Goal: Task Accomplishment & Management: Use online tool/utility

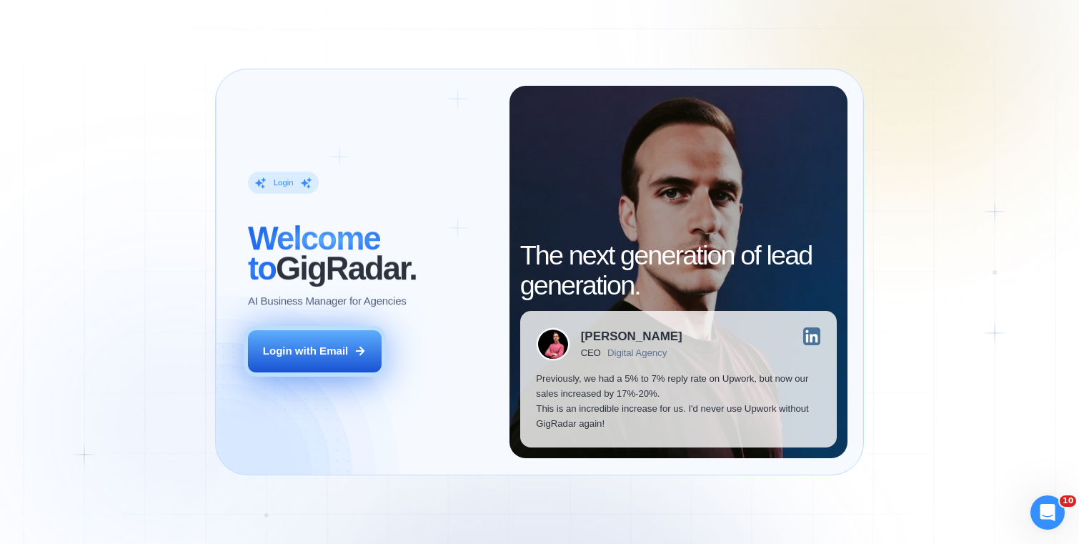
click at [376, 334] on button "Login with Email" at bounding box center [315, 351] width 134 height 42
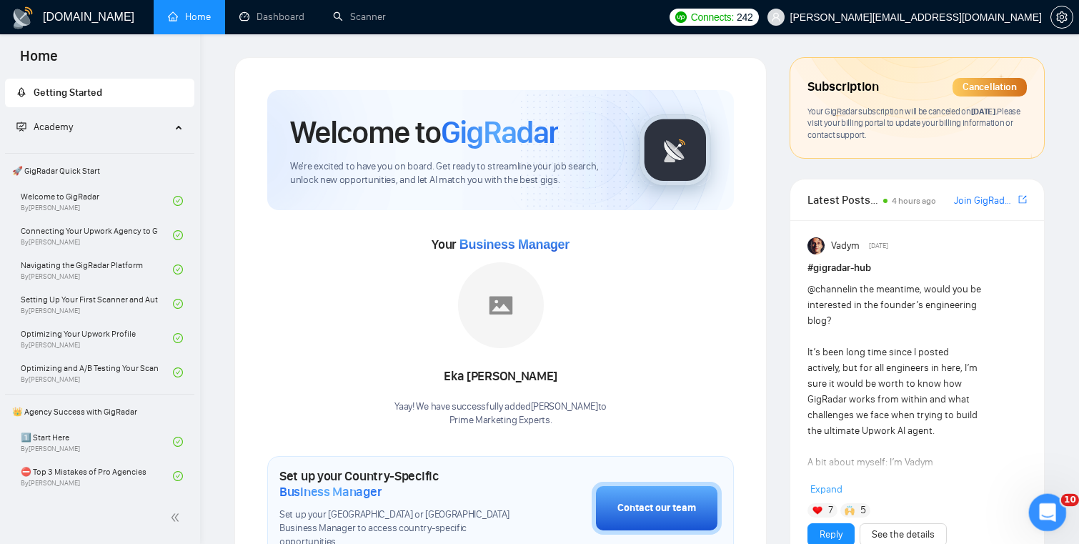
click at [1038, 506] on icon "Open Intercom Messenger" at bounding box center [1046, 511] width 24 height 24
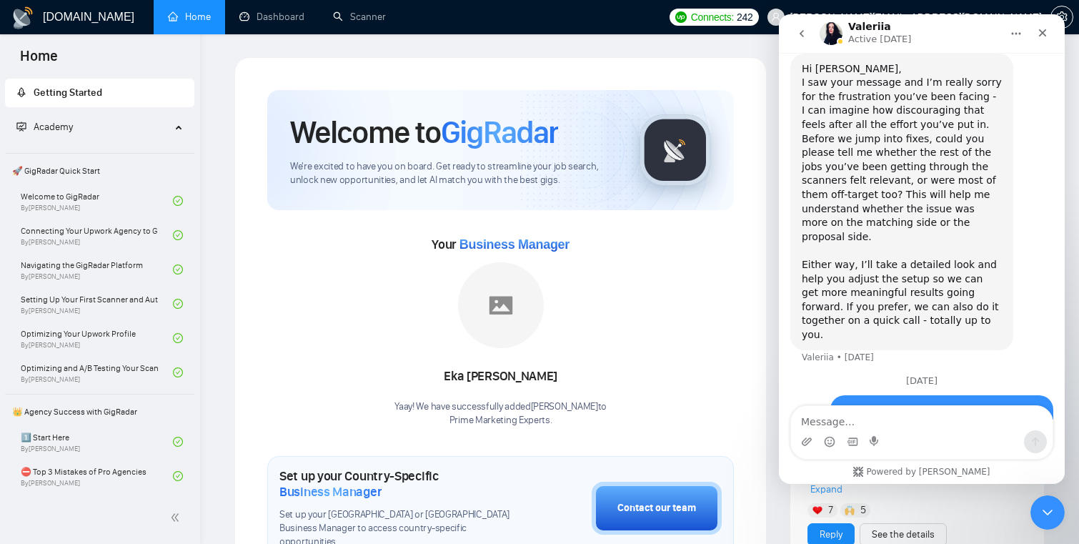
scroll to position [4533, 0]
click at [1041, 35] on icon "Close" at bounding box center [1041, 32] width 11 height 11
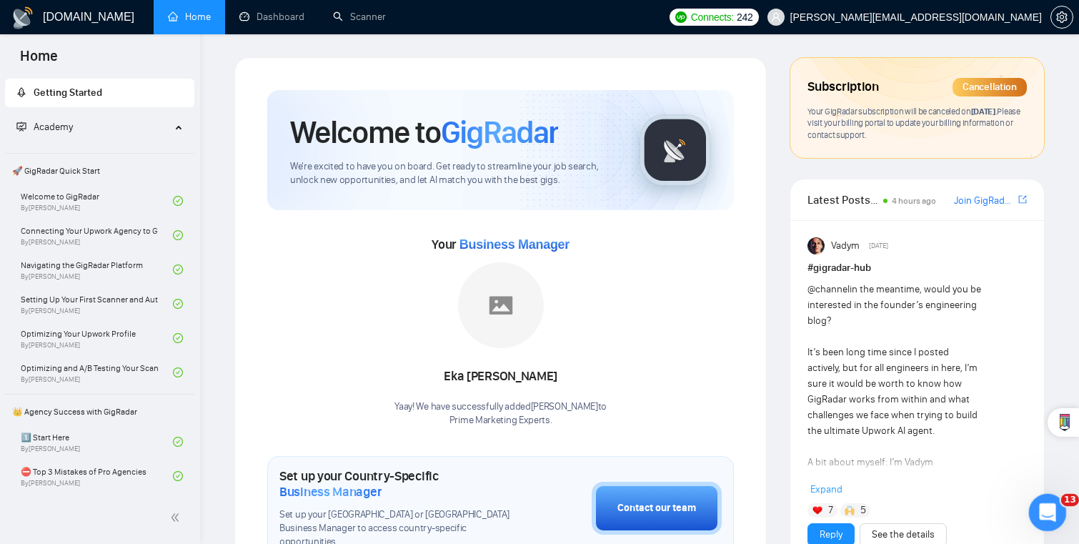
click at [1039, 506] on icon "Open Intercom Messenger" at bounding box center [1046, 511] width 24 height 24
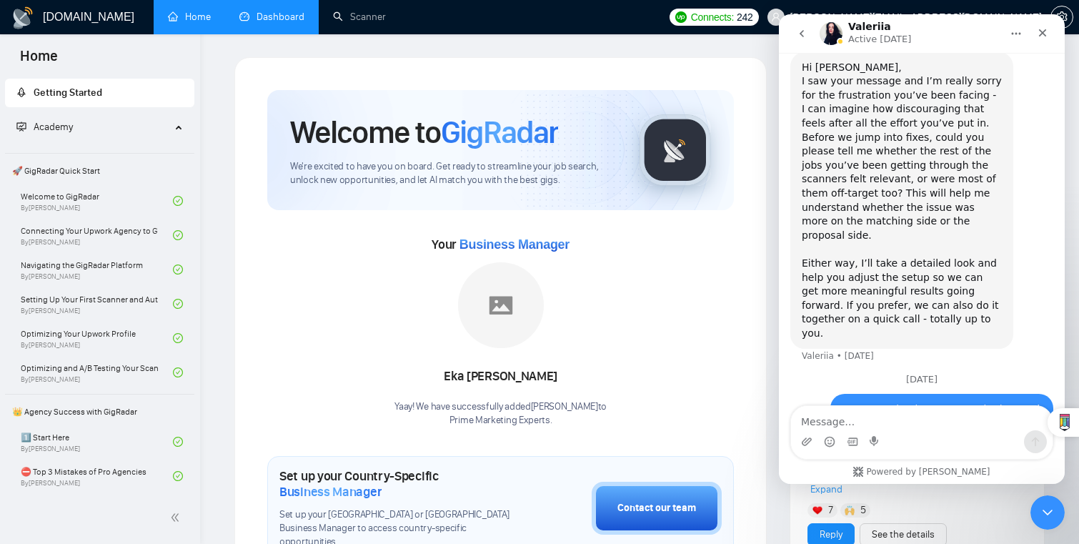
click at [241, 19] on link "Dashboard" at bounding box center [271, 17] width 65 height 12
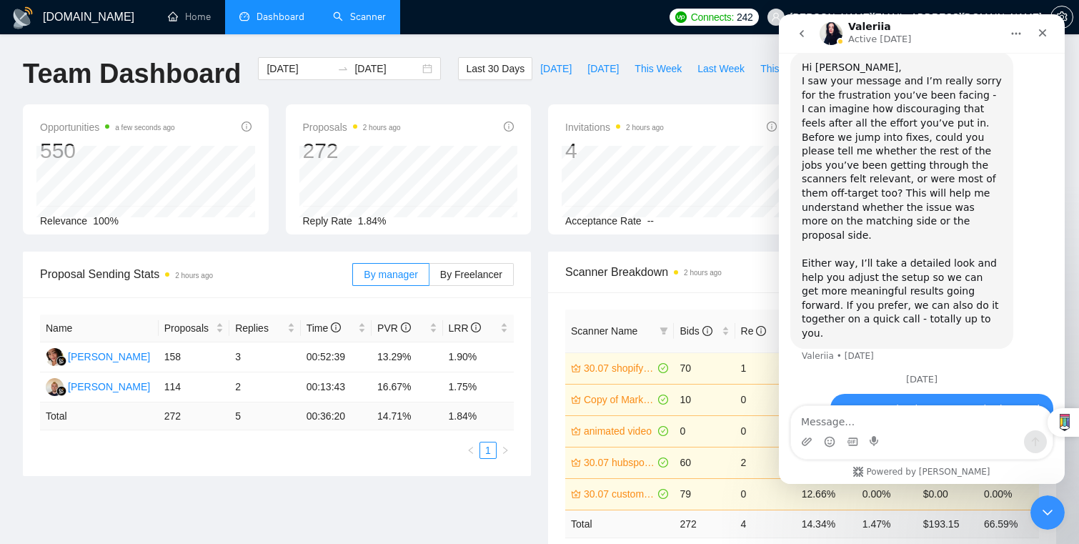
click at [356, 19] on link "Scanner" at bounding box center [359, 17] width 53 height 12
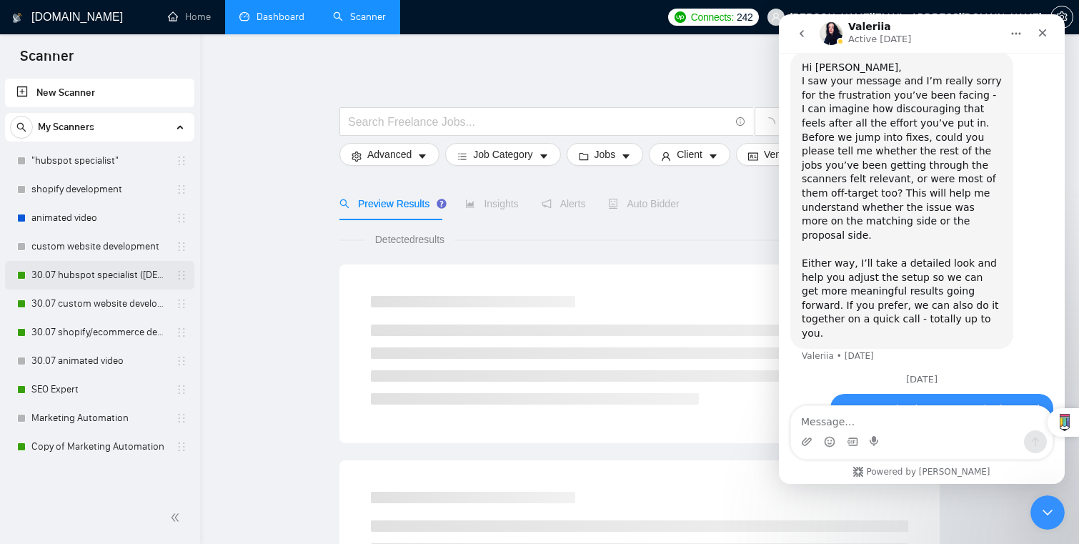
click at [69, 288] on link "30.07 hubspot specialist ([DEMOGRAPHIC_DATA] - not for residents)" at bounding box center [99, 275] width 136 height 29
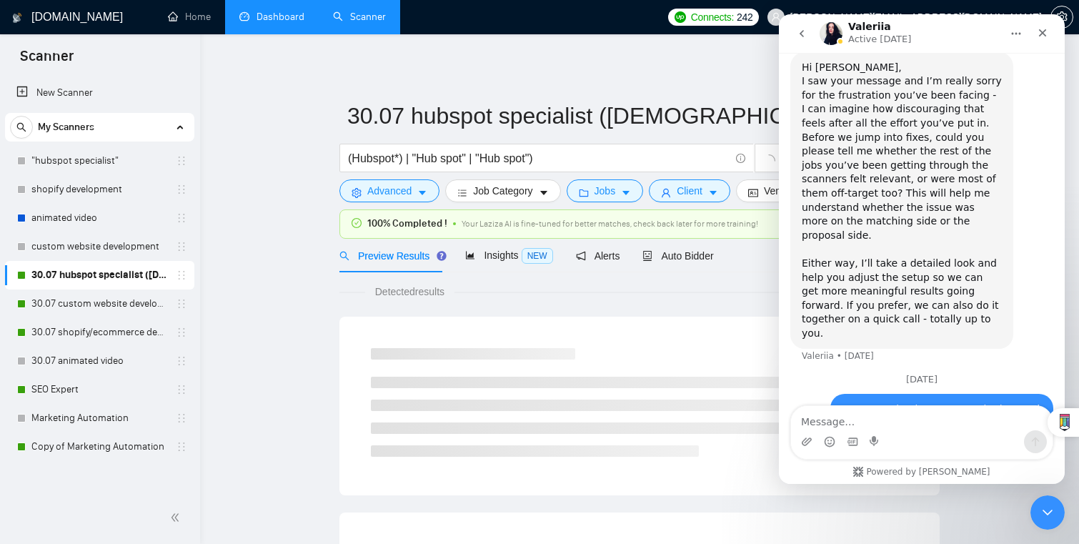
click at [982, 29] on div "Valeriia Active [DATE]" at bounding box center [909, 33] width 181 height 25
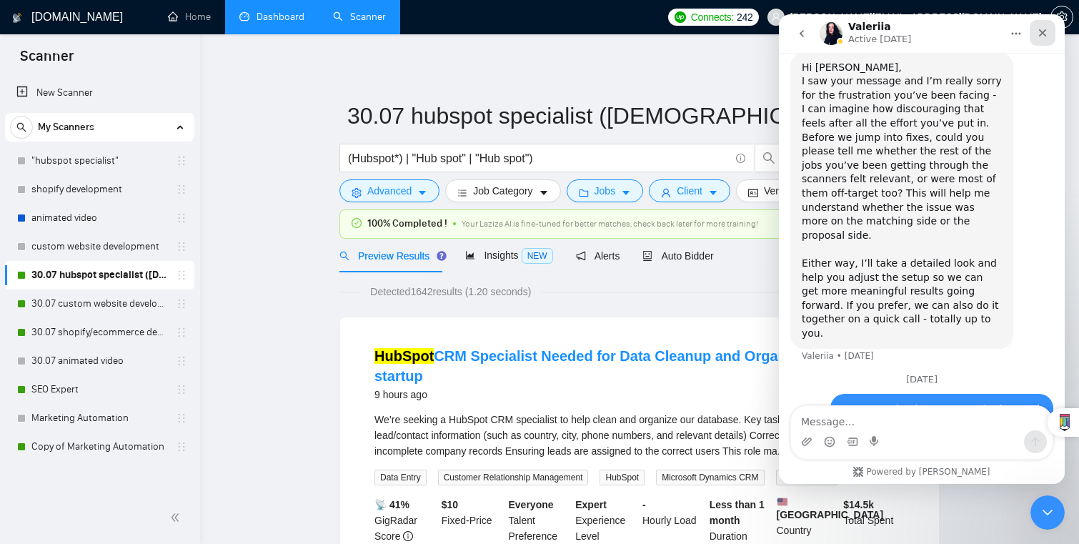
click at [1043, 32] on icon "Close" at bounding box center [1043, 33] width 8 height 8
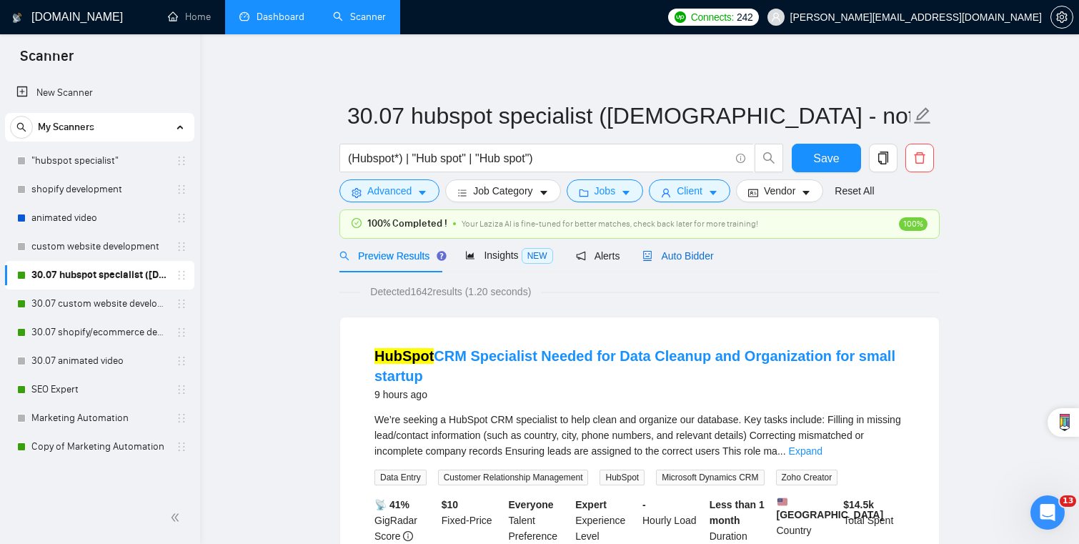
click at [676, 259] on span "Auto Bidder" at bounding box center [677, 255] width 71 height 11
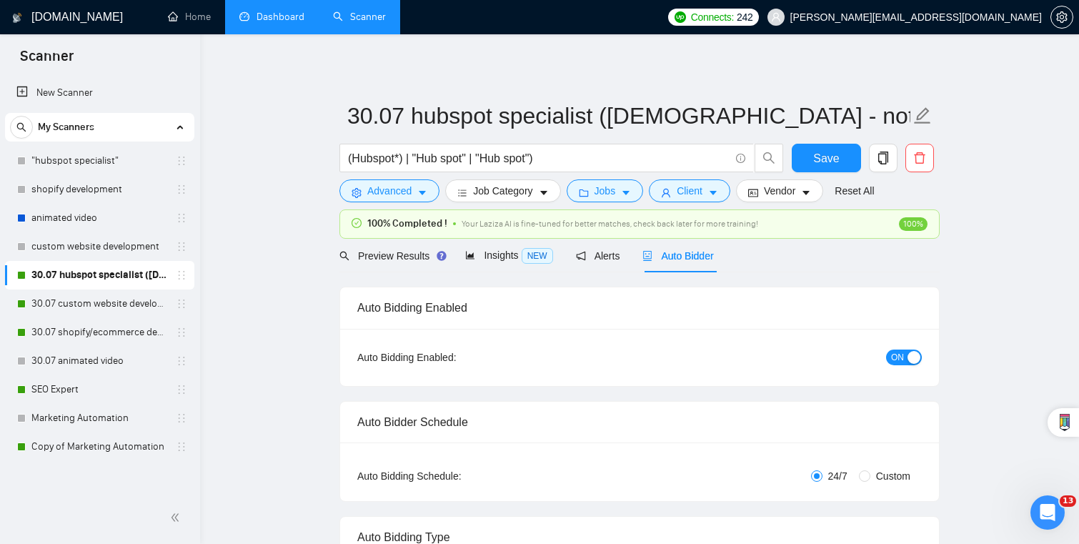
checkbox input "true"
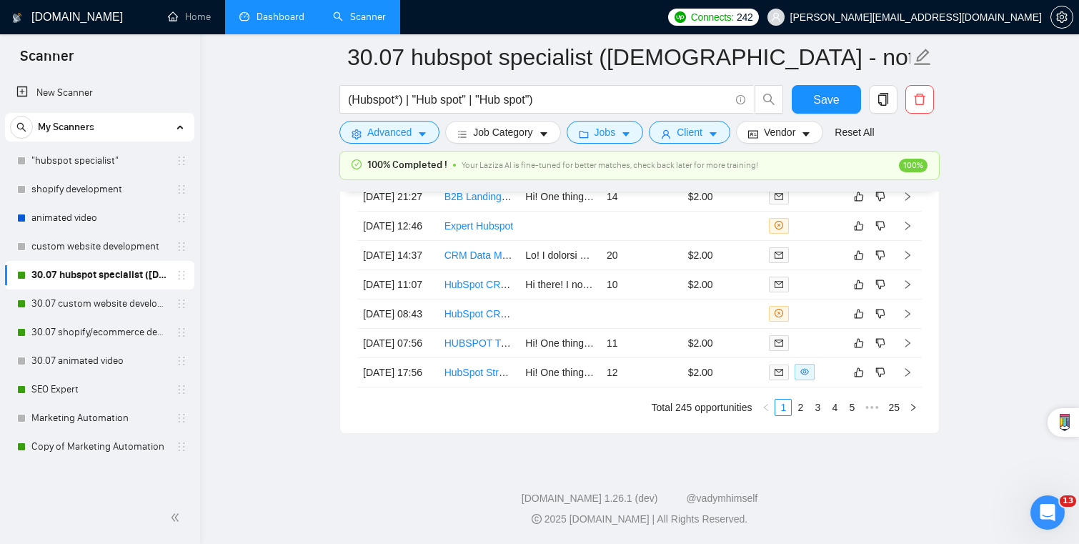
scroll to position [4017, 0]
click at [796, 401] on link "2" at bounding box center [800, 407] width 16 height 16
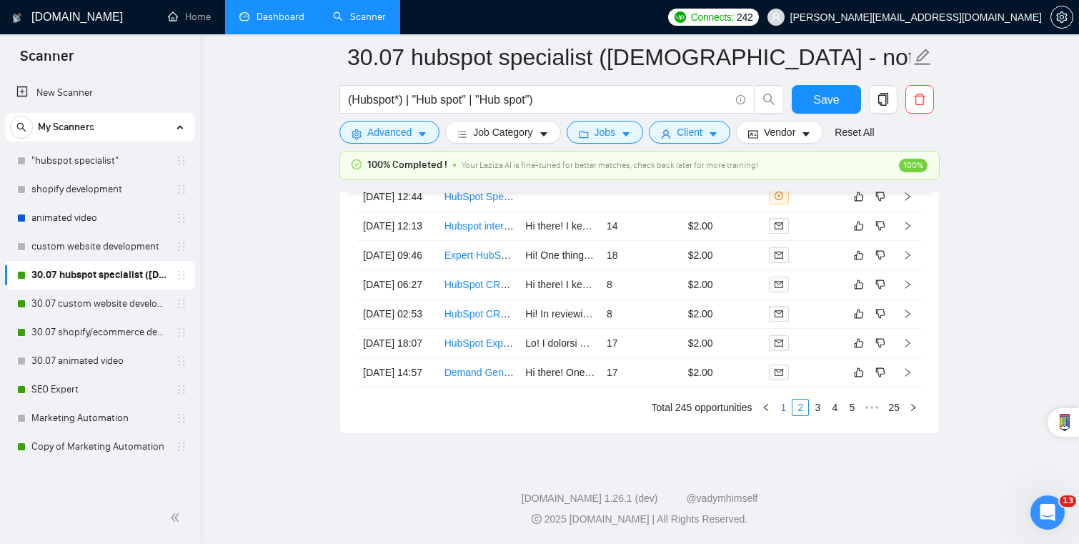
click at [781, 405] on link "1" at bounding box center [783, 407] width 16 height 16
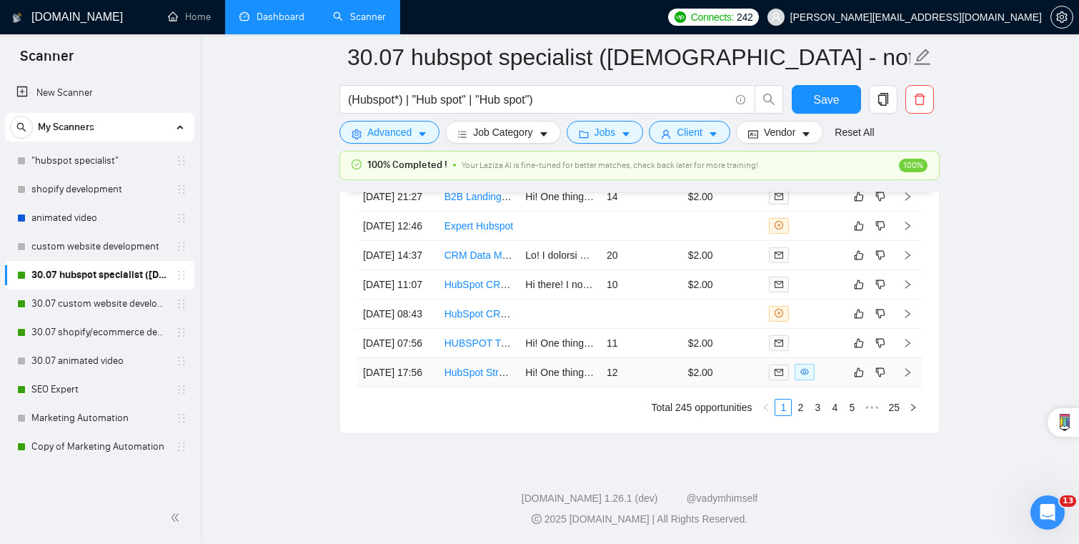
click at [805, 372] on span at bounding box center [804, 372] width 20 height 16
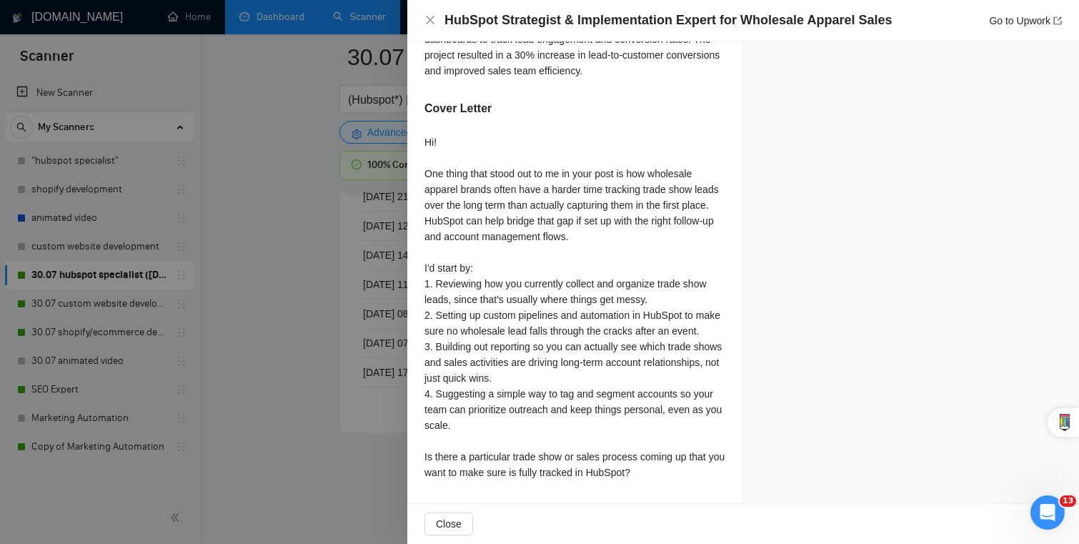
scroll to position [3999, 0]
click at [375, 365] on div at bounding box center [539, 272] width 1079 height 544
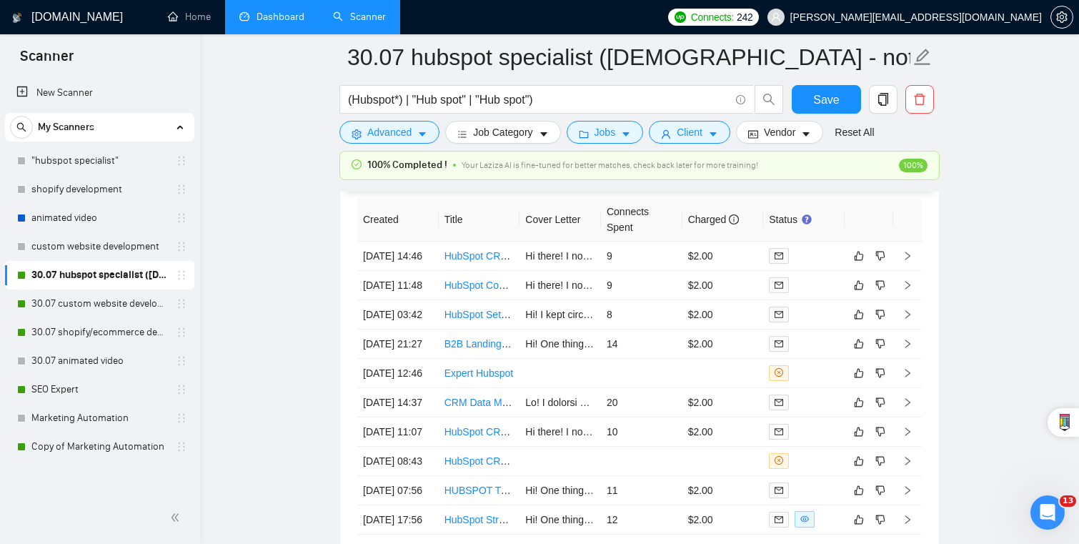
scroll to position [3769, 0]
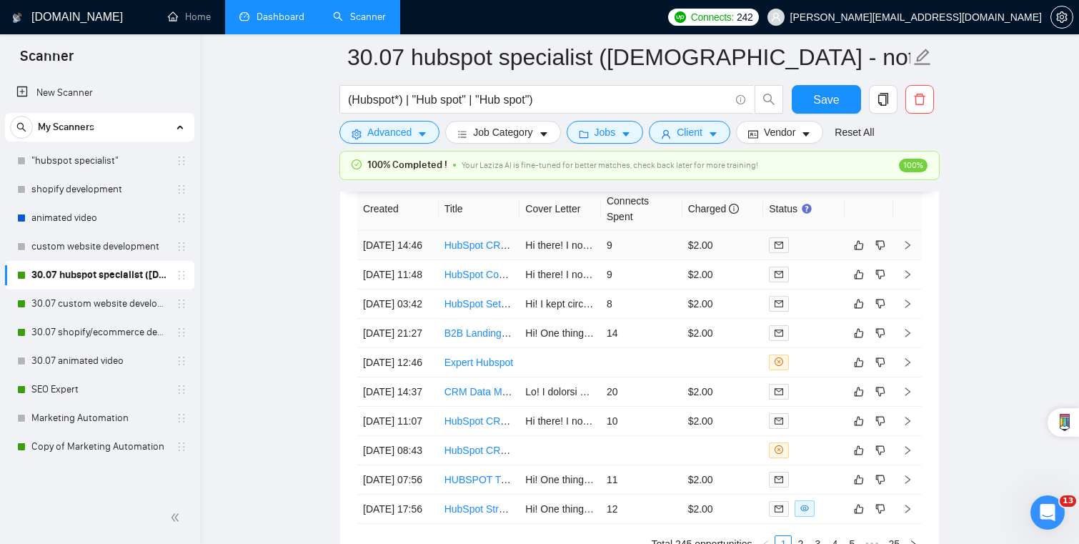
click at [776, 241] on icon "mail" at bounding box center [778, 245] width 9 height 9
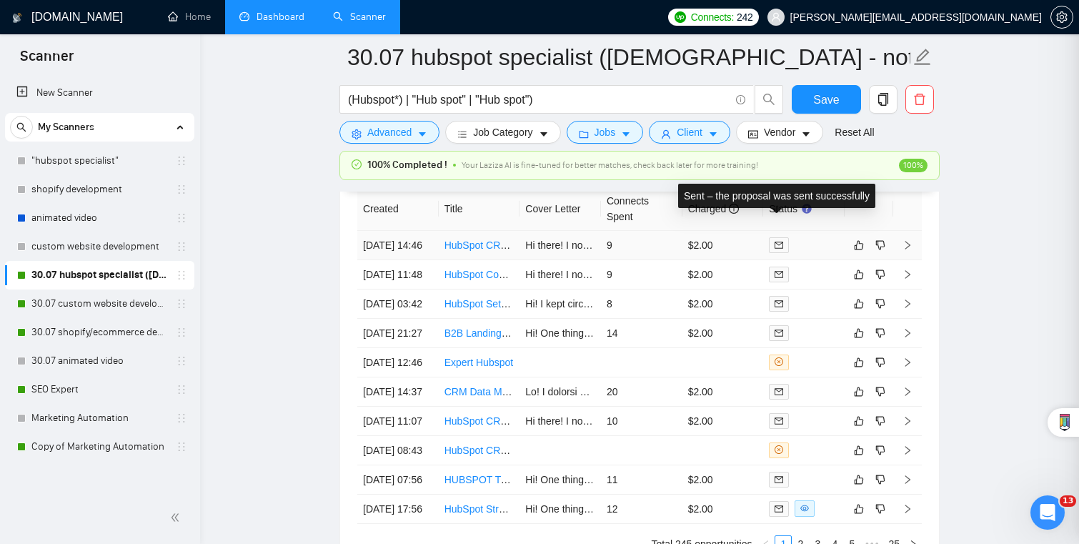
scroll to position [537, 0]
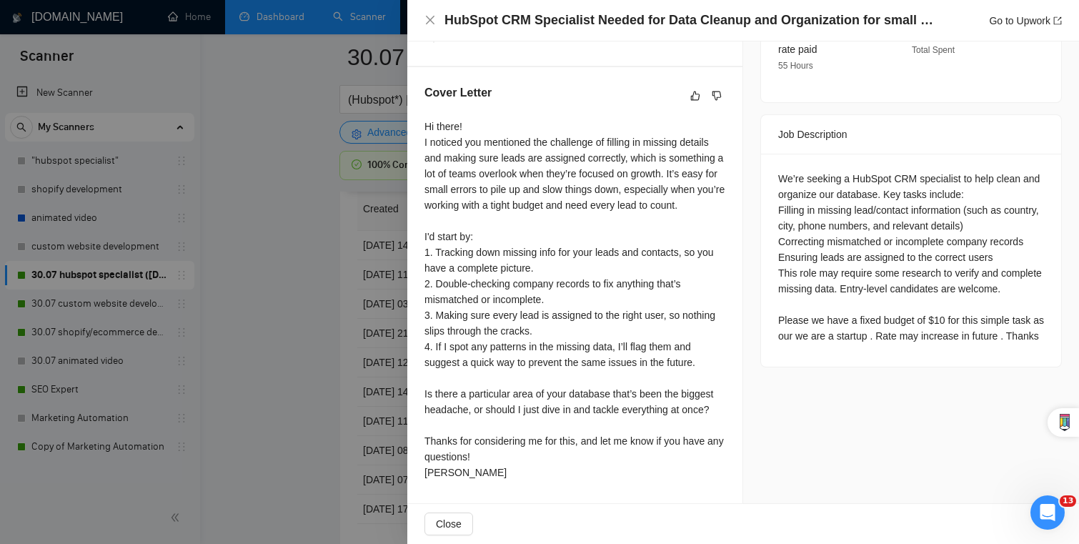
click at [291, 340] on div at bounding box center [539, 272] width 1079 height 544
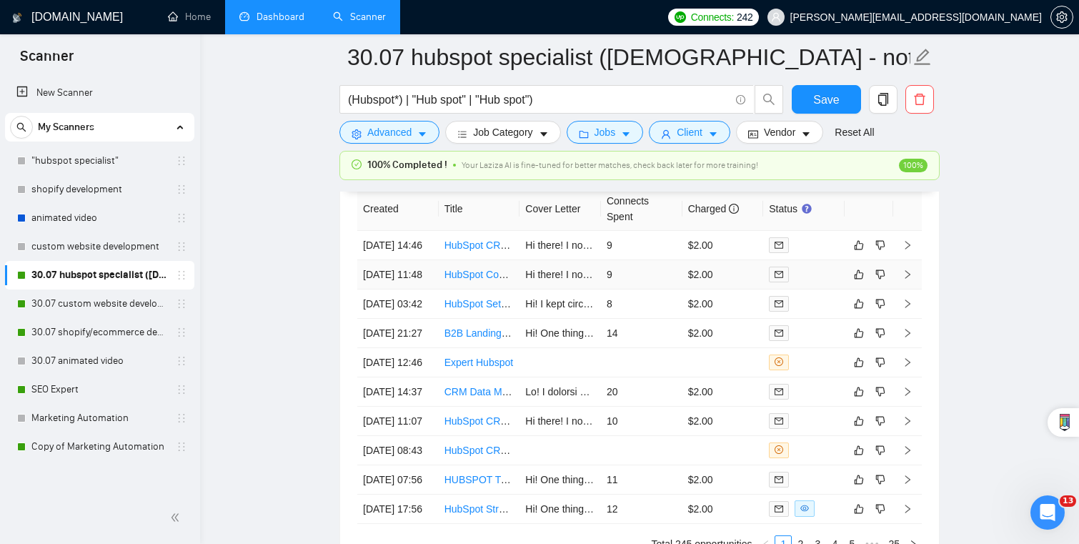
click at [818, 266] on div at bounding box center [804, 274] width 70 height 16
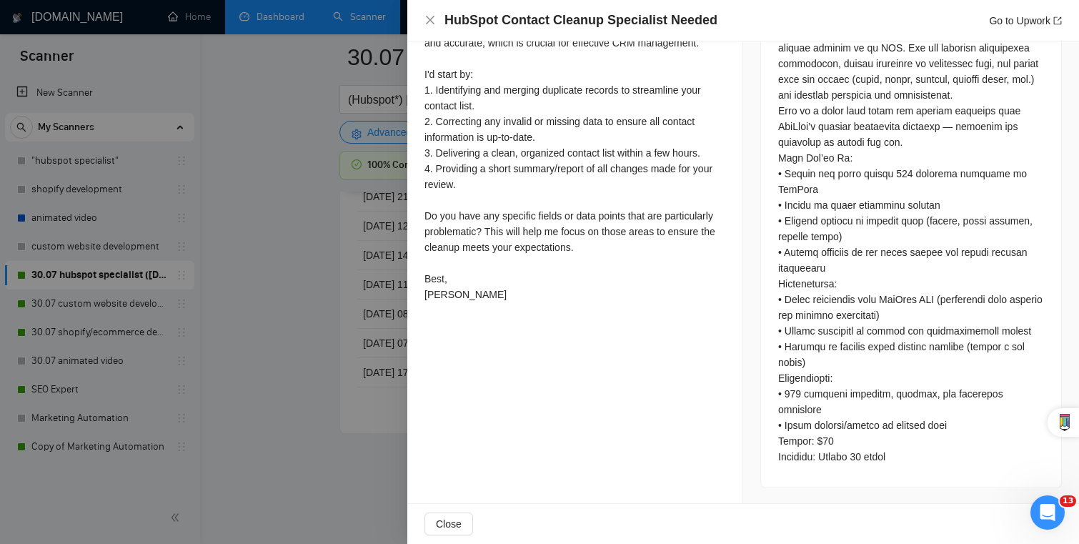
scroll to position [3944, 0]
click at [371, 259] on div at bounding box center [539, 272] width 1079 height 544
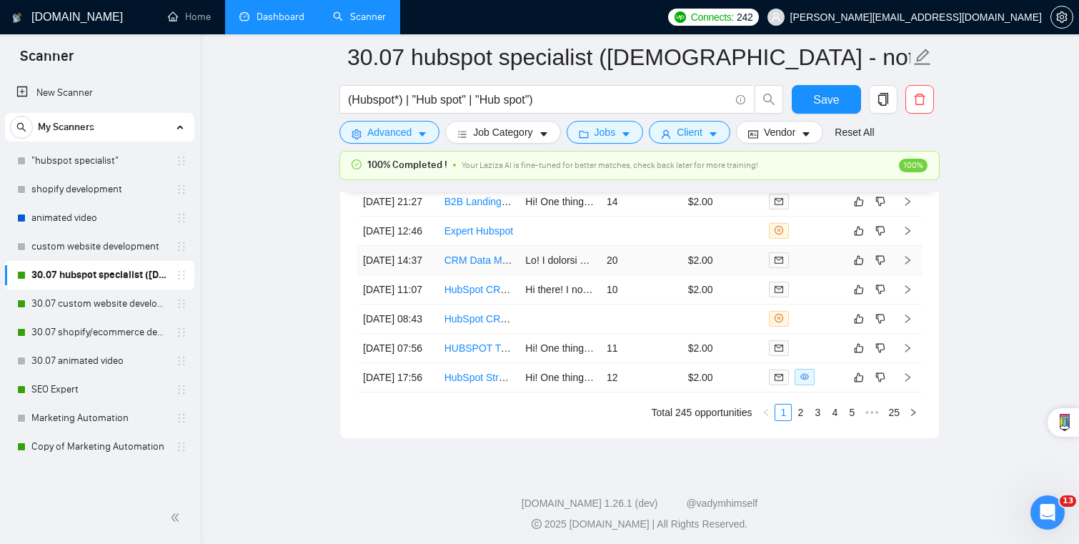
scroll to position [3898, 0]
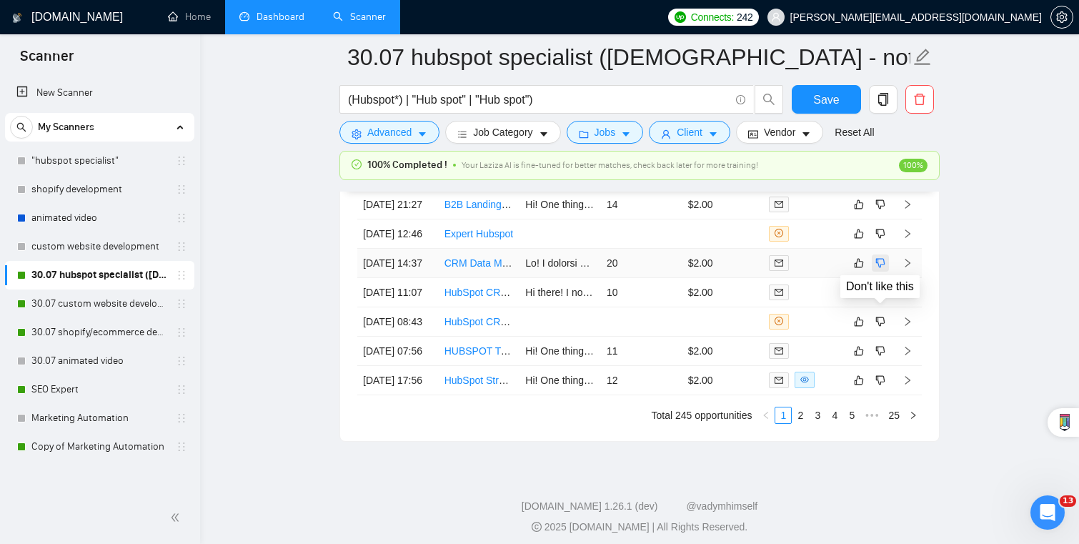
click at [882, 271] on button "button" at bounding box center [879, 262] width 17 height 17
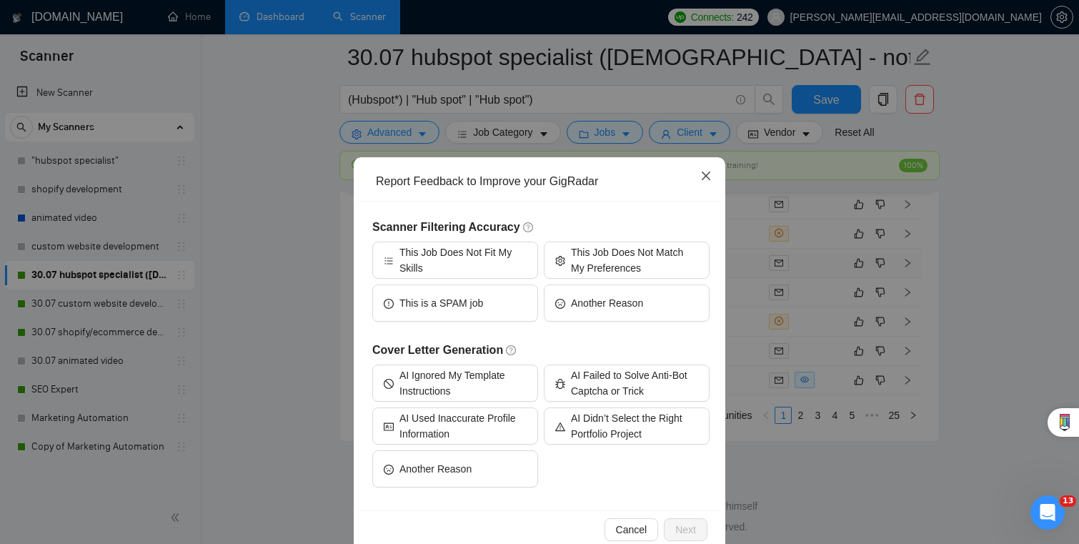
click at [706, 177] on icon "close" at bounding box center [705, 175] width 9 height 9
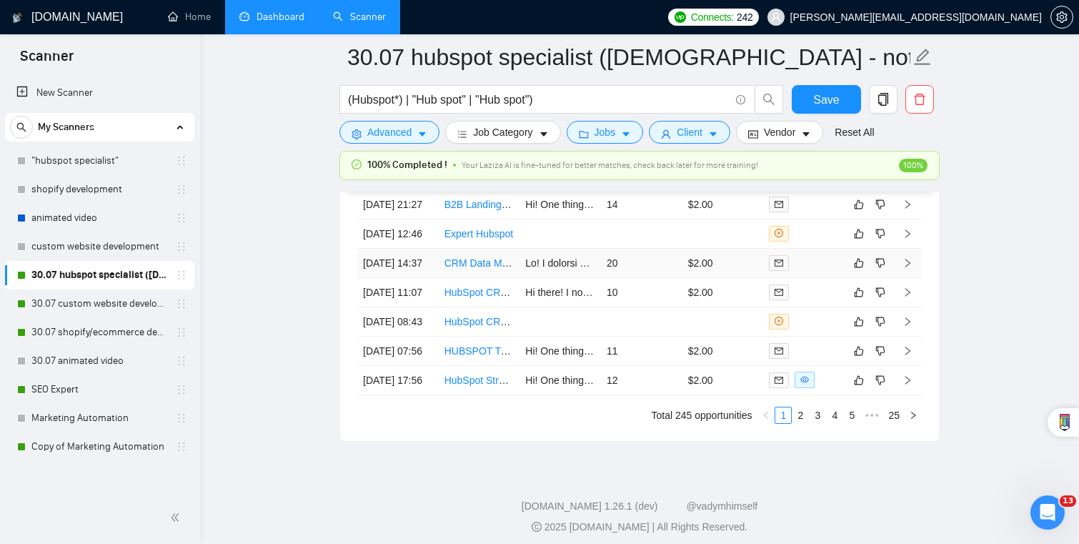
click at [906, 268] on icon "right" at bounding box center [907, 263] width 10 height 10
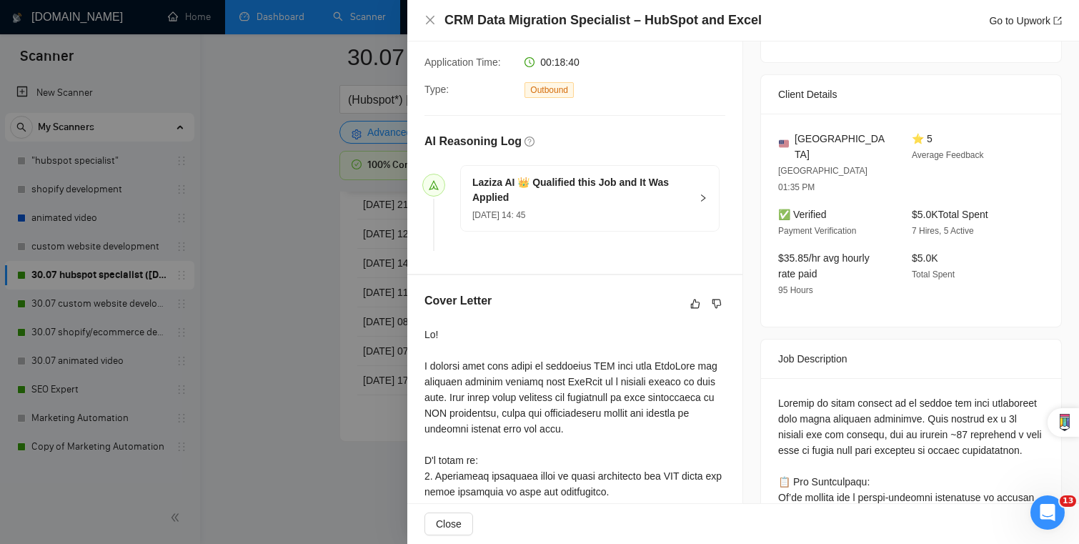
scroll to position [496, 0]
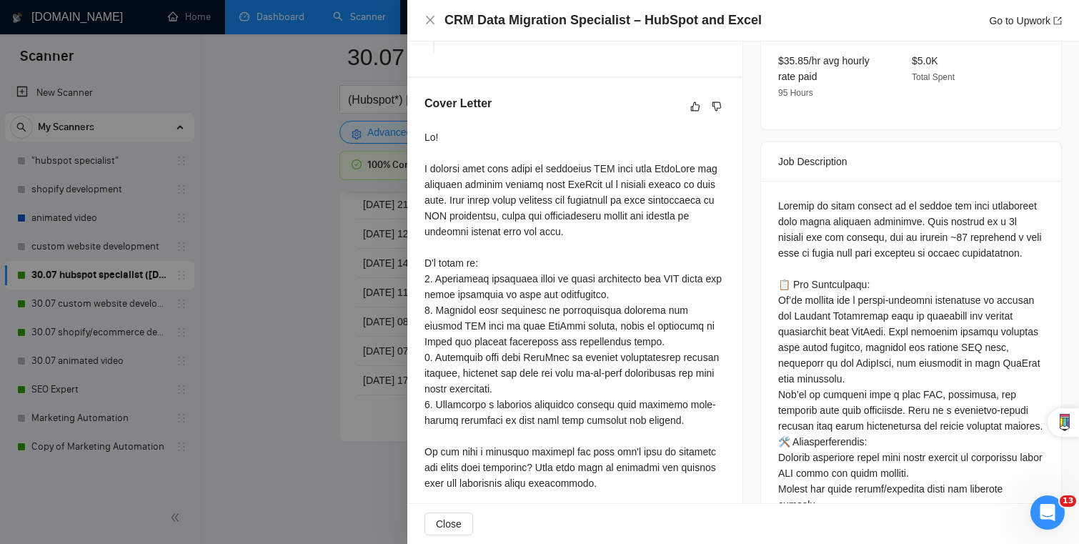
click at [369, 322] on div at bounding box center [539, 272] width 1079 height 544
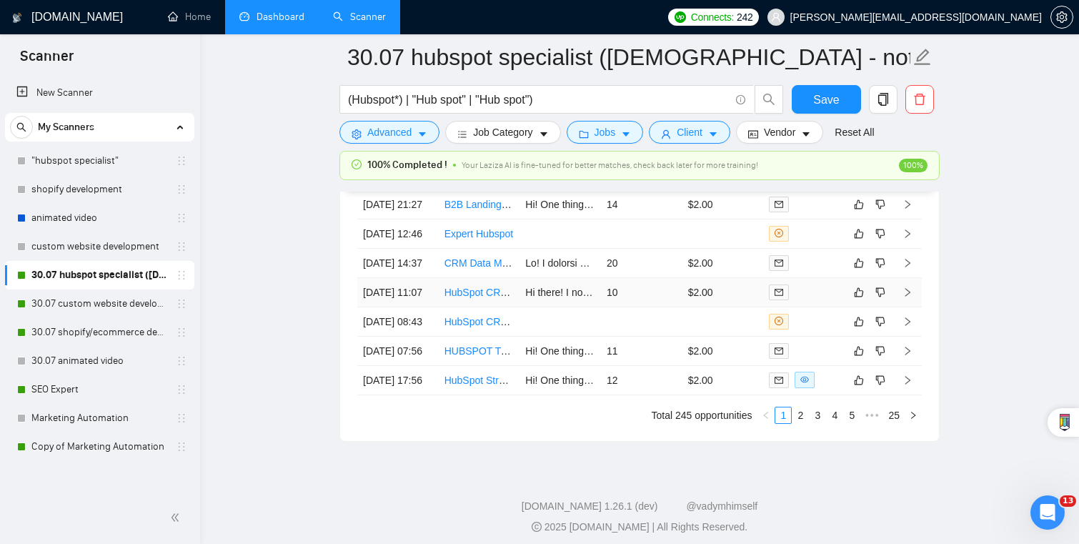
click at [759, 307] on td "$2.00" at bounding box center [722, 292] width 81 height 29
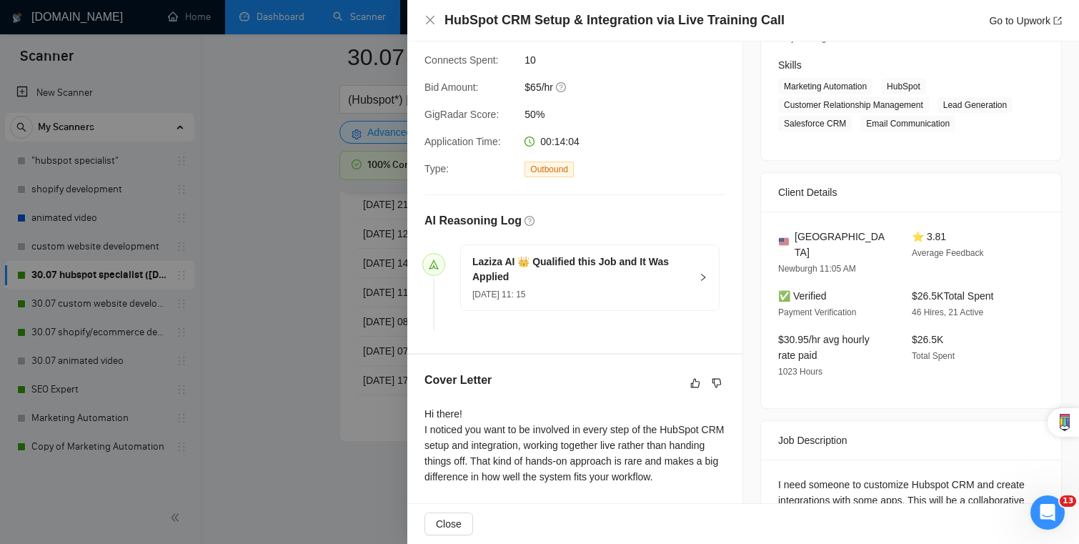
scroll to position [146, 0]
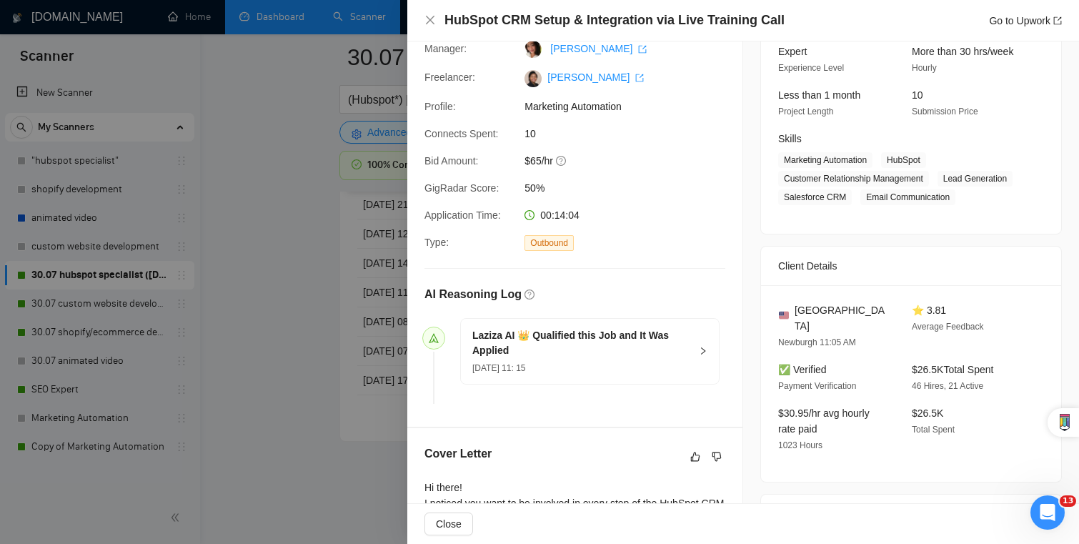
click at [321, 304] on div at bounding box center [539, 272] width 1079 height 544
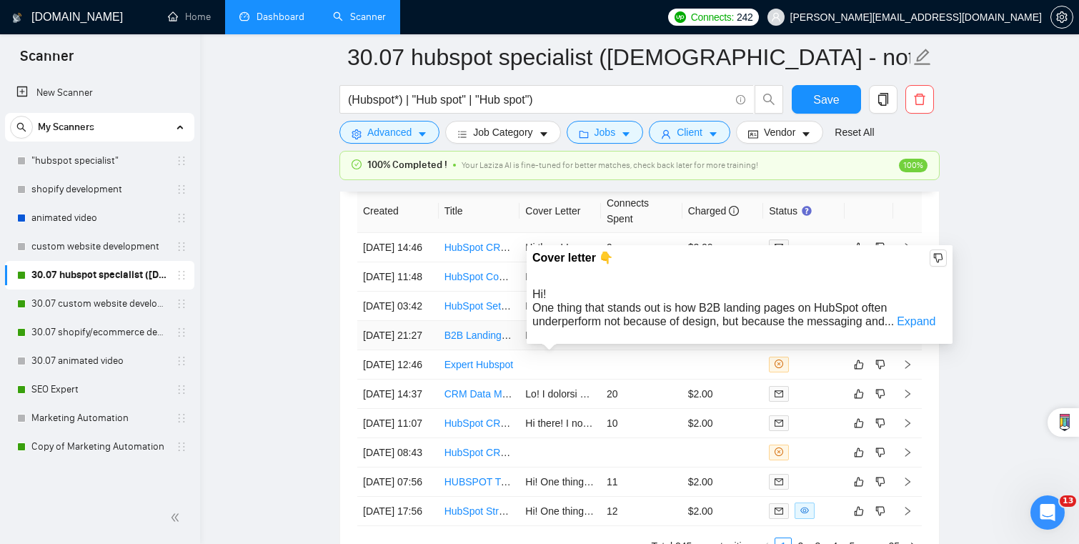
scroll to position [3752, 0]
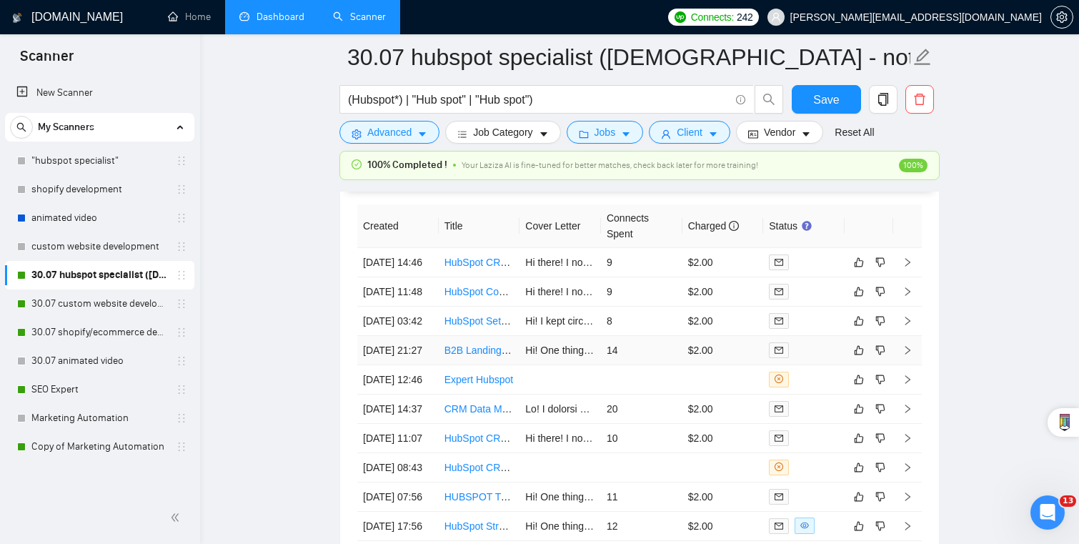
click at [701, 365] on td "$2.00" at bounding box center [722, 350] width 81 height 29
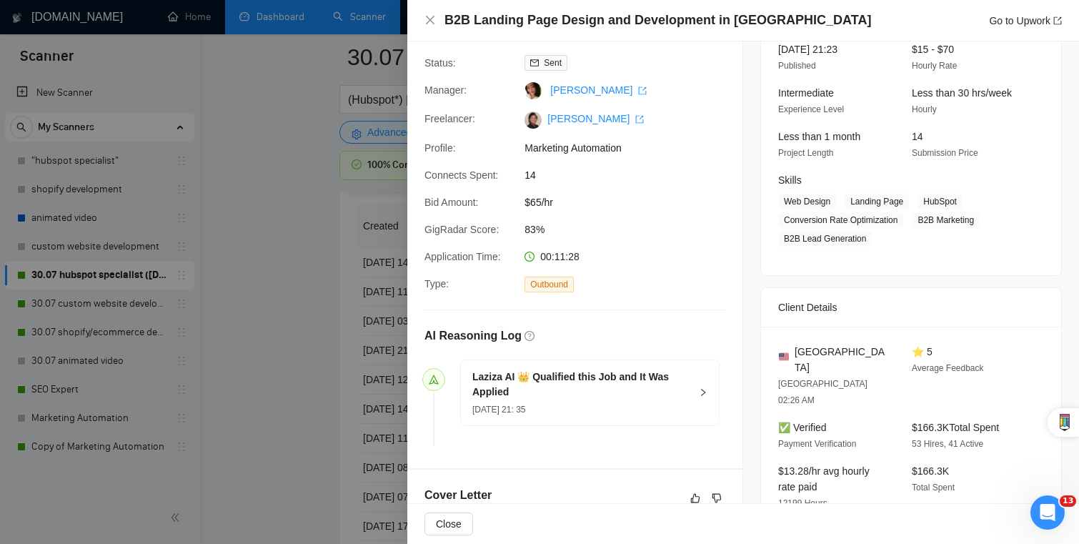
scroll to position [109, 0]
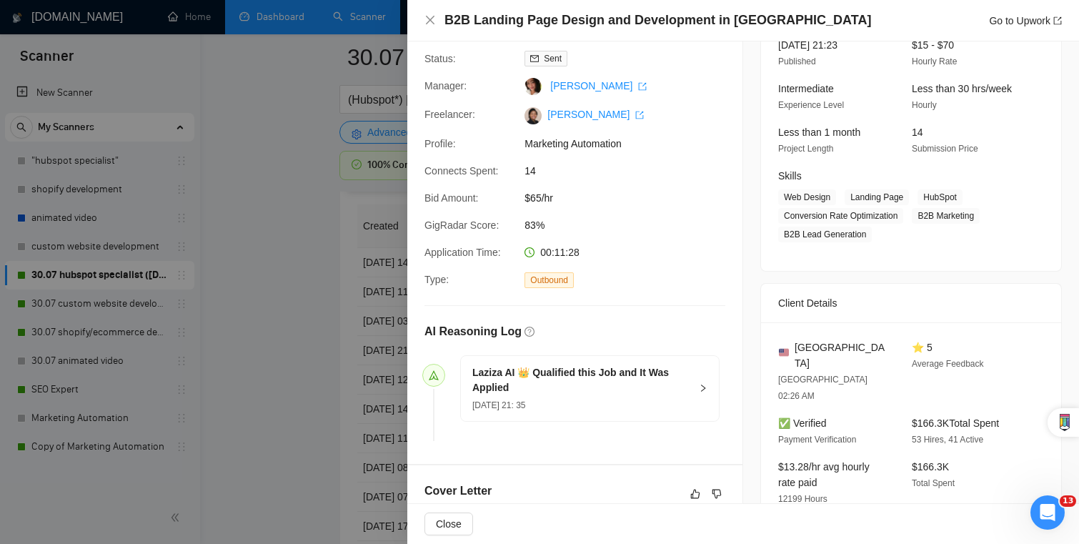
click at [354, 330] on div at bounding box center [539, 272] width 1079 height 544
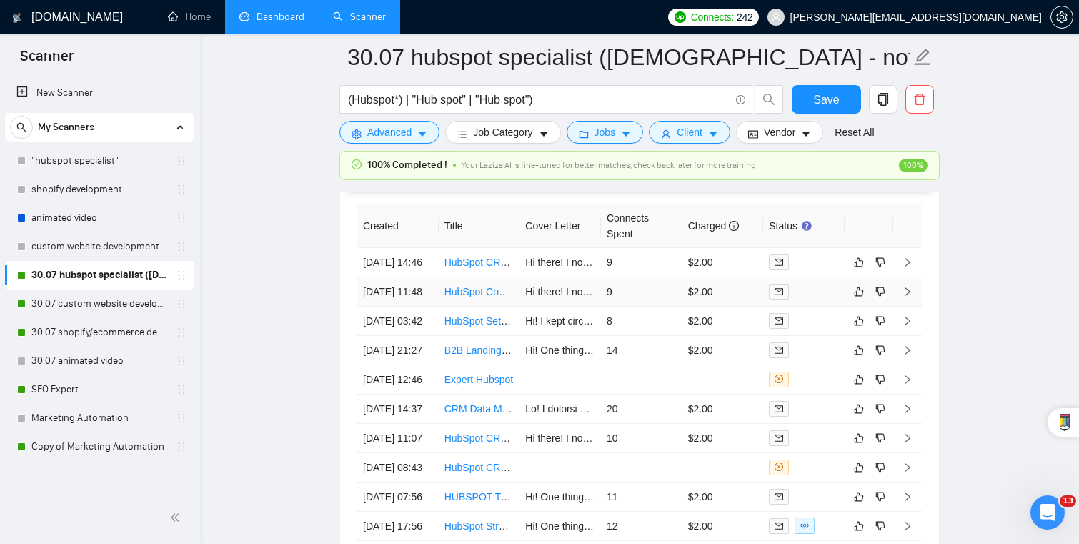
click at [633, 286] on td "9" at bounding box center [641, 291] width 81 height 29
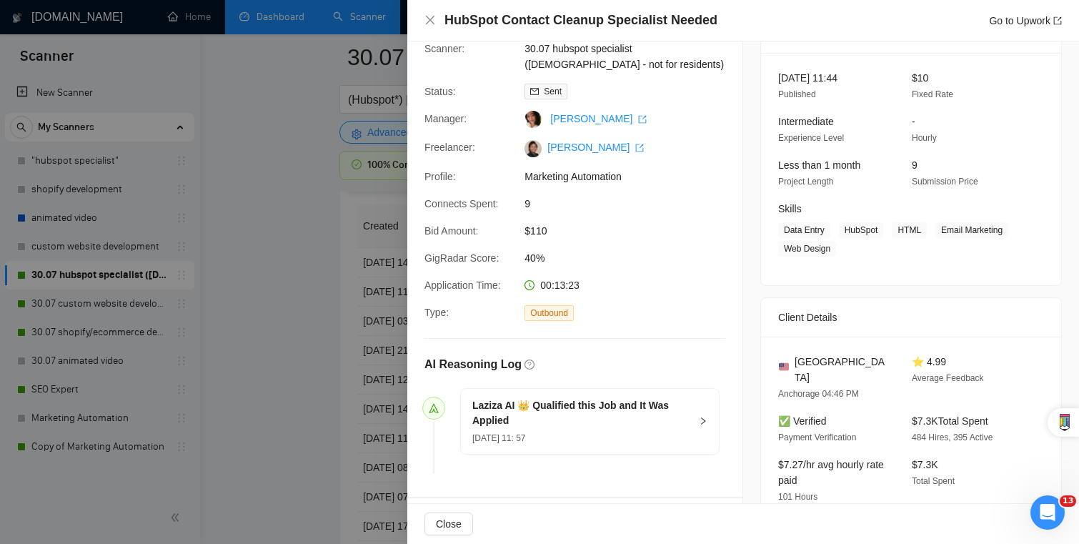
scroll to position [101, 0]
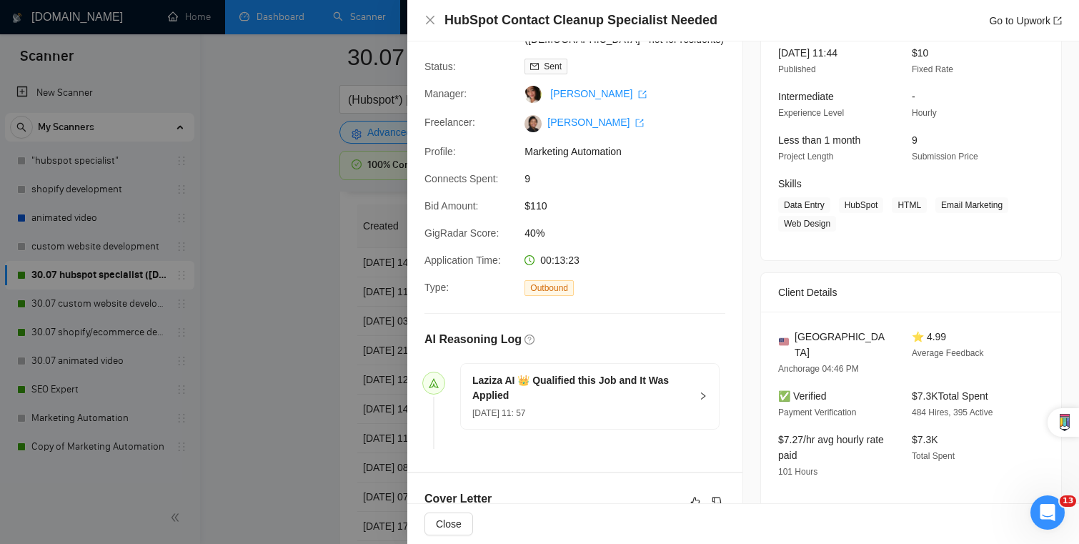
click at [236, 367] on div at bounding box center [539, 272] width 1079 height 544
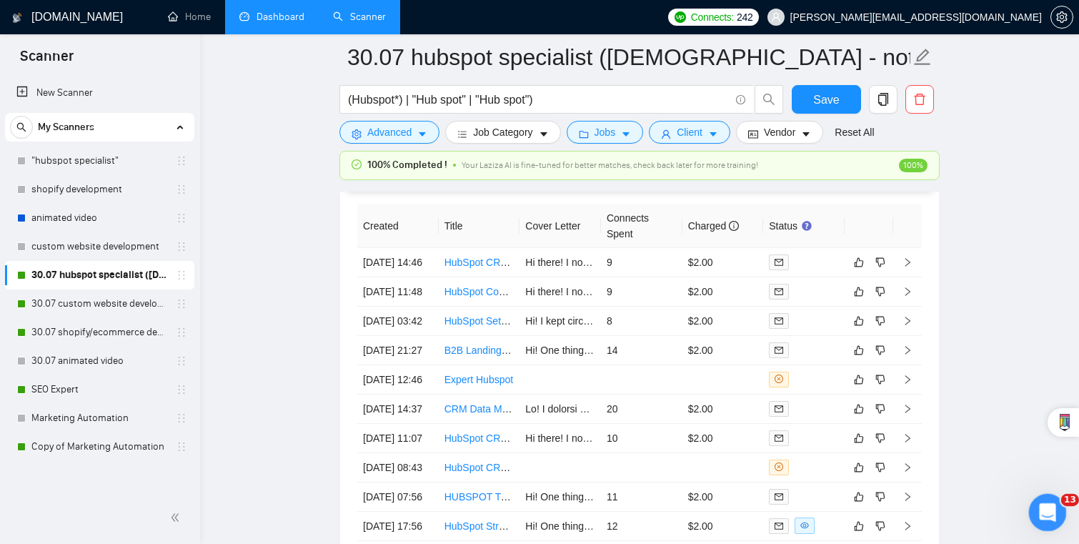
click at [1044, 504] on icon "Open Intercom Messenger" at bounding box center [1046, 511] width 24 height 24
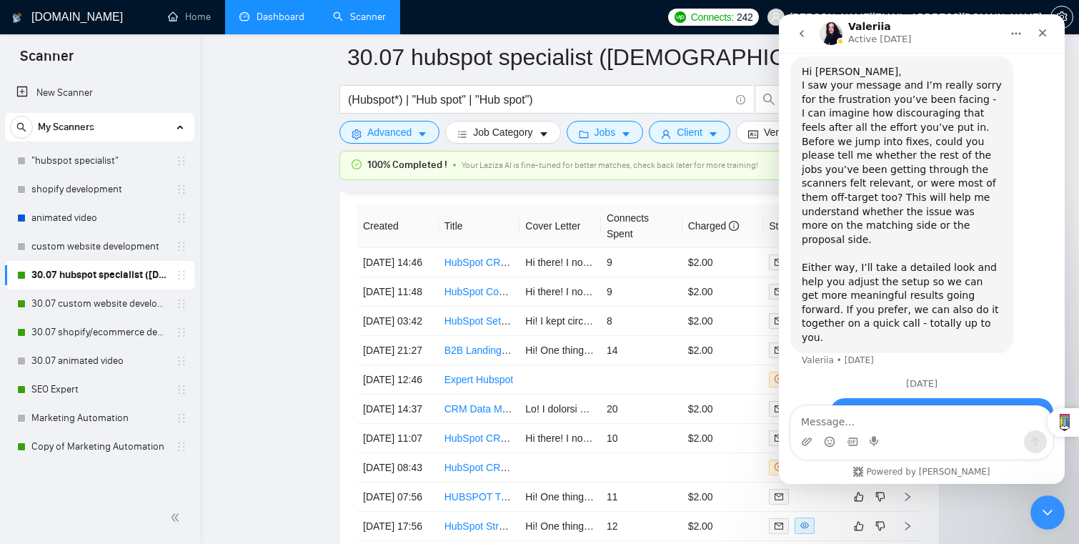
scroll to position [4533, 0]
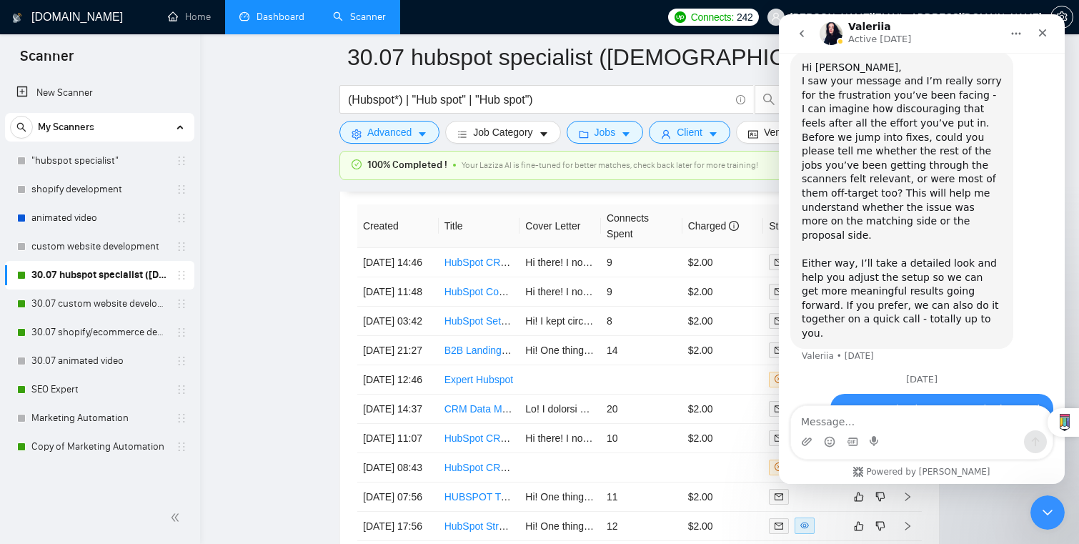
click at [985, 449] on div "Intercom messenger" at bounding box center [921, 441] width 261 height 23
click at [979, 421] on textarea "Message…" at bounding box center [921, 418] width 261 height 24
type textarea "S"
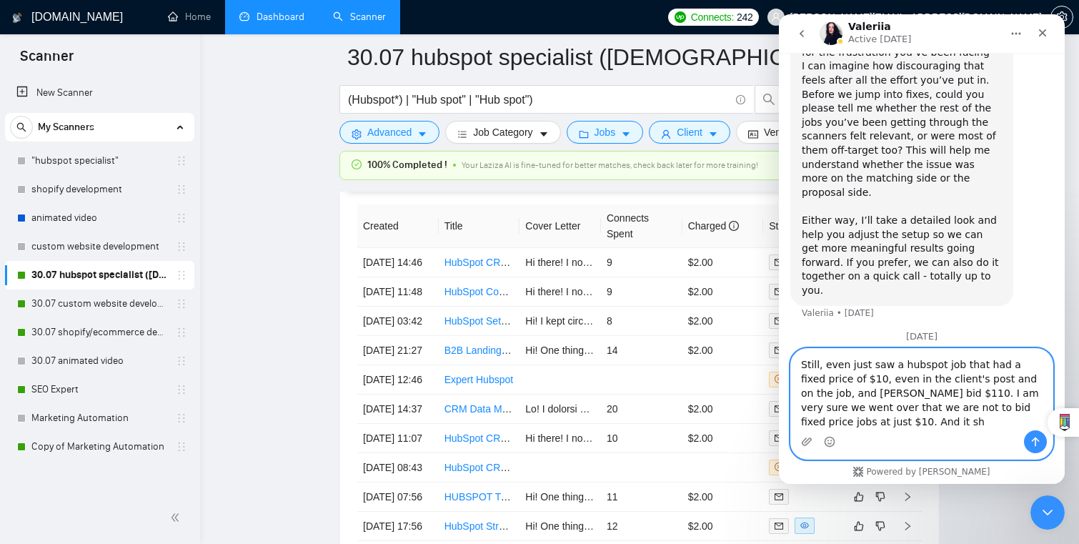
scroll to position [4590, 0]
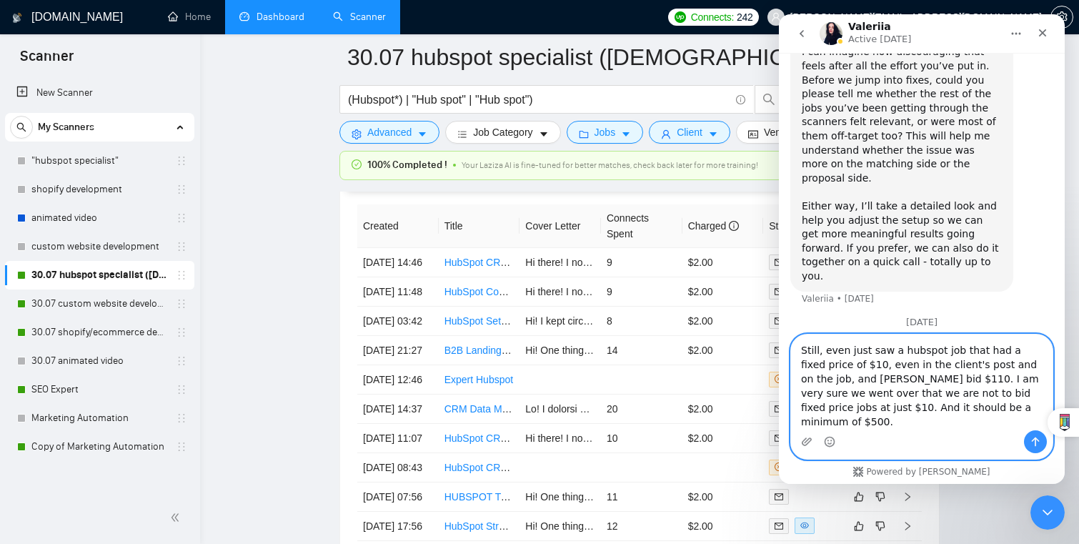
type textarea "Still, even just saw a hubspot job that had a fixed price of $10, even in the c…"
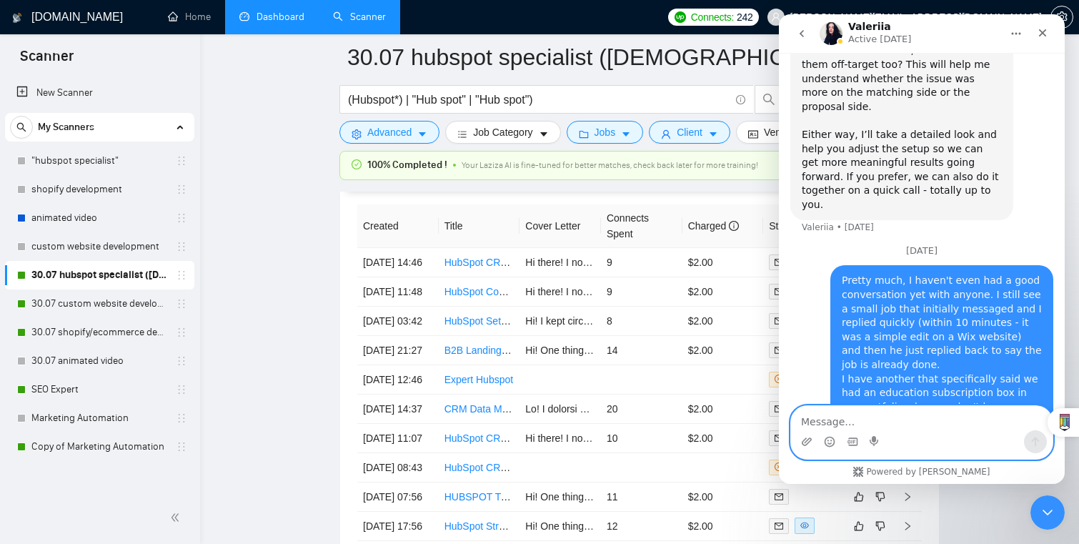
scroll to position [4665, 0]
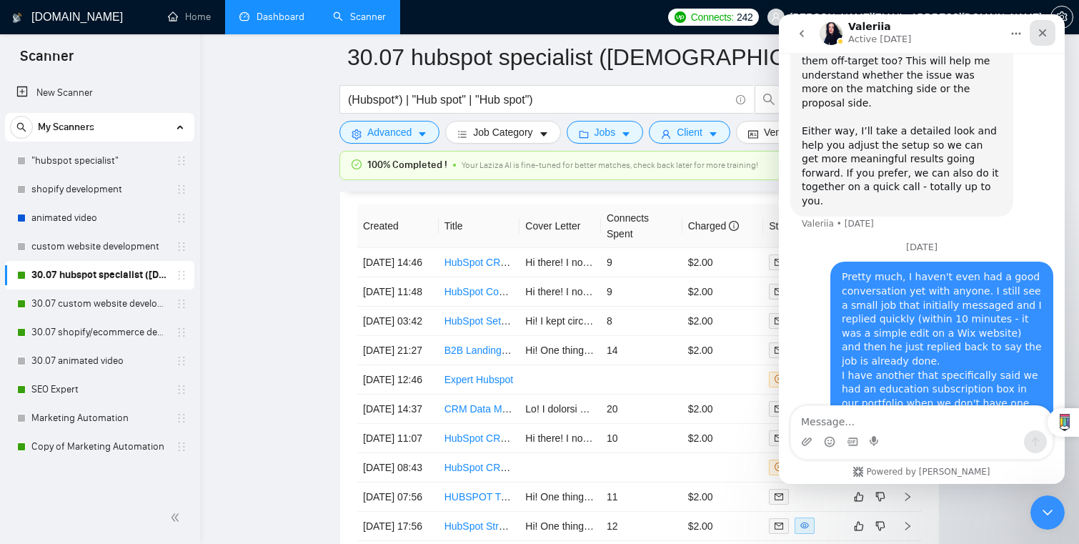
click at [1044, 35] on icon "Close" at bounding box center [1043, 33] width 8 height 8
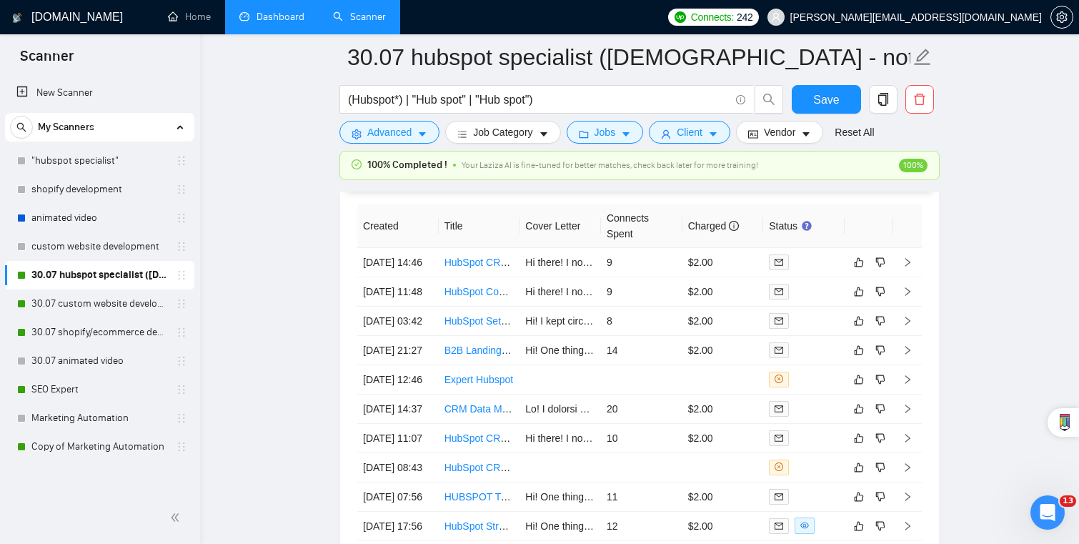
click at [913, 165] on span "100%" at bounding box center [913, 166] width 29 height 14
click at [629, 277] on td "9" at bounding box center [641, 291] width 81 height 29
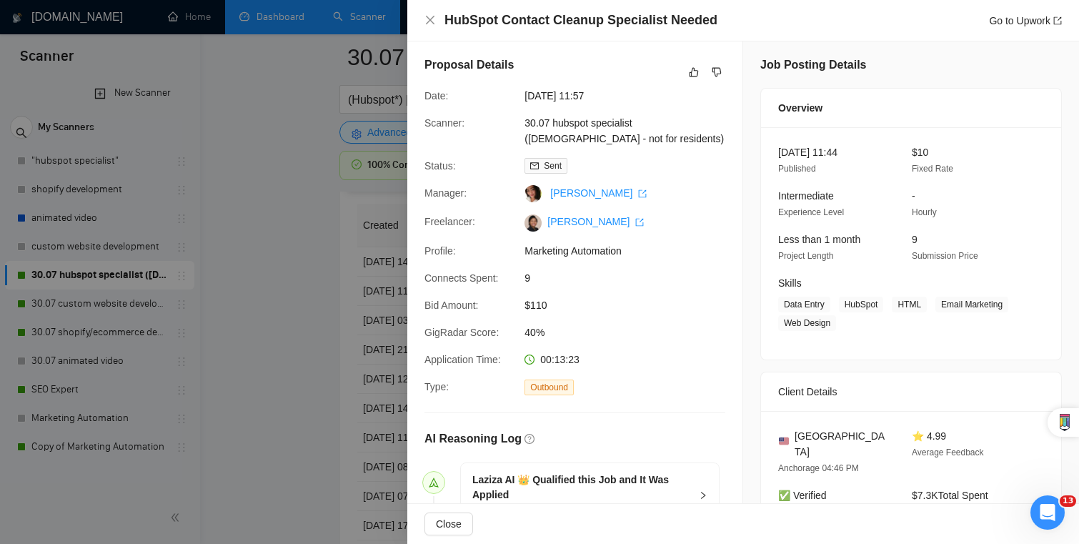
scroll to position [4665, 0]
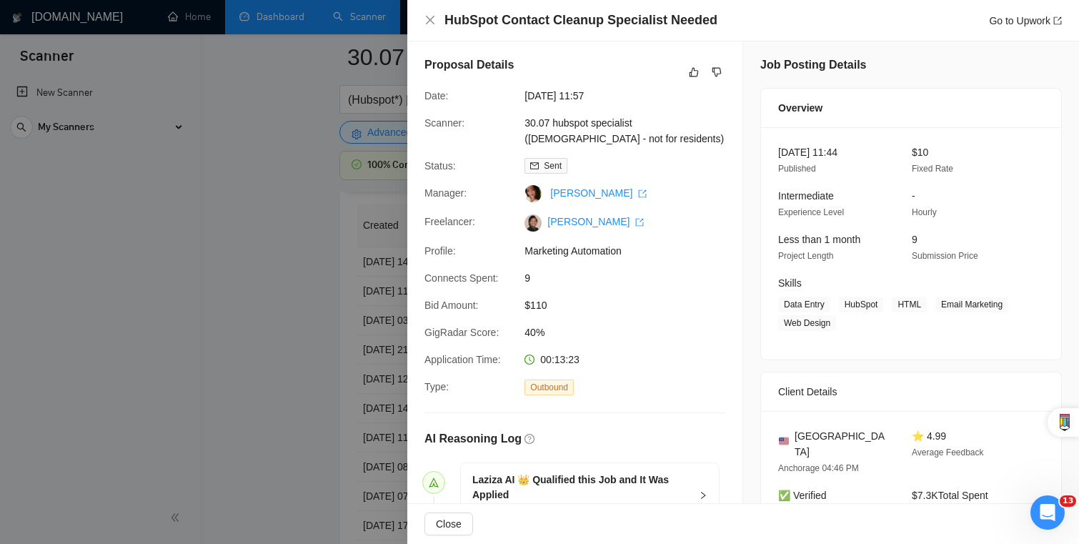
click at [291, 338] on div at bounding box center [539, 272] width 1079 height 544
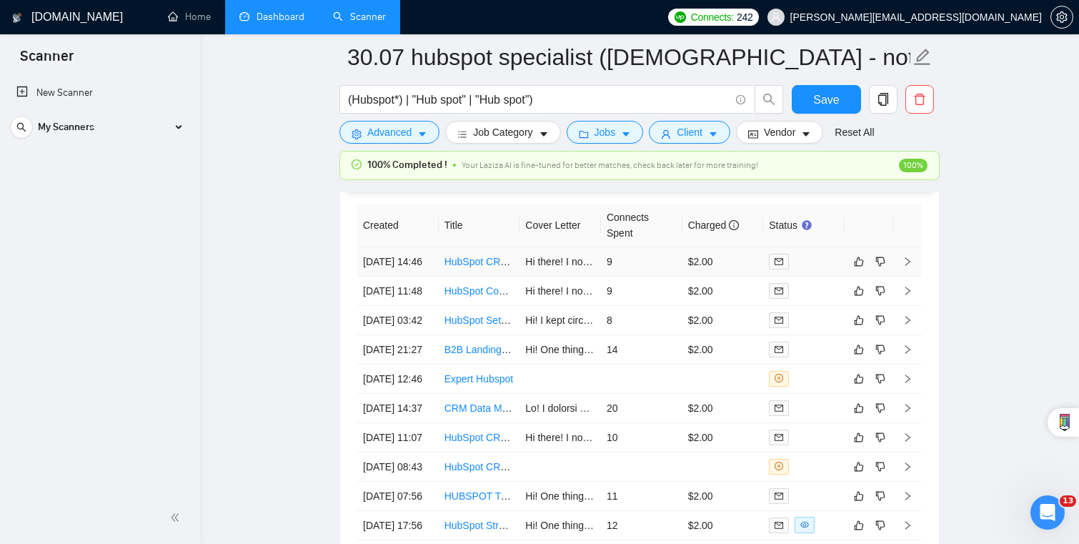
click at [671, 247] on td "9" at bounding box center [641, 261] width 81 height 29
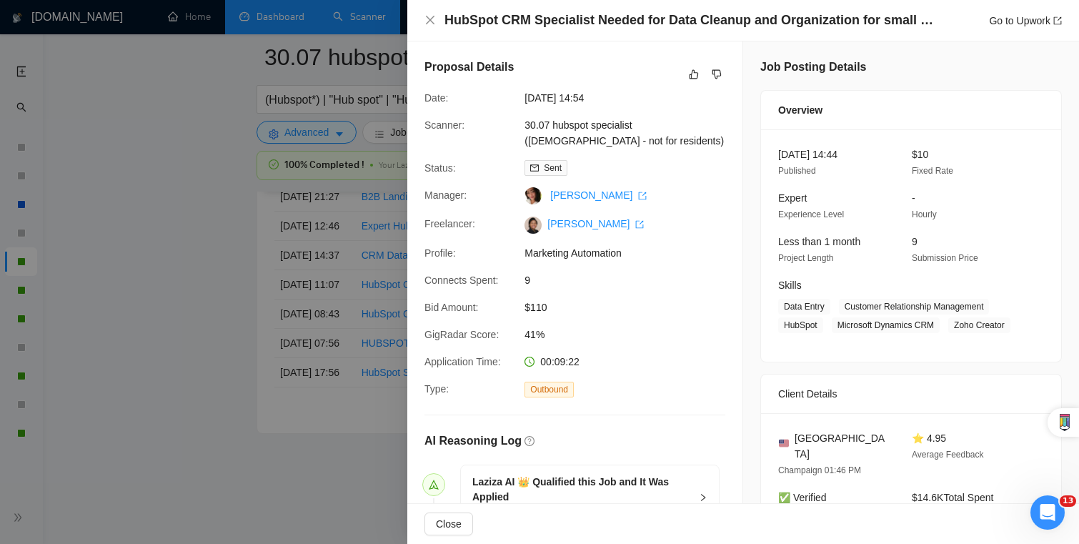
scroll to position [4665, 0]
click at [219, 396] on div at bounding box center [539, 272] width 1079 height 544
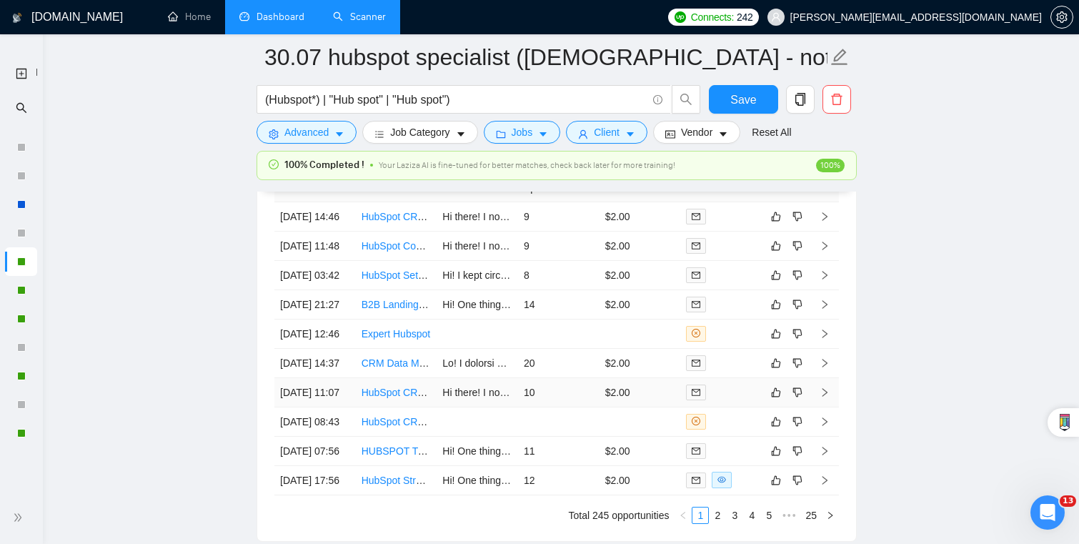
scroll to position [3688, 0]
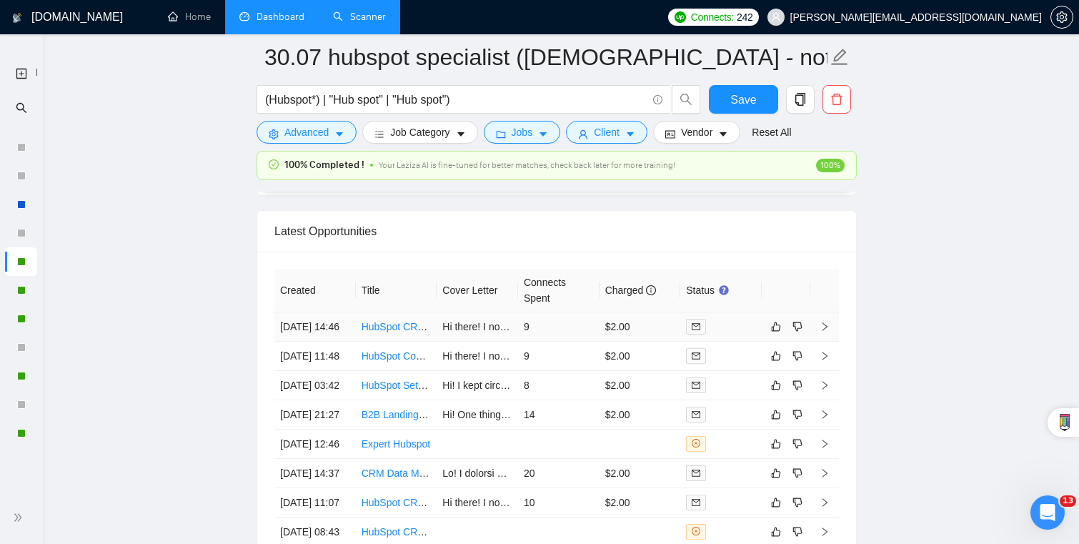
click at [384, 321] on link "HubSpot CRM Specialist Needed for Data Cleanup and Organization for small start…" at bounding box center [550, 326] width 379 height 11
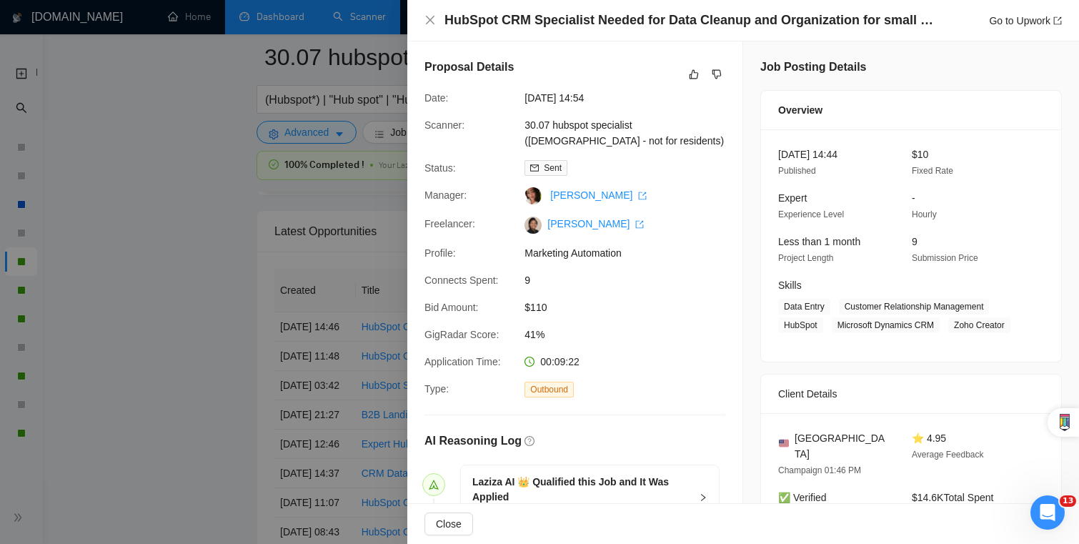
click at [307, 326] on div at bounding box center [539, 272] width 1079 height 544
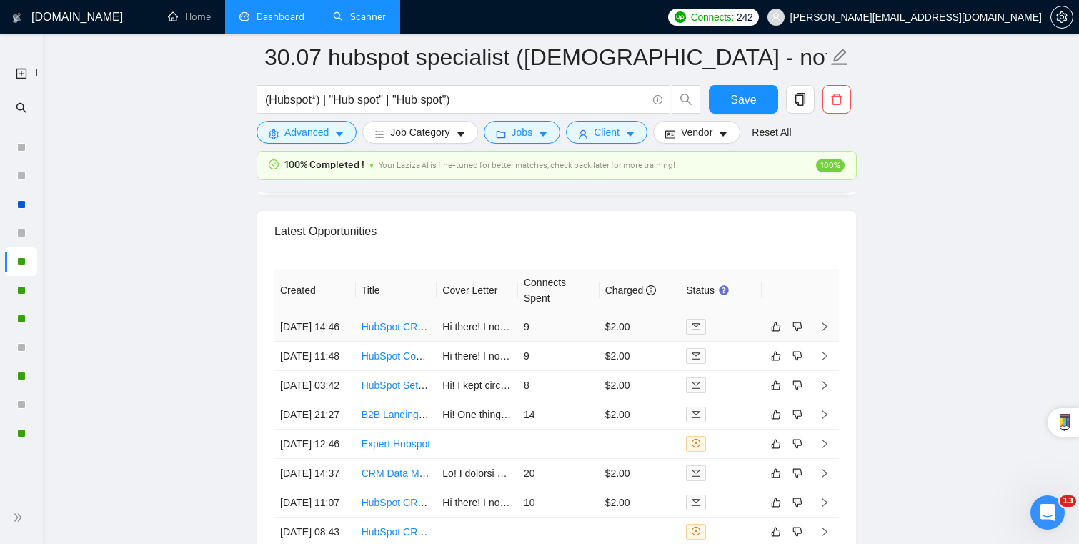
click at [652, 312] on td "$2.00" at bounding box center [639, 326] width 81 height 29
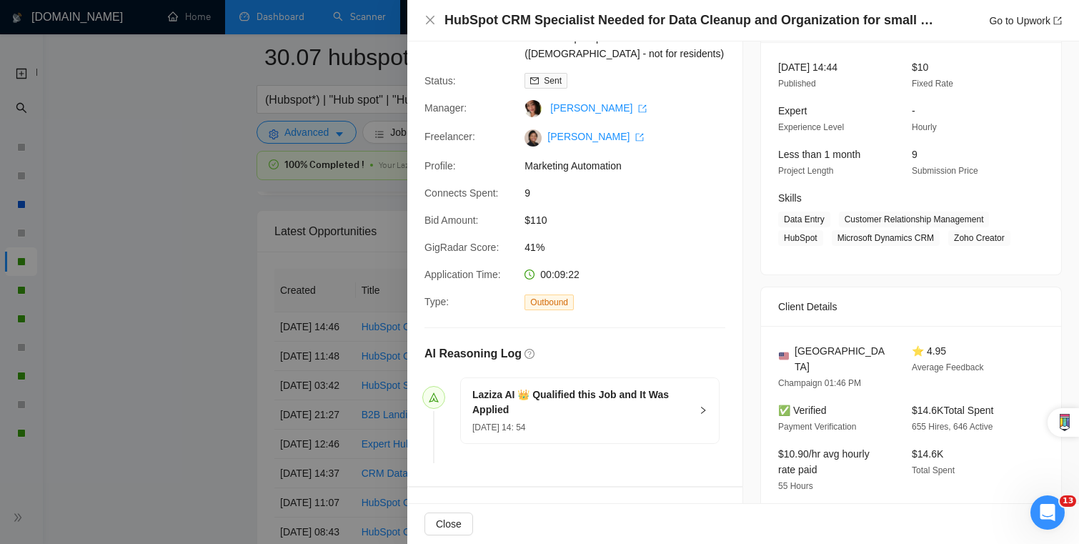
scroll to position [537, 0]
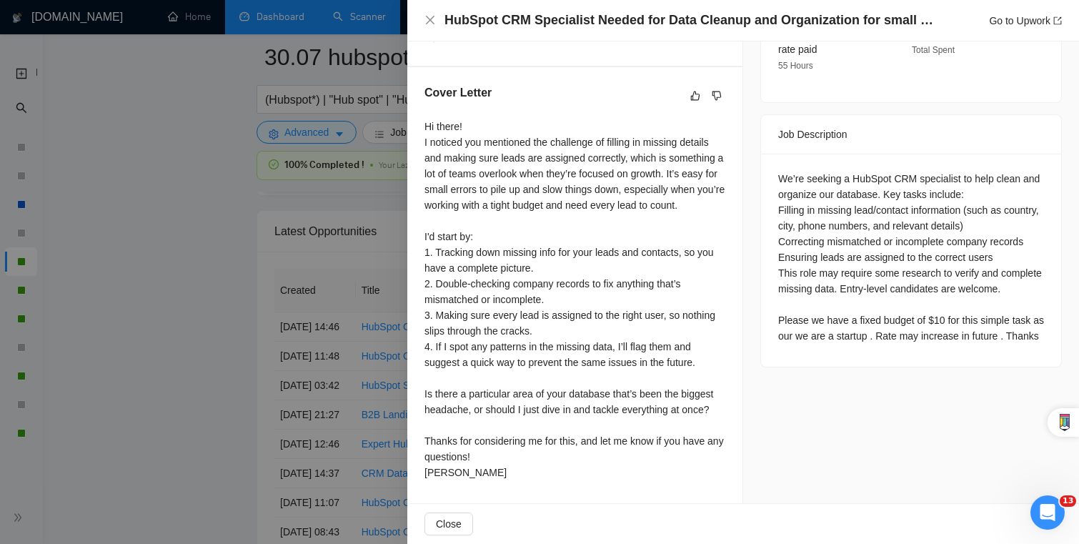
click at [249, 394] on div at bounding box center [539, 272] width 1079 height 544
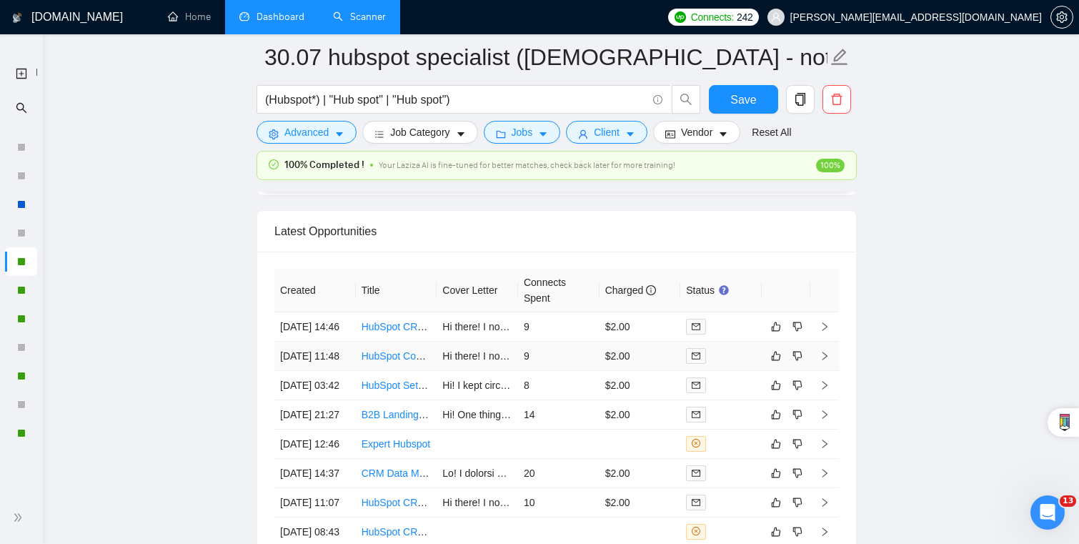
click at [659, 342] on td "$2.00" at bounding box center [639, 355] width 81 height 29
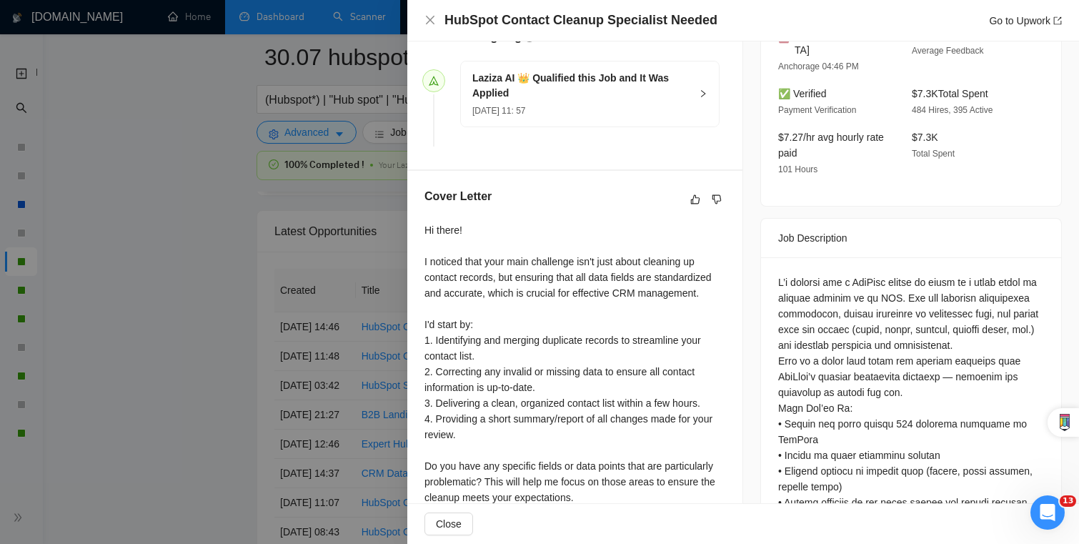
scroll to position [404, 0]
click at [234, 368] on div at bounding box center [539, 272] width 1079 height 544
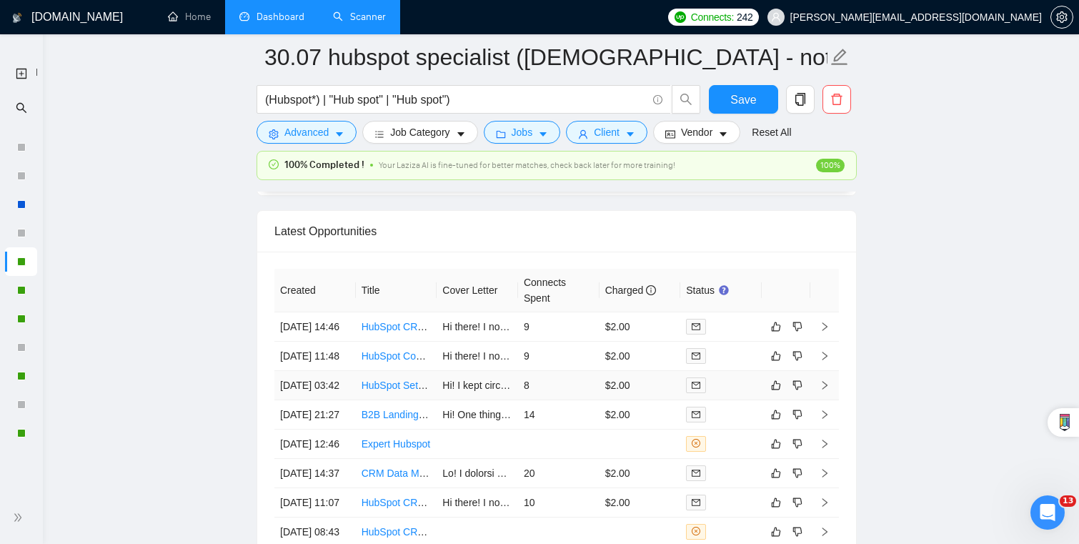
click at [623, 400] on td "$2.00" at bounding box center [639, 385] width 81 height 29
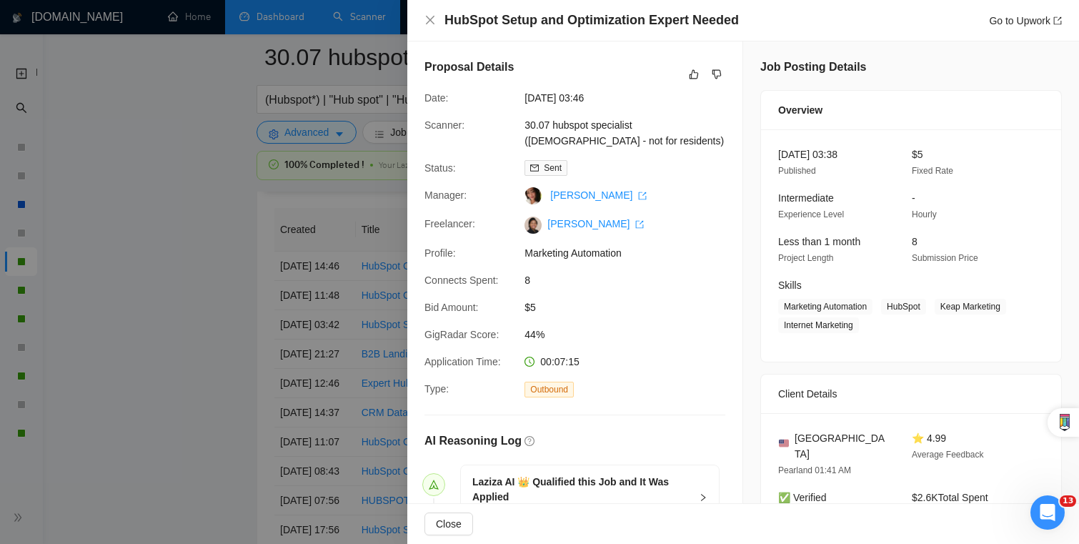
click at [314, 305] on div at bounding box center [539, 272] width 1079 height 544
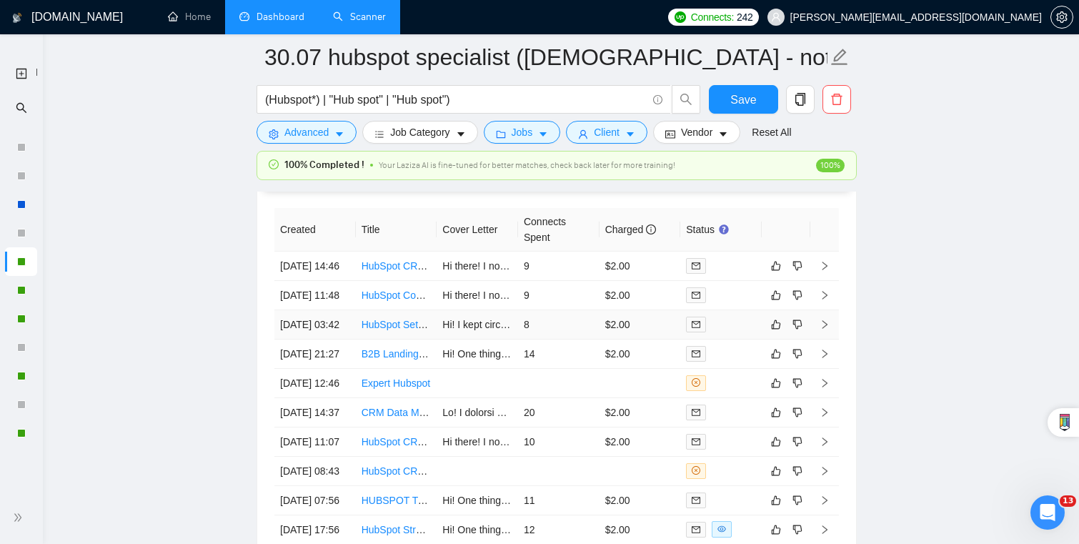
click at [400, 330] on link "HubSpot Setup and Optimization Expert Needed" at bounding box center [468, 324] width 215 height 11
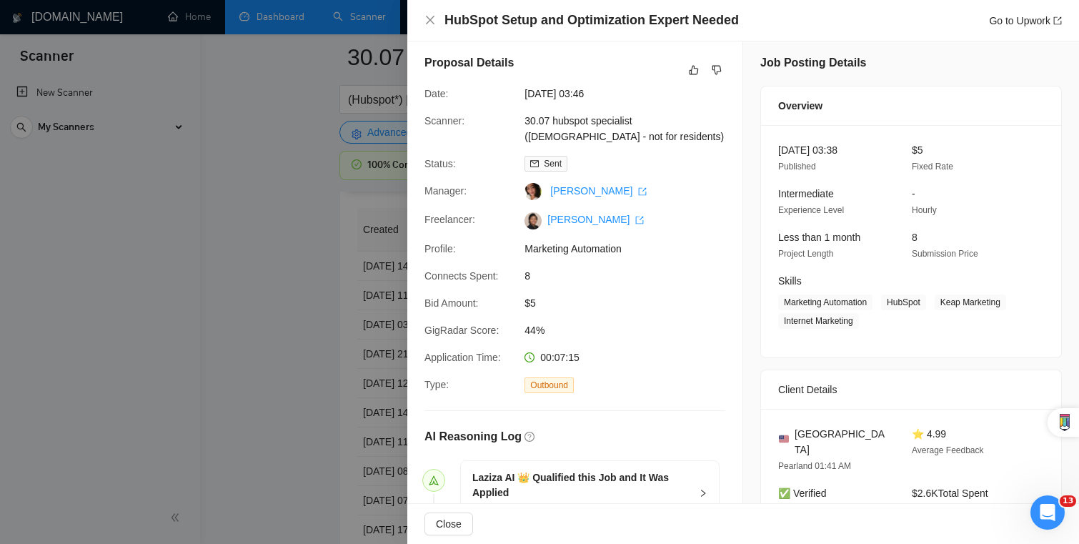
scroll to position [4, 0]
click at [286, 340] on div at bounding box center [539, 272] width 1079 height 544
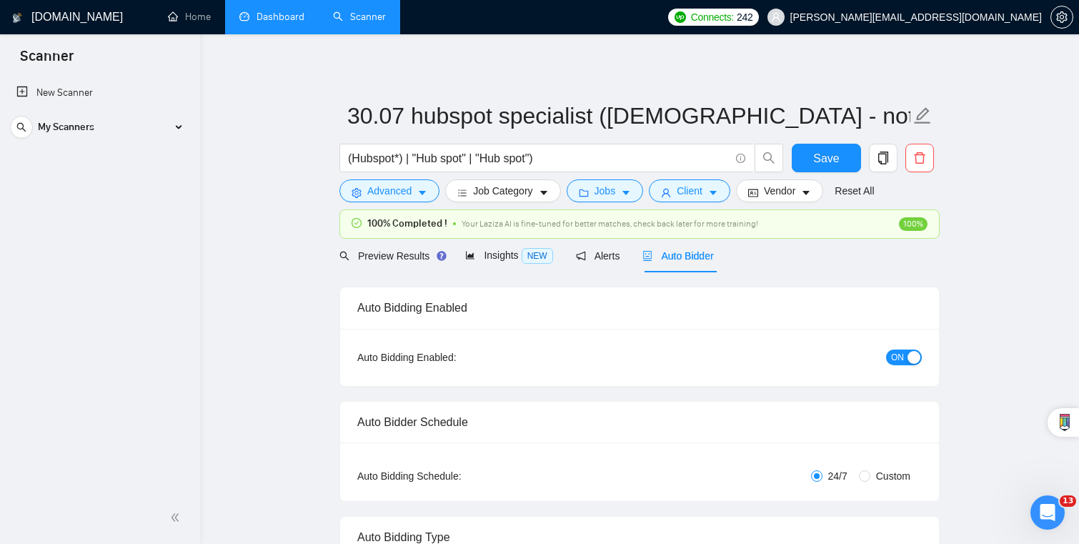
click at [707, 250] on span "Auto Bidder" at bounding box center [677, 255] width 71 height 11
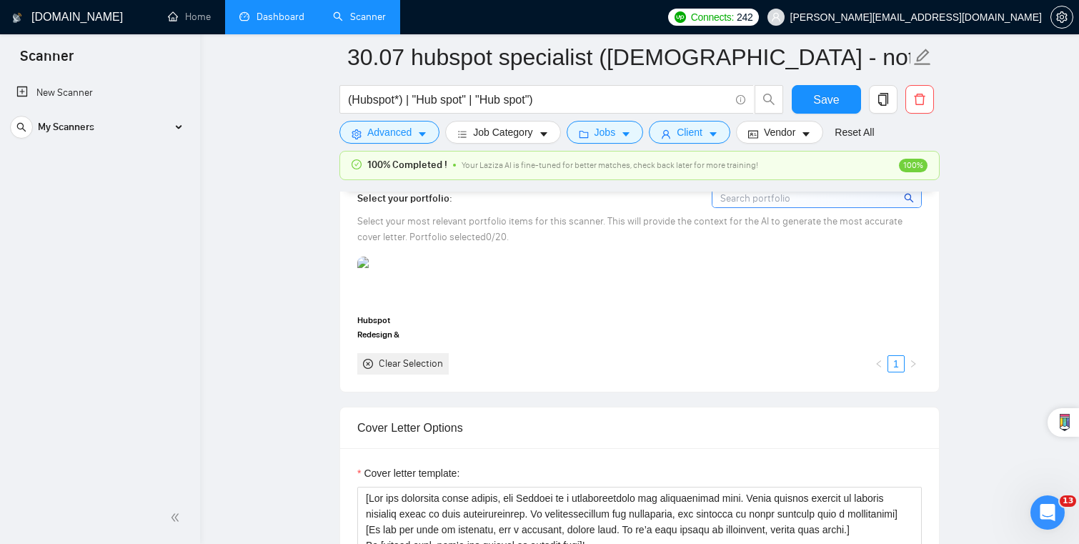
scroll to position [1238, 0]
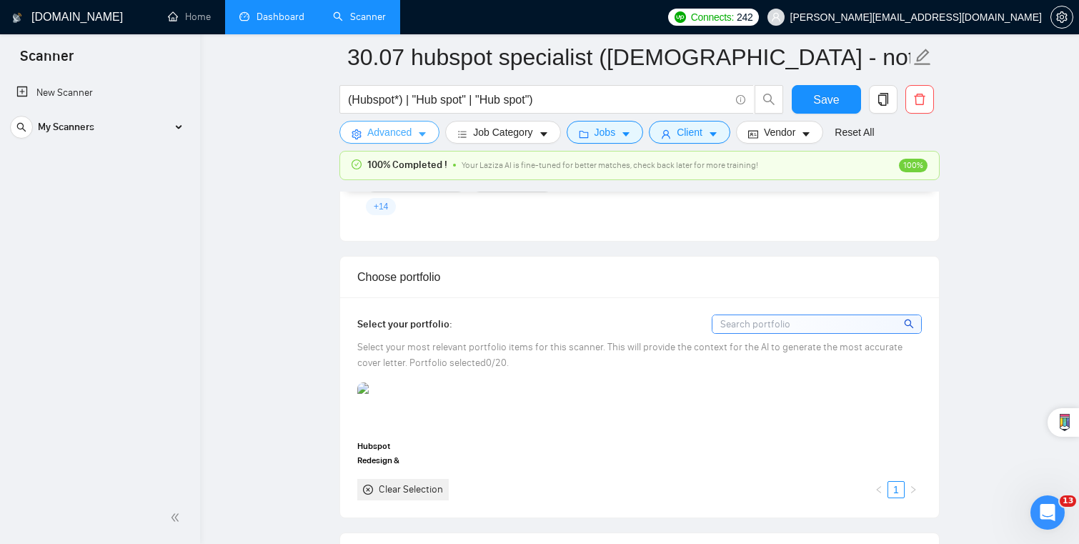
click at [399, 125] on span "Advanced" at bounding box center [389, 132] width 44 height 16
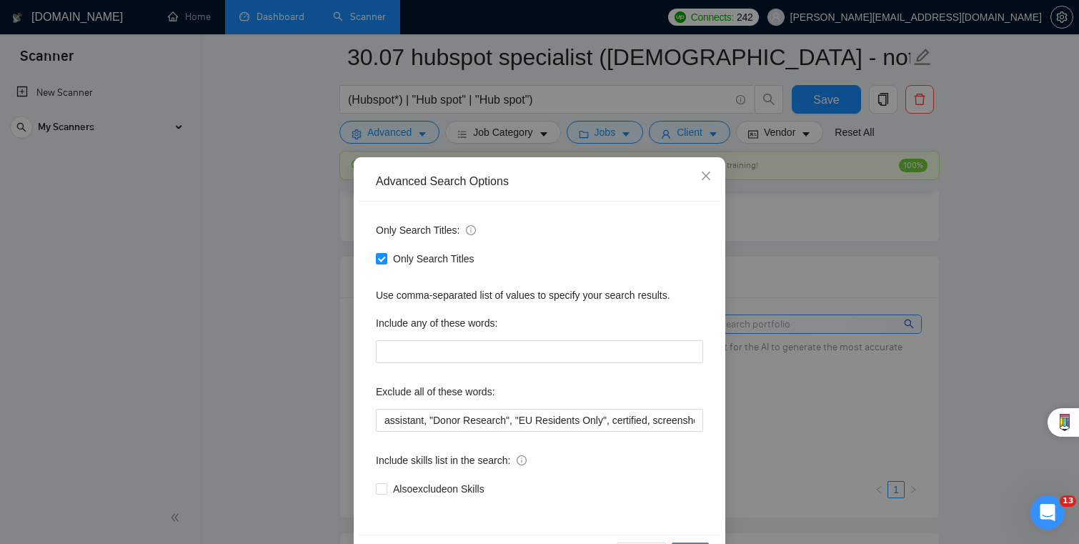
scroll to position [51, 0]
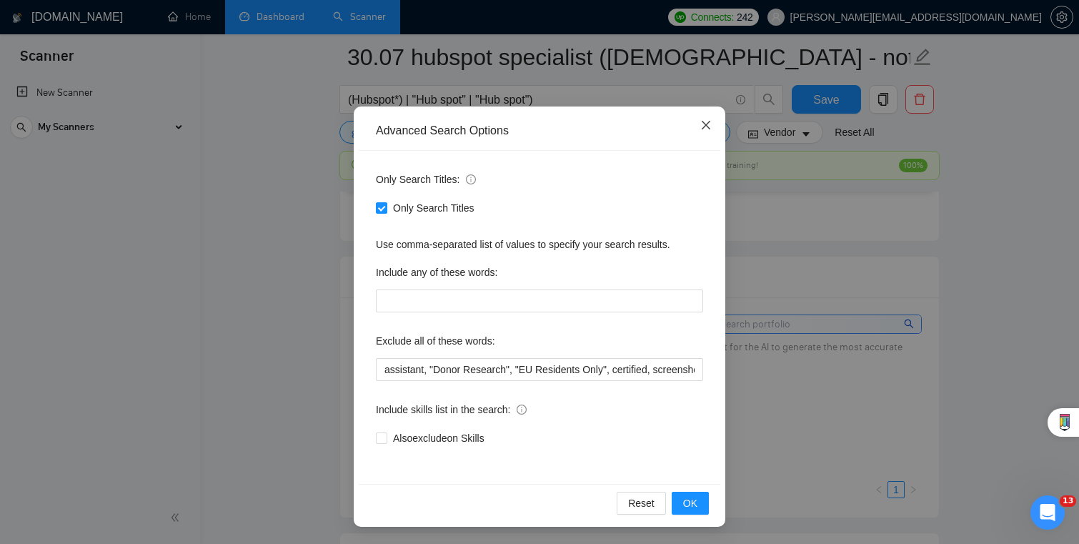
click at [697, 133] on span "Close" at bounding box center [705, 125] width 39 height 39
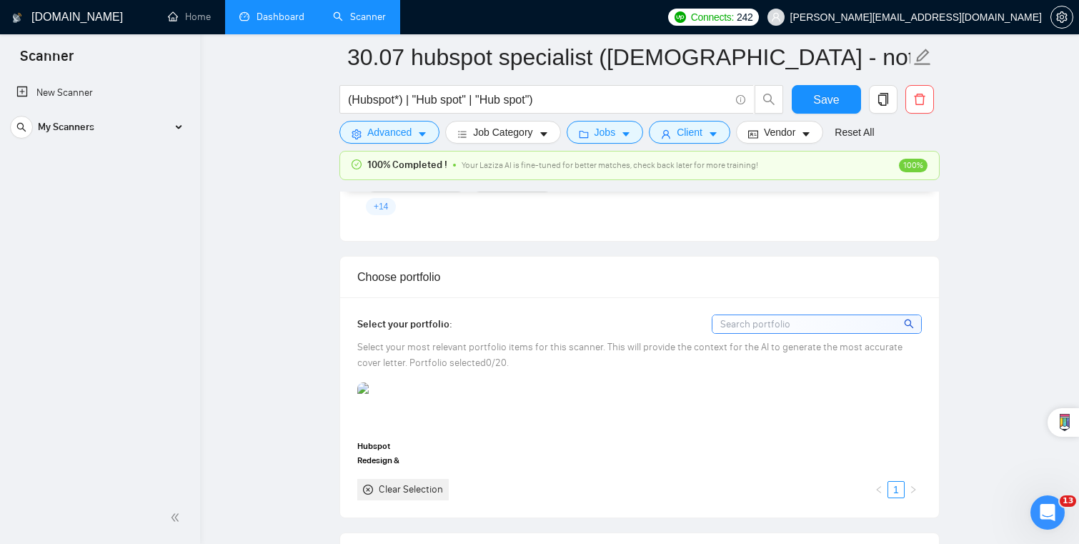
scroll to position [0, 0]
click at [592, 134] on button "Jobs" at bounding box center [604, 132] width 77 height 23
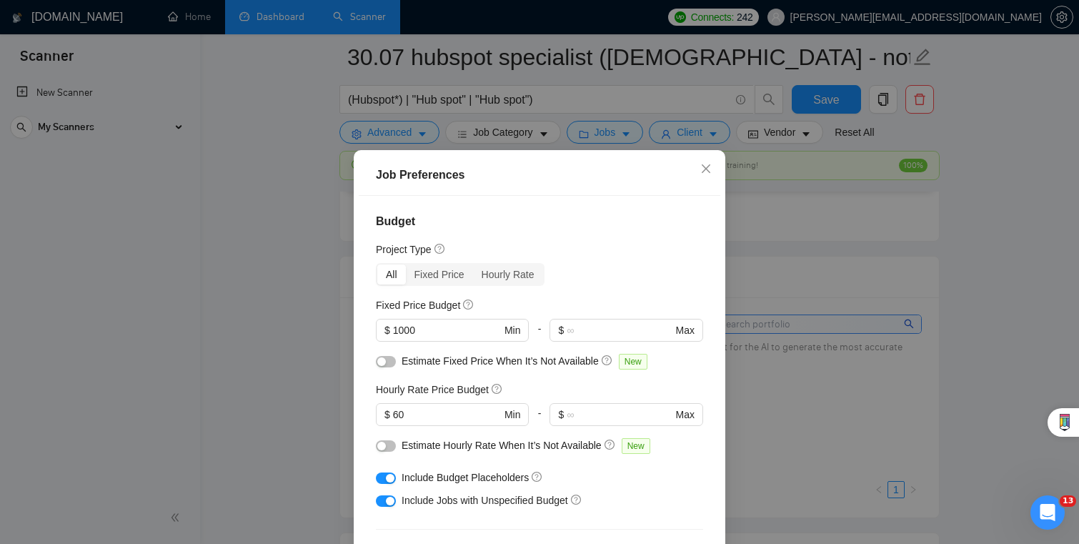
click at [806, 305] on div "Job Preferences Budget Project Type All Fixed Price Hourly Rate Fixed Price Bud…" at bounding box center [539, 272] width 1079 height 544
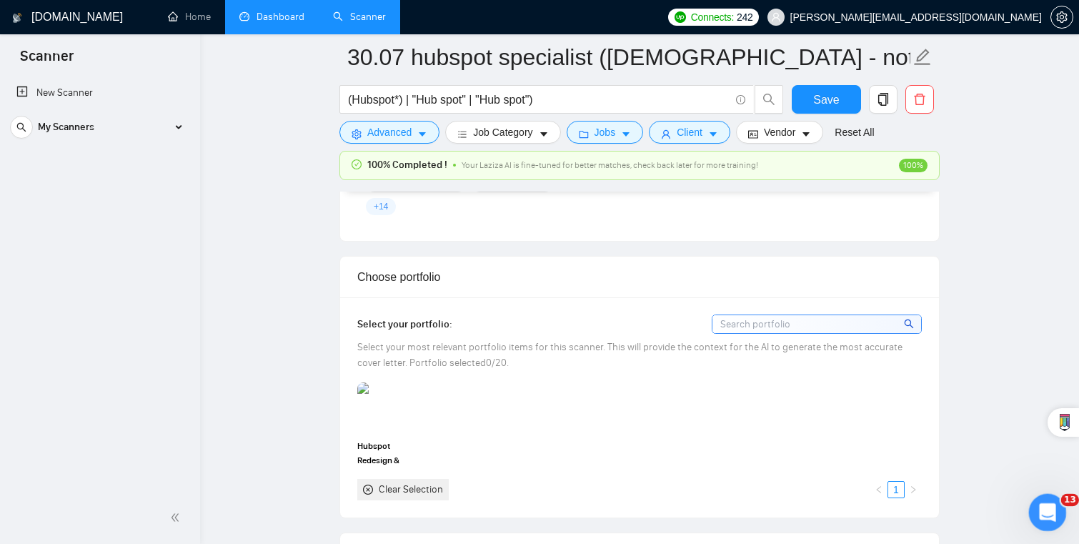
click at [1037, 517] on div "Open Intercom Messenger" at bounding box center [1044, 509] width 47 height 47
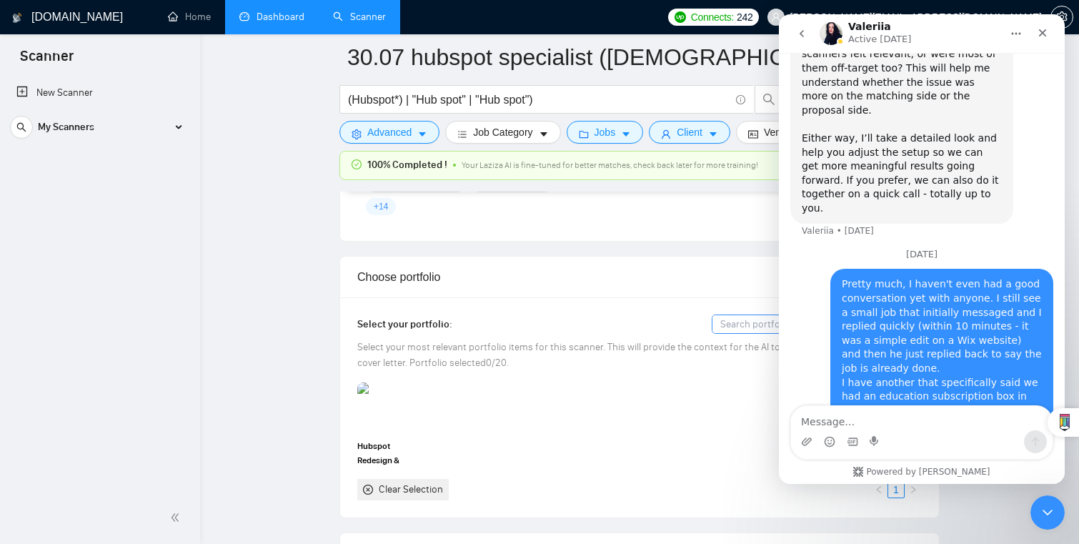
scroll to position [4665, 0]
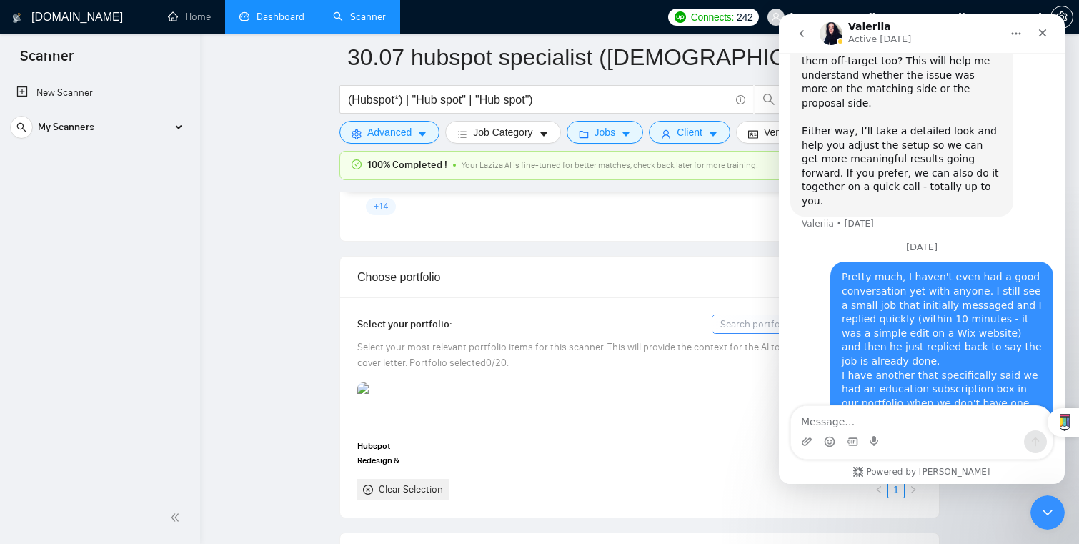
click at [989, 445] on div "Intercom messenger" at bounding box center [921, 441] width 261 height 23
click at [981, 429] on textarea "Message…" at bounding box center [921, 418] width 261 height 24
type textarea "O"
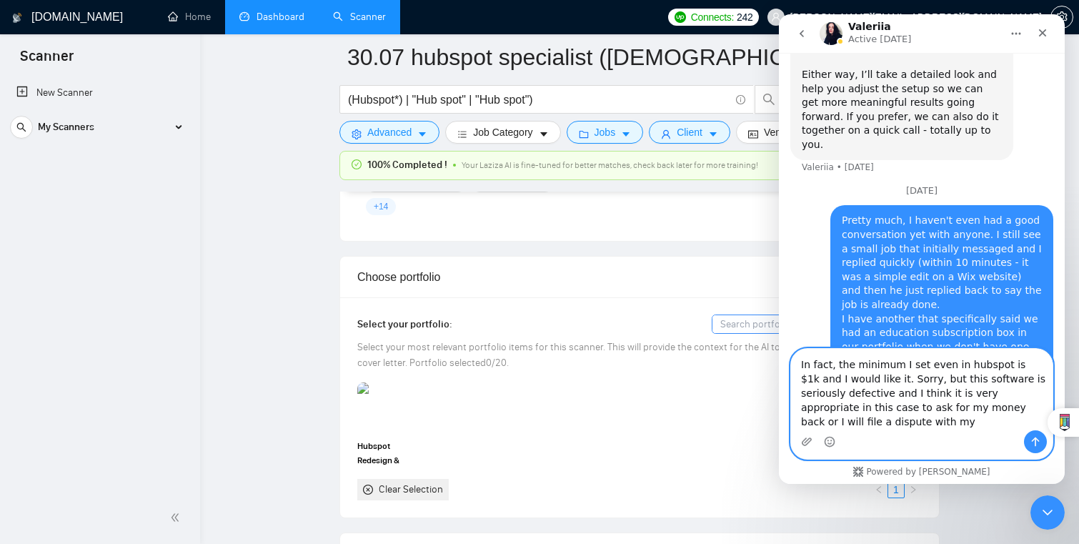
scroll to position [4722, 0]
type textarea "In fact, the minimum I set even in hubspot is $1k and I would like it. Sorry, b…"
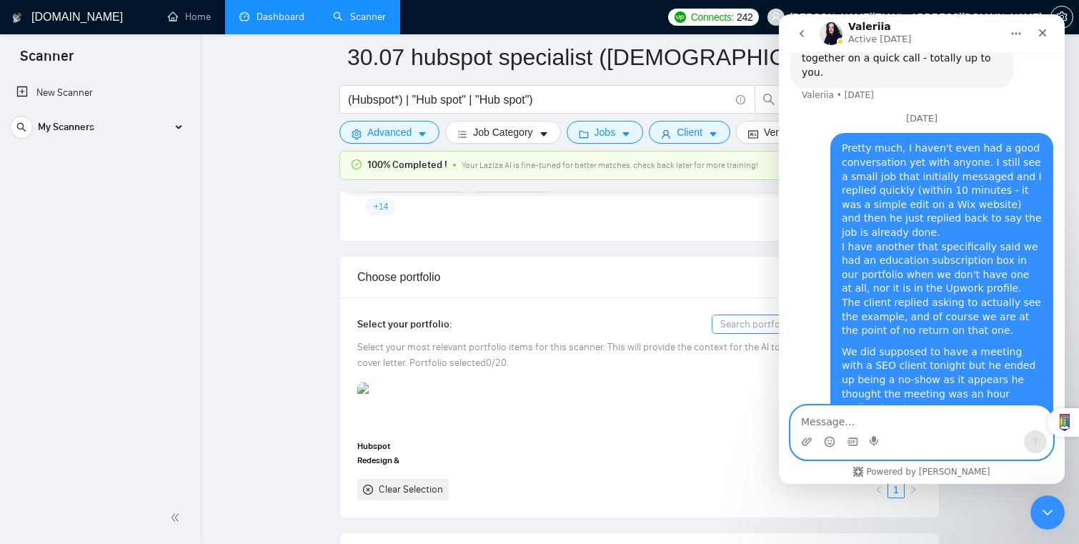
scroll to position [4797, 0]
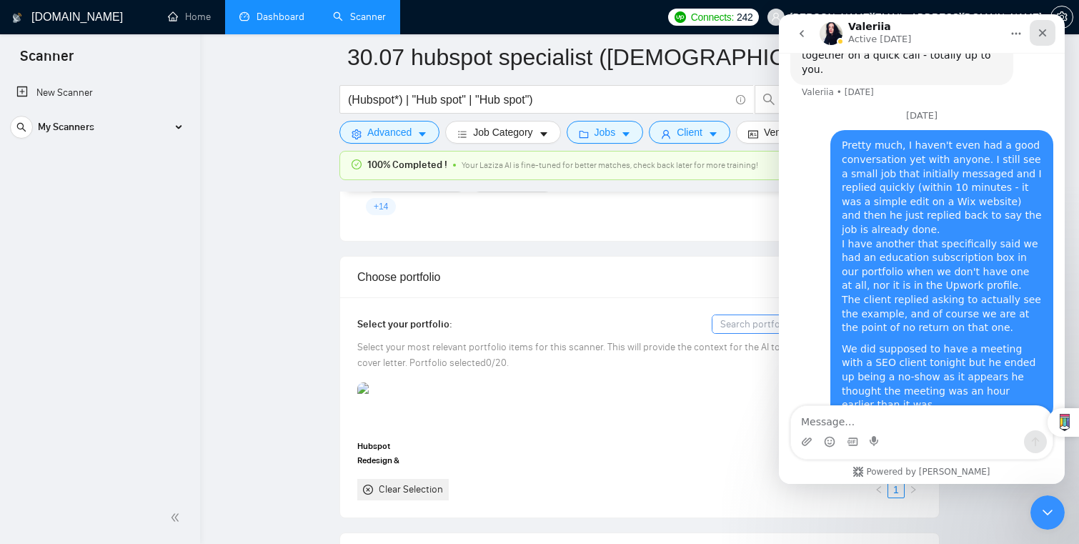
click at [1046, 30] on icon "Close" at bounding box center [1041, 32] width 11 height 11
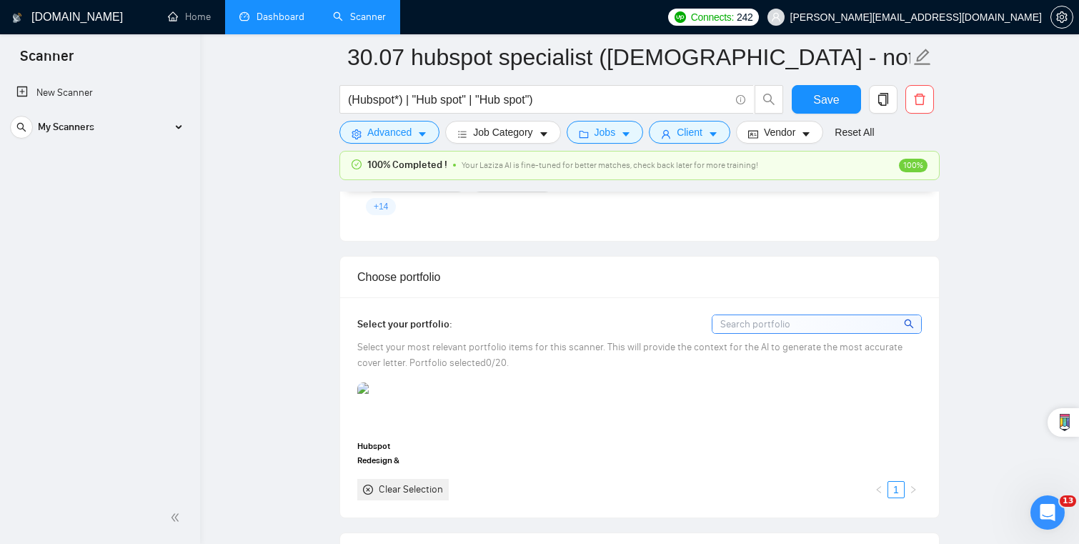
click at [281, 23] on link "Dashboard" at bounding box center [271, 17] width 65 height 12
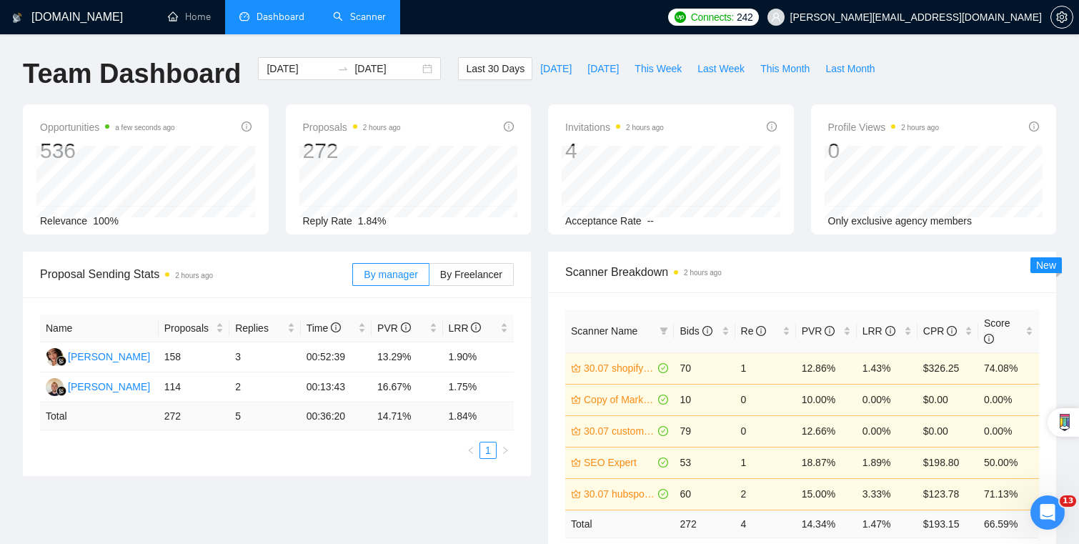
click at [367, 22] on link "Scanner" at bounding box center [359, 17] width 53 height 12
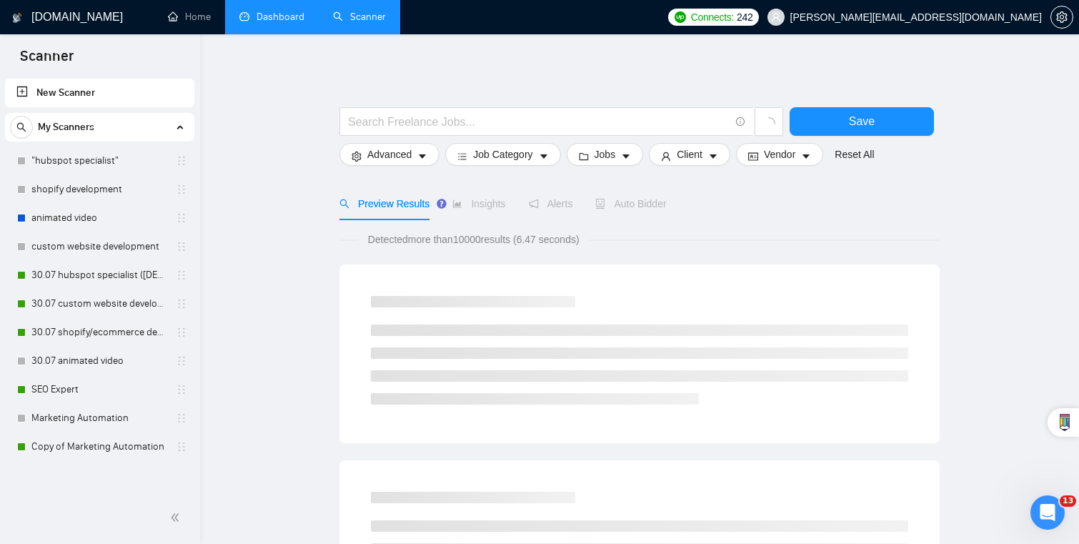
click at [367, 22] on link "Scanner" at bounding box center [359, 17] width 53 height 12
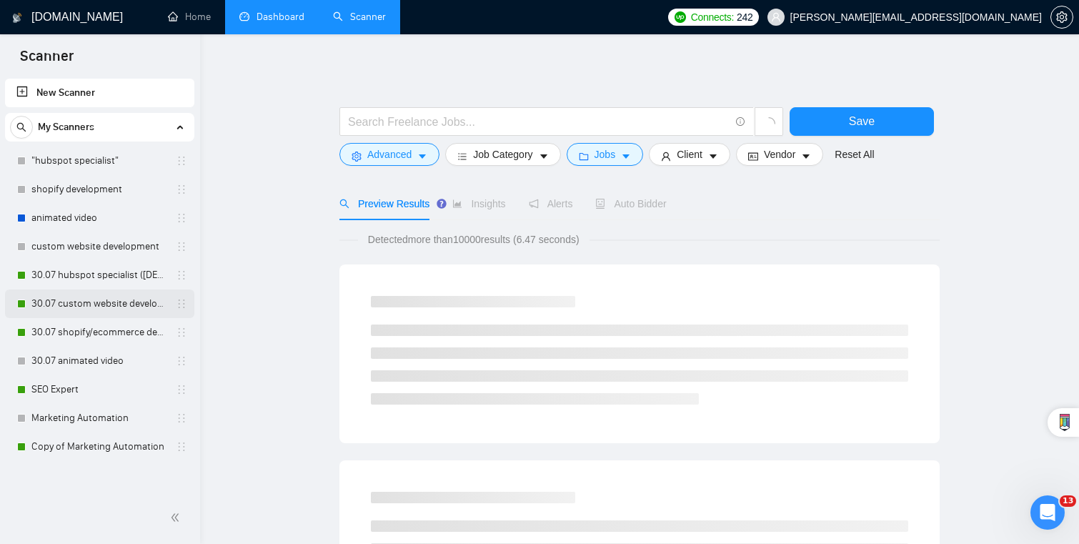
click at [126, 313] on link "30.07 custom website development" at bounding box center [99, 303] width 136 height 29
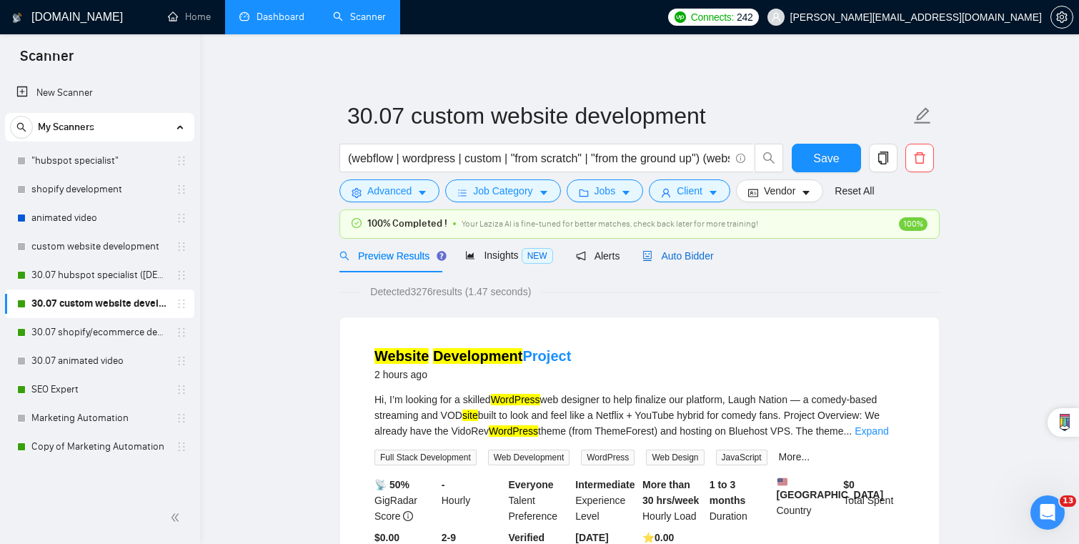
click at [651, 260] on icon "robot" at bounding box center [648, 256] width 9 height 10
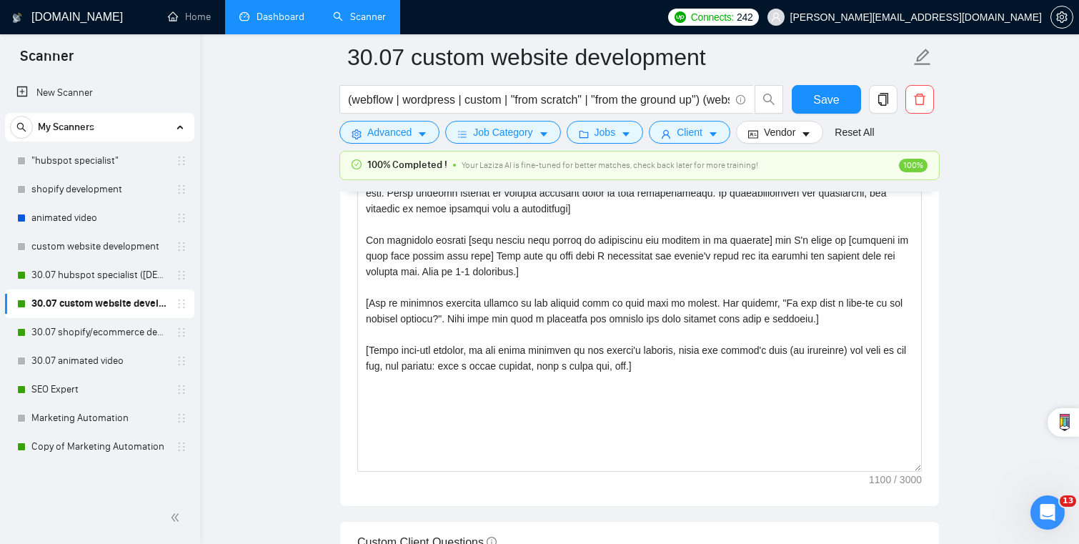
scroll to position [1544, 0]
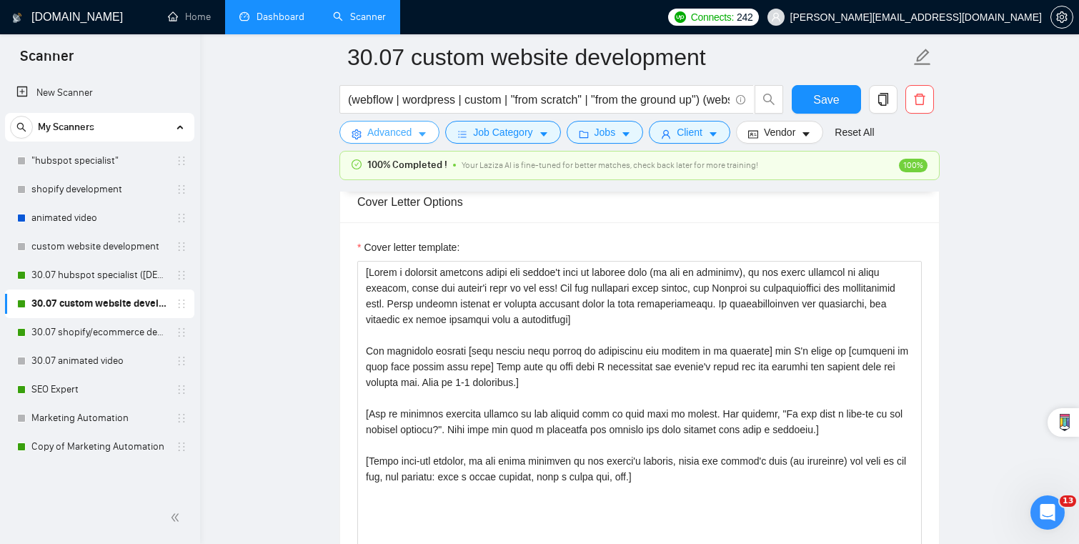
click at [363, 135] on button "Advanced" at bounding box center [389, 132] width 100 height 23
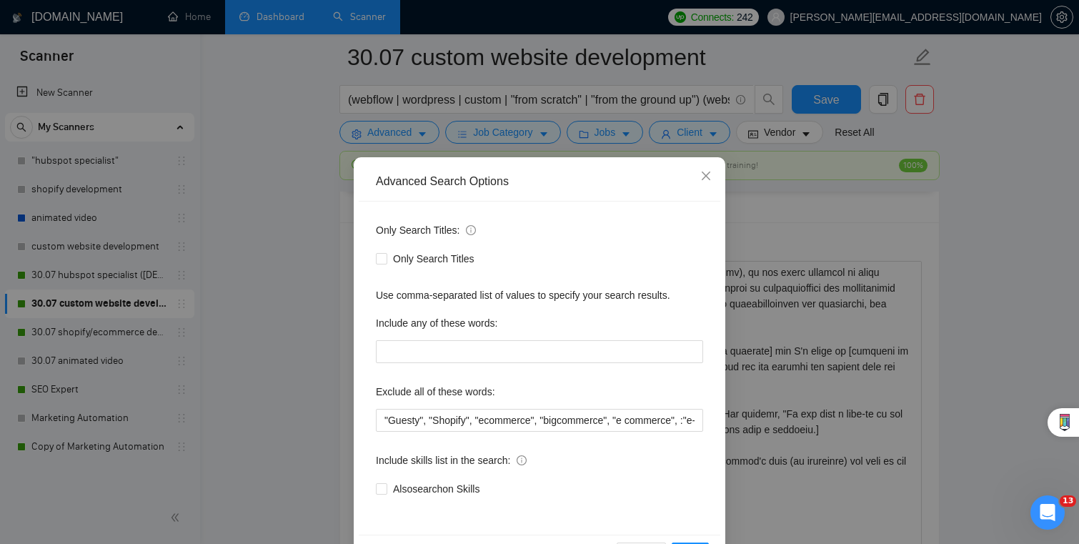
scroll to position [51, 0]
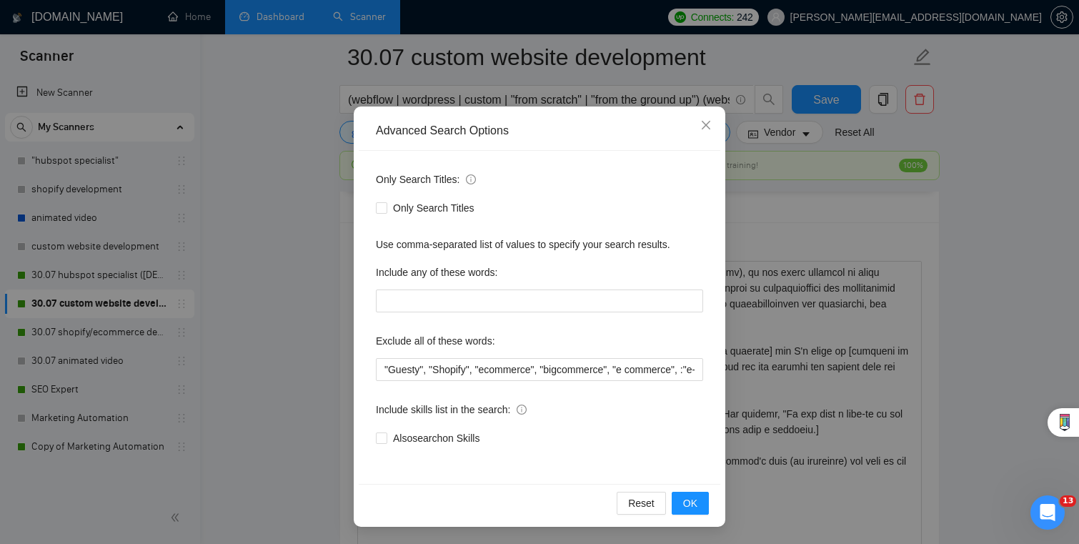
click at [302, 252] on div "Advanced Search Options Only Search Titles: Only Search Titles Use comma-separa…" at bounding box center [539, 272] width 1079 height 544
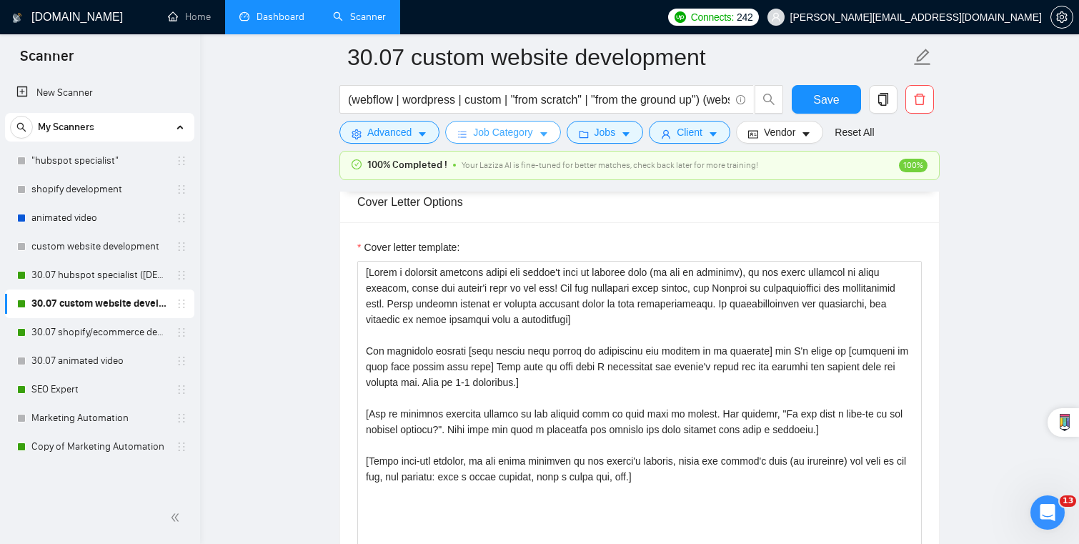
click at [471, 128] on button "Job Category" at bounding box center [502, 132] width 115 height 23
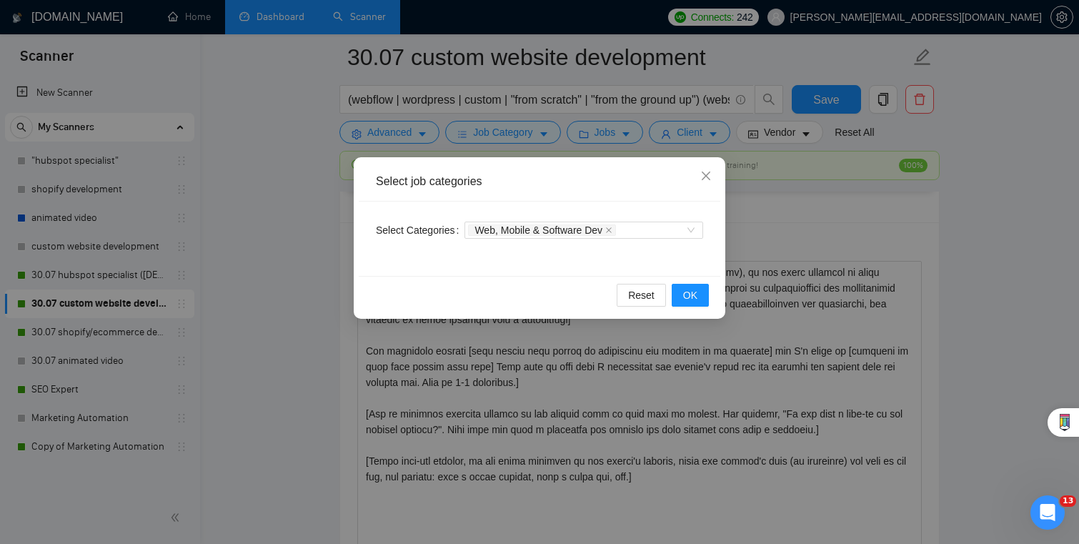
click at [424, 138] on div "Select job categories Select Categories Web, Mobile & Software Dev Reset OK" at bounding box center [539, 272] width 1079 height 544
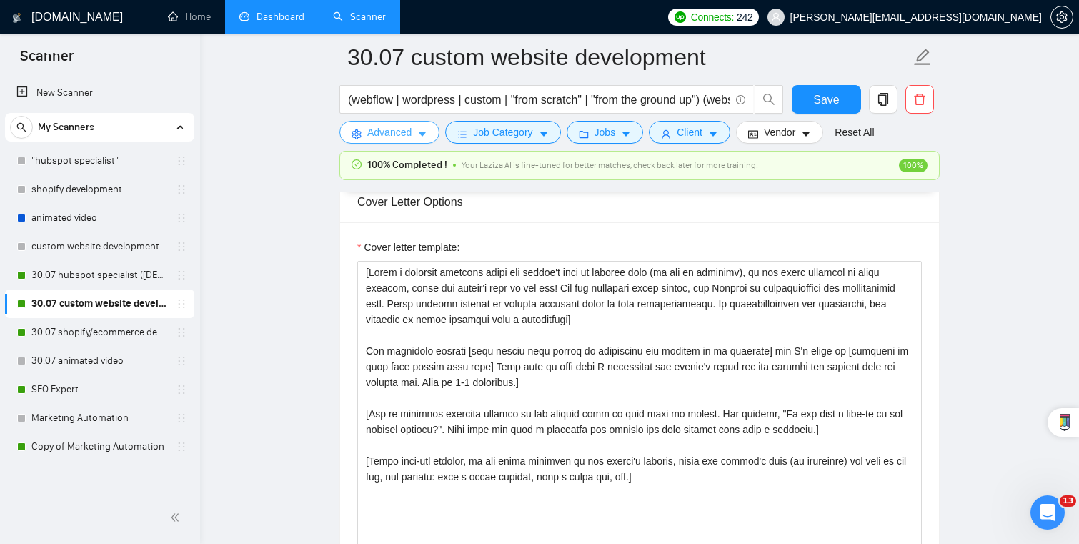
click at [416, 134] on button "Advanced" at bounding box center [389, 132] width 100 height 23
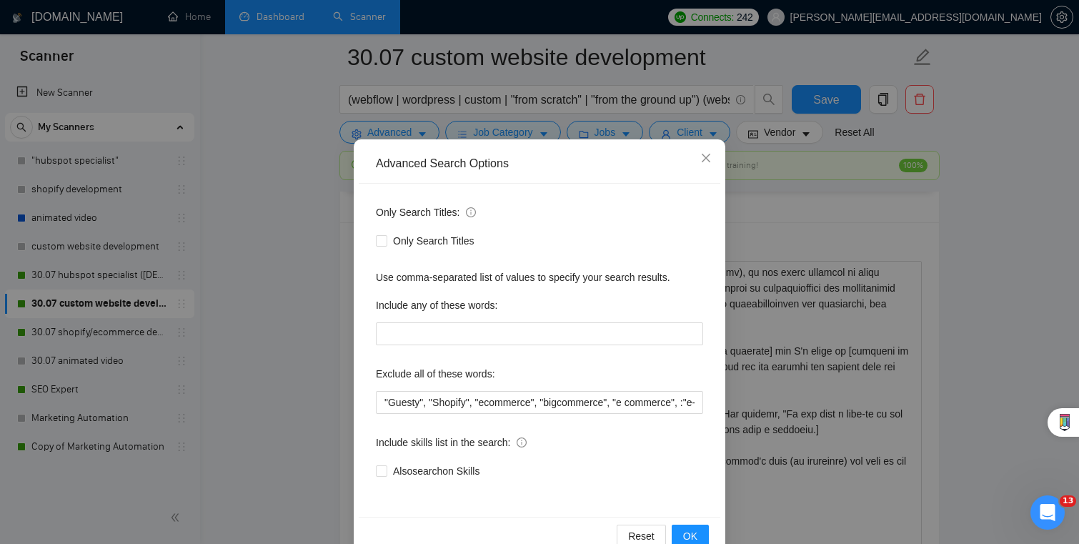
scroll to position [51, 0]
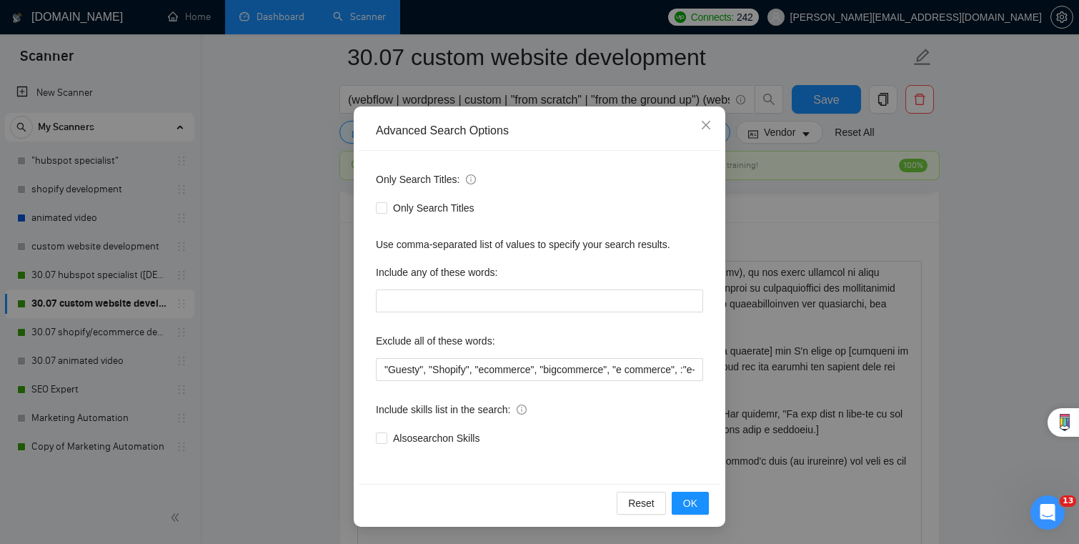
click at [812, 299] on div "Advanced Search Options Only Search Titles: Only Search Titles Use comma-separa…" at bounding box center [539, 272] width 1079 height 544
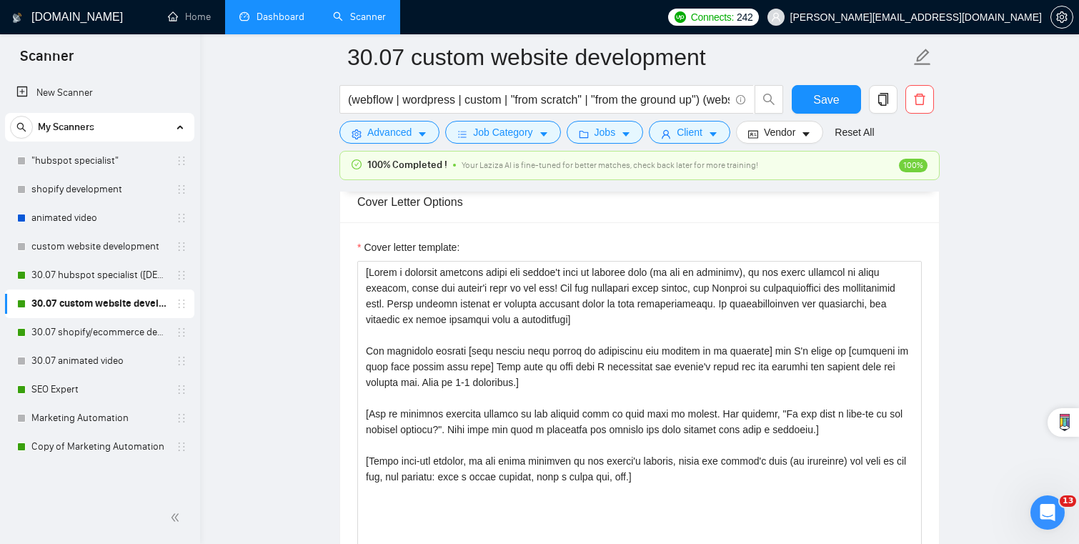
click at [521, 144] on form "30.07 custom website development (webflow | wordpress | custom | "from scratch"…" at bounding box center [639, 92] width 600 height 116
click at [523, 120] on form "30.07 custom website development (webflow | wordpress | custom | "from scratch"…" at bounding box center [639, 92] width 600 height 116
click at [523, 131] on span "Job Category" at bounding box center [502, 132] width 59 height 16
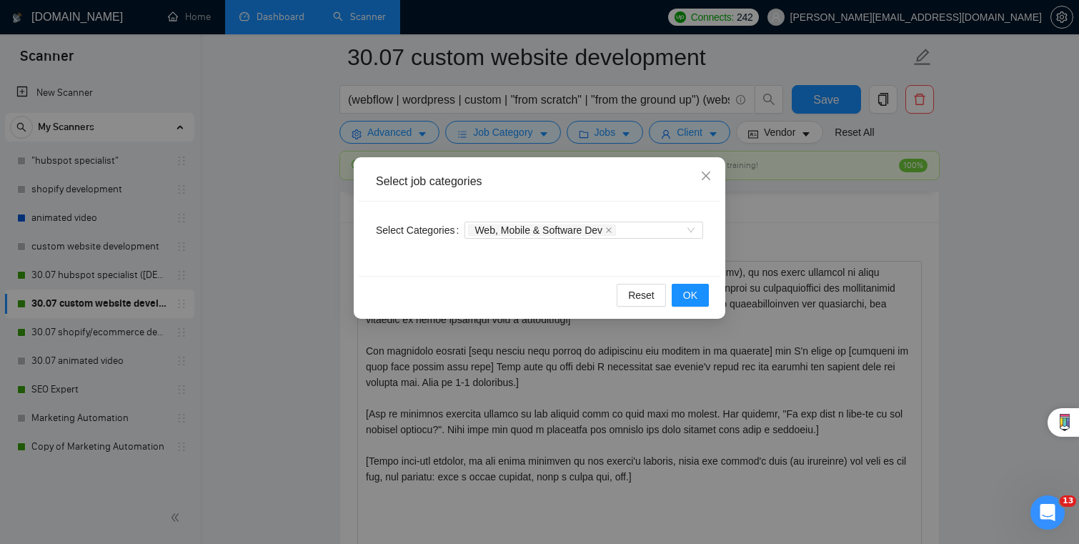
click at [601, 121] on div "Select job categories Select Categories Web, Mobile & Software Dev Reset OK" at bounding box center [539, 272] width 1079 height 544
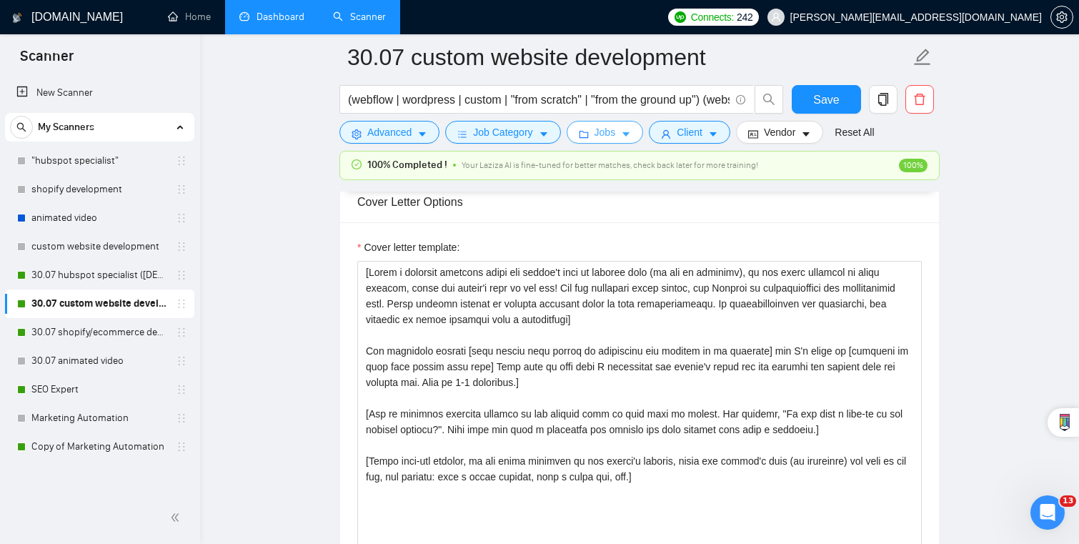
click at [604, 131] on span "Jobs" at bounding box center [604, 132] width 21 height 16
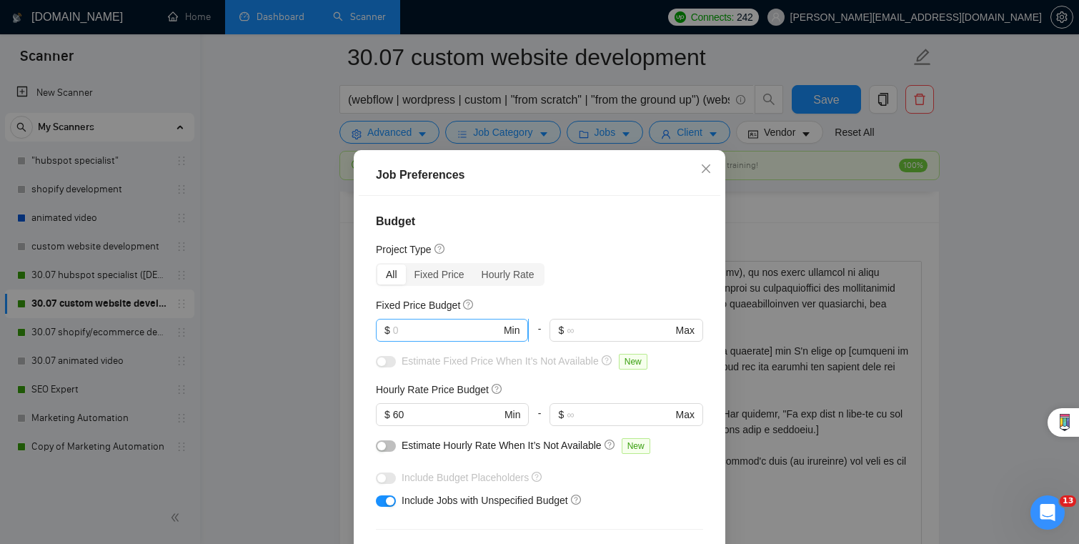
click at [461, 331] on input "text" at bounding box center [447, 330] width 108 height 16
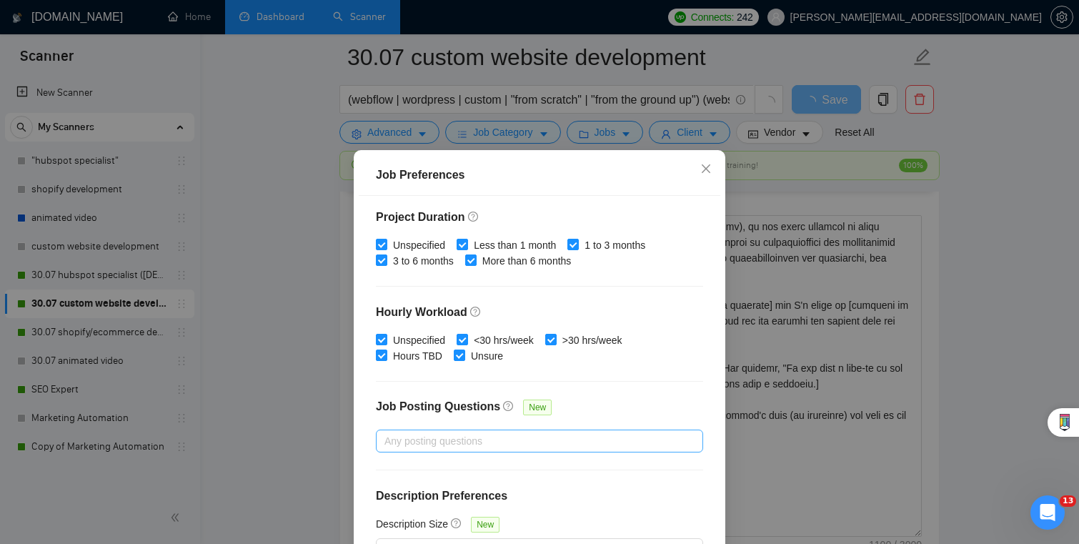
scroll to position [95, 0]
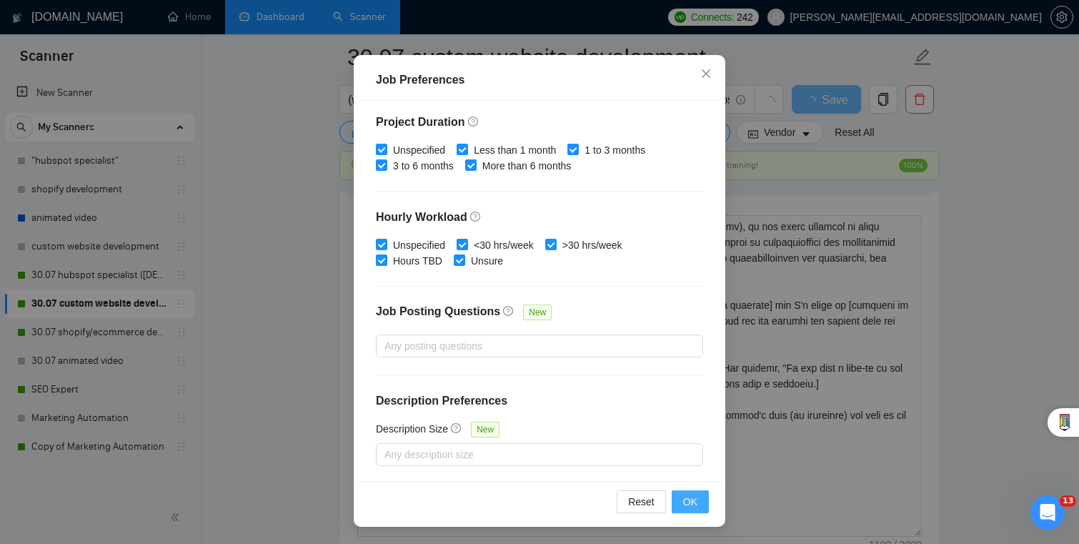
type input "1000"
click at [690, 499] on span "OK" at bounding box center [690, 502] width 14 height 16
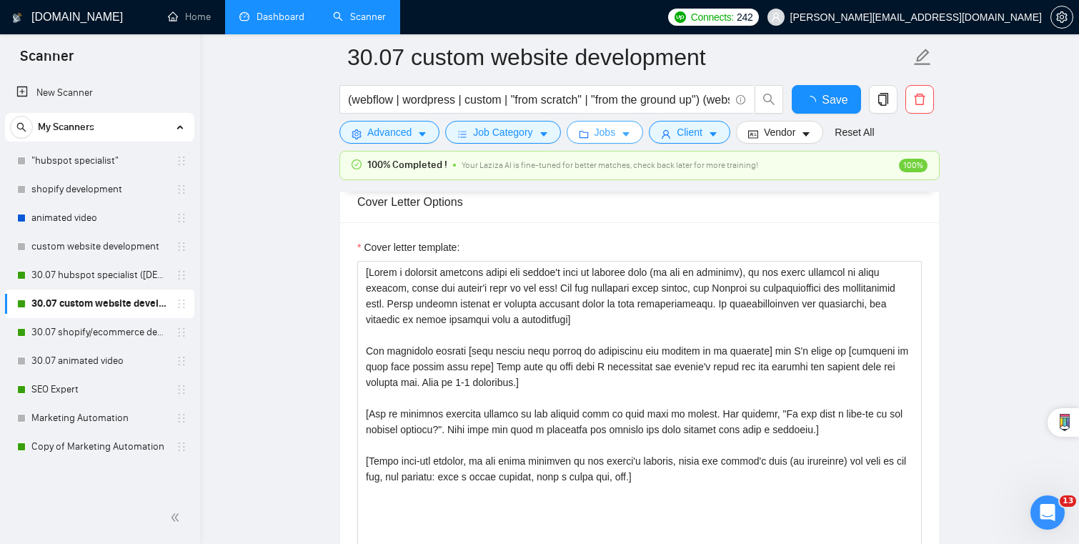
scroll to position [0, 0]
click at [840, 101] on button "Save" at bounding box center [825, 99] width 69 height 29
click at [132, 336] on link "30.07 shopify/ecommerce development (worldwide)" at bounding box center [99, 332] width 136 height 29
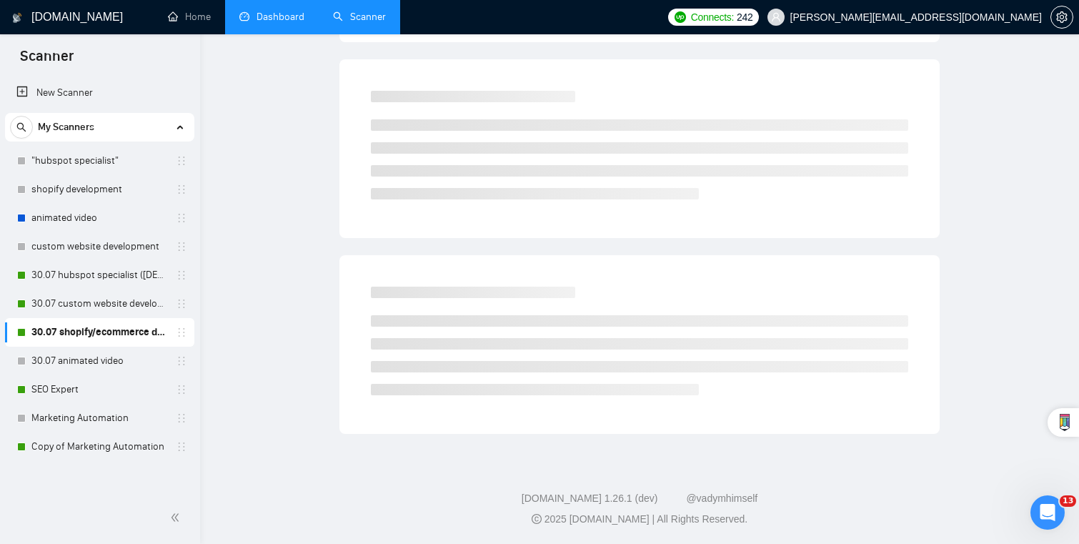
scroll to position [7, 0]
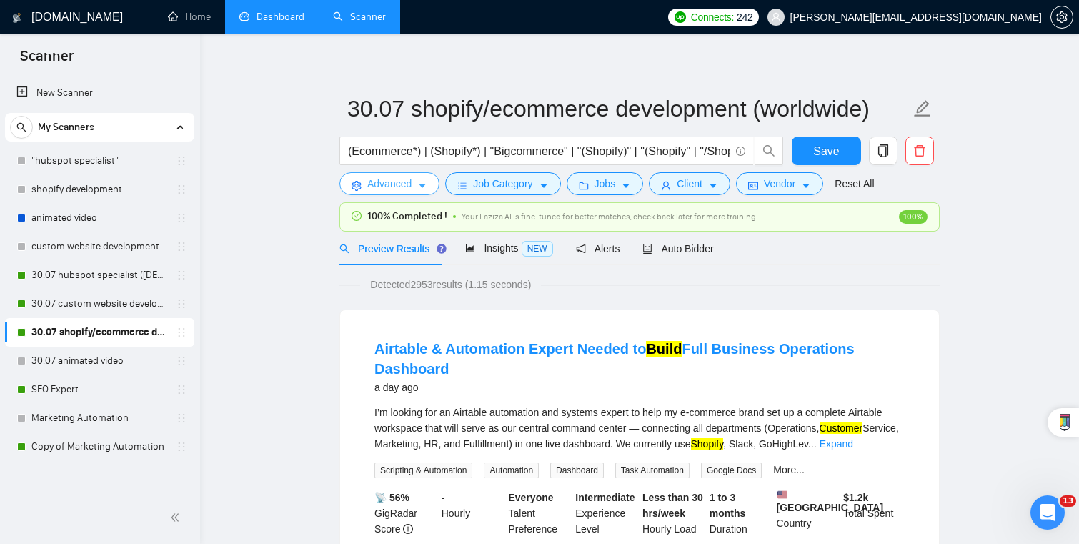
click at [411, 186] on span "Advanced" at bounding box center [389, 184] width 44 height 16
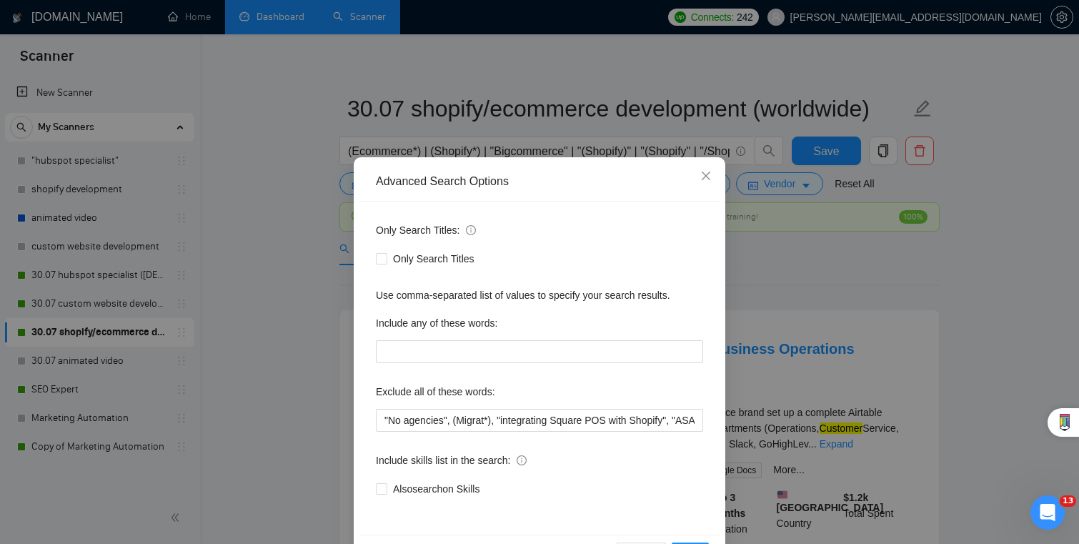
scroll to position [51, 0]
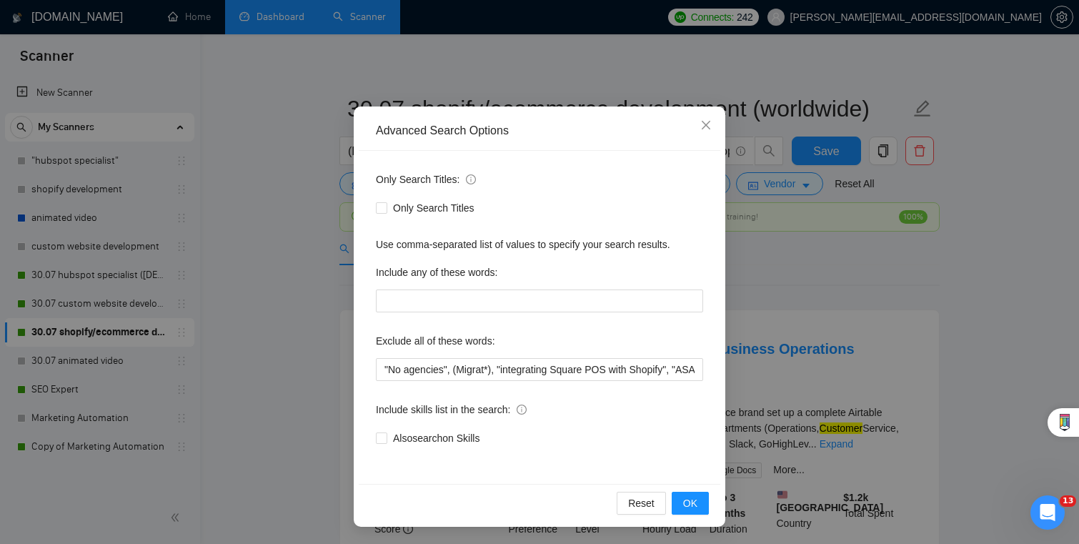
click at [789, 358] on div "Advanced Search Options Only Search Titles: Only Search Titles Use comma-separa…" at bounding box center [539, 272] width 1079 height 544
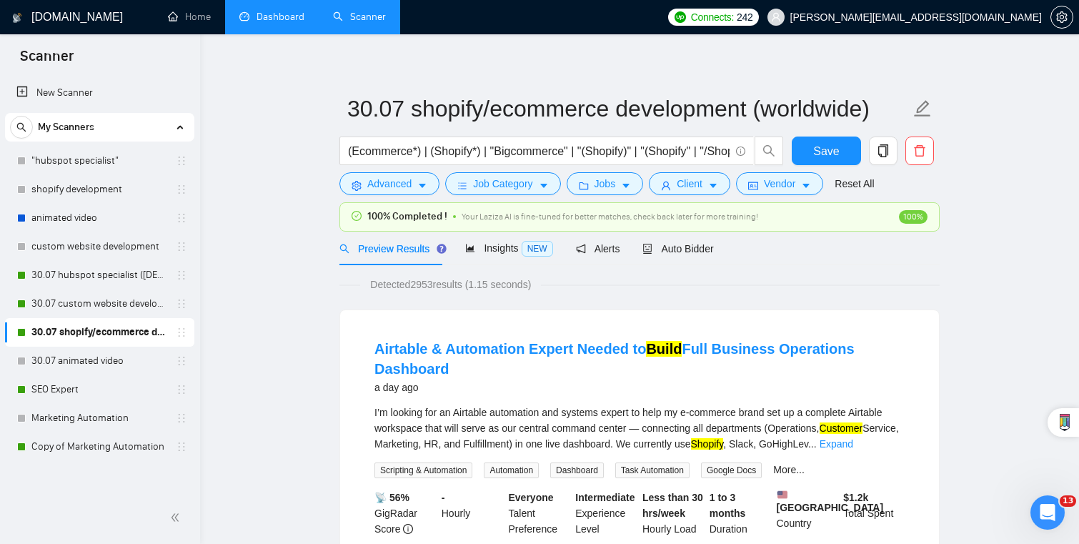
scroll to position [0, 0]
click at [521, 184] on span "Job Category" at bounding box center [502, 184] width 59 height 16
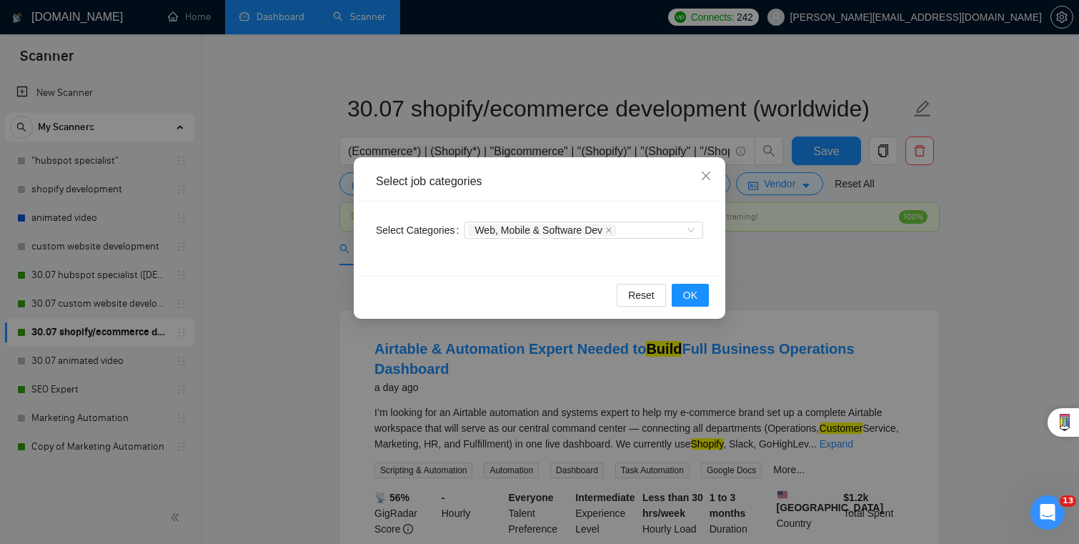
click at [762, 231] on div "Select job categories Select Categories Web, Mobile & Software Dev Reset OK" at bounding box center [539, 272] width 1079 height 544
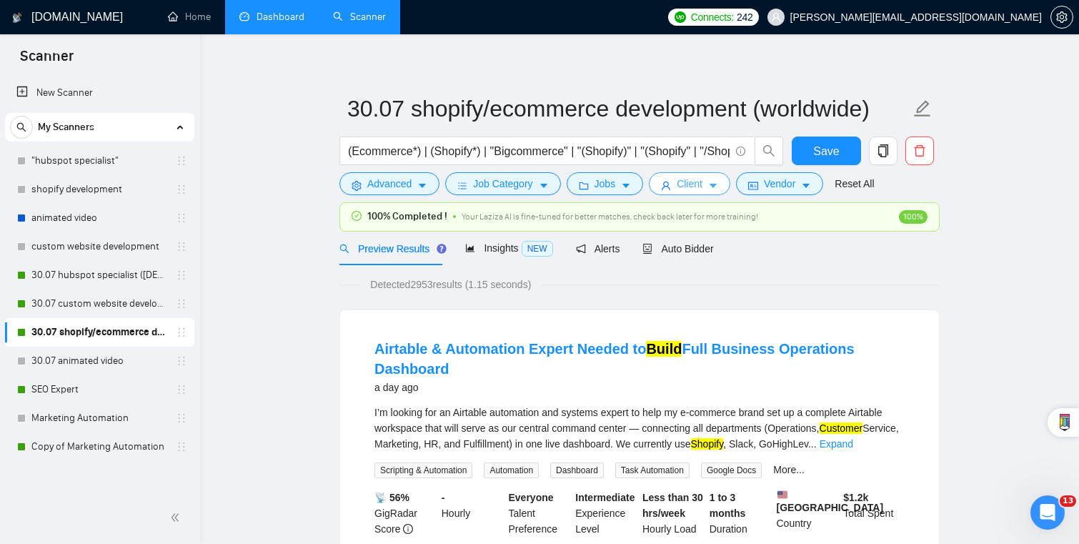
click at [710, 186] on button "Client" at bounding box center [689, 183] width 81 height 23
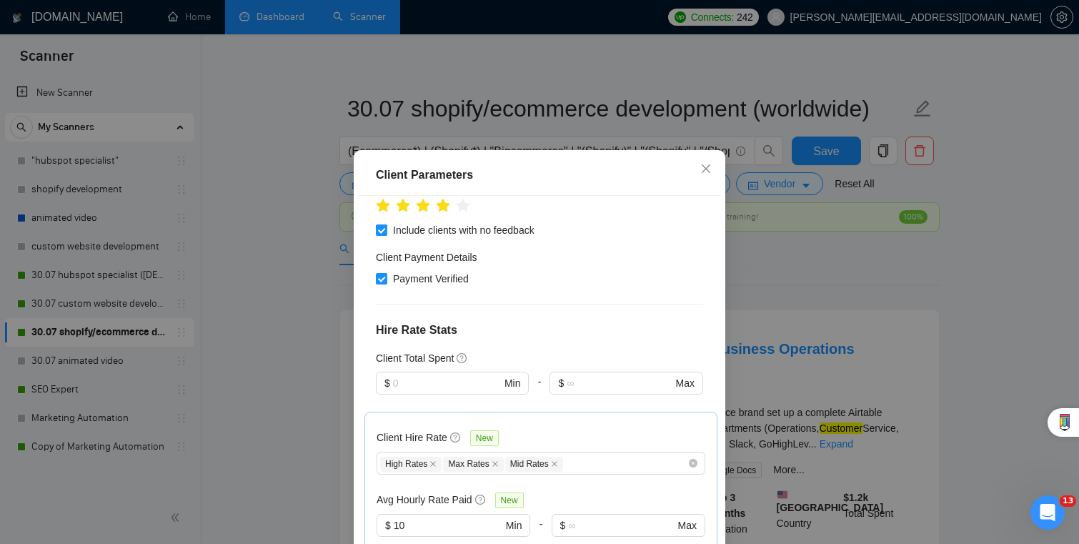
scroll to position [543, 0]
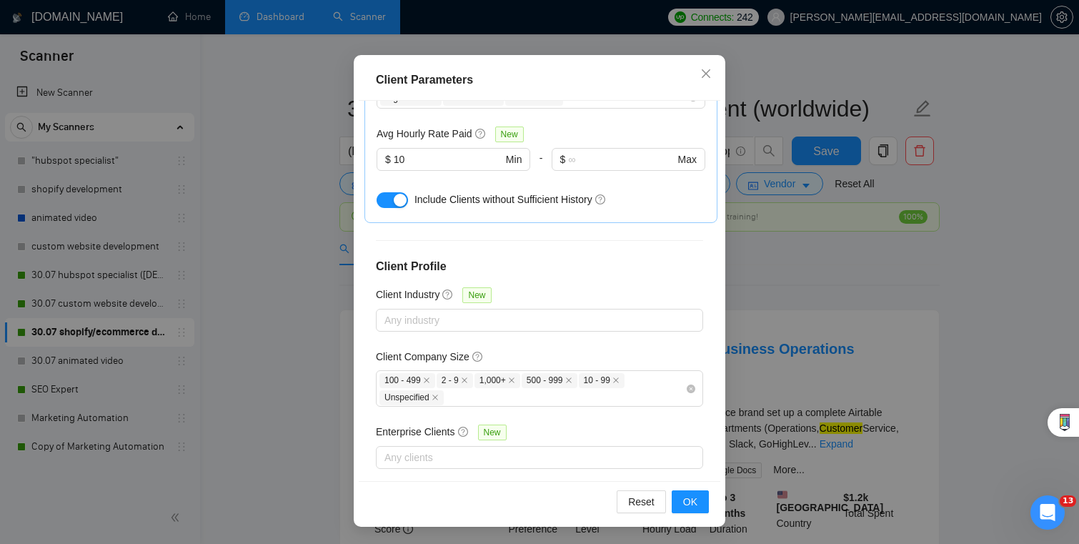
click at [814, 292] on div "Client Parameters Client Location Include Client Countries [GEOGRAPHIC_DATA] [G…" at bounding box center [539, 272] width 1079 height 544
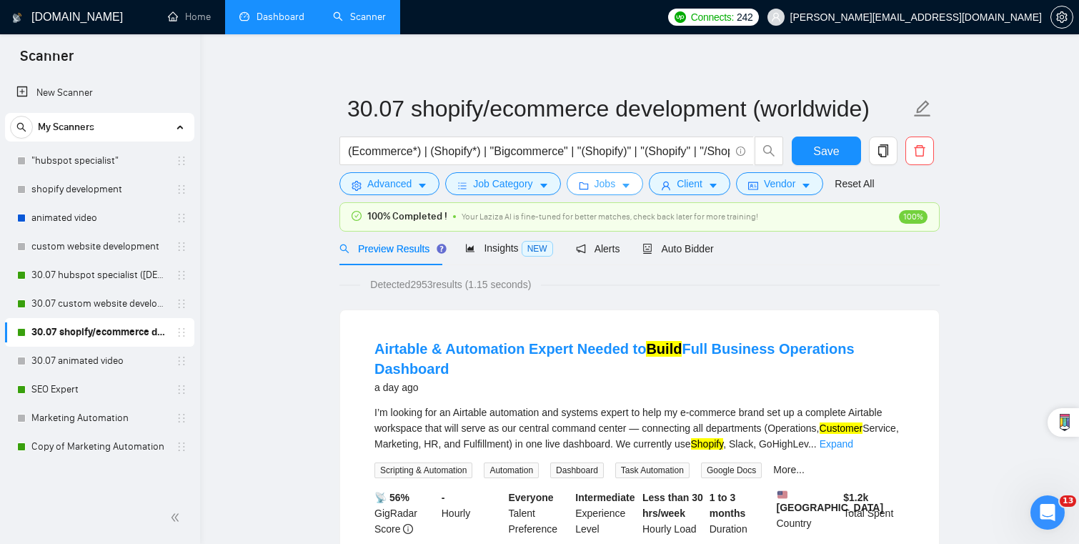
click at [603, 189] on span "Jobs" at bounding box center [604, 184] width 21 height 16
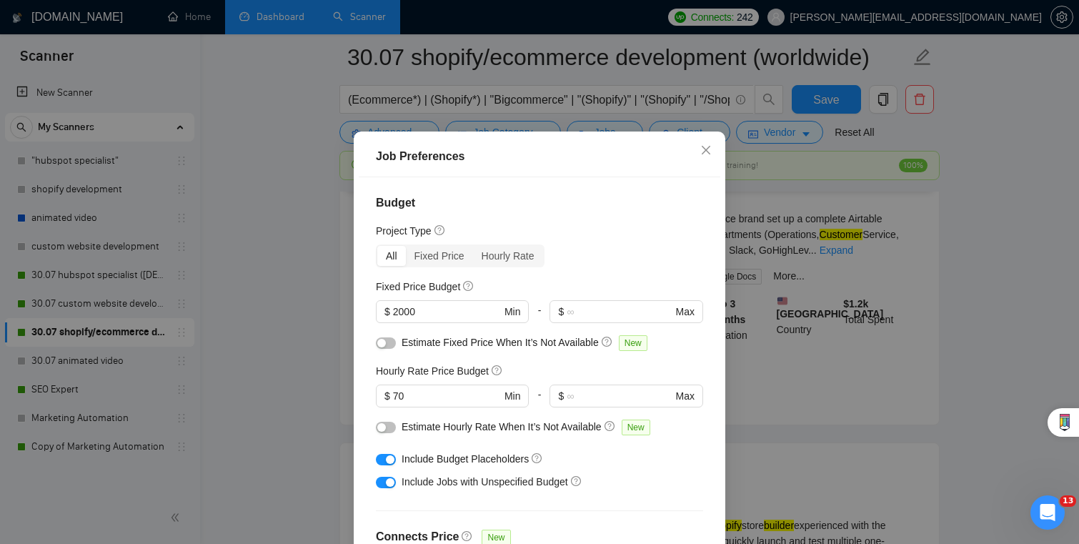
scroll to position [22, 0]
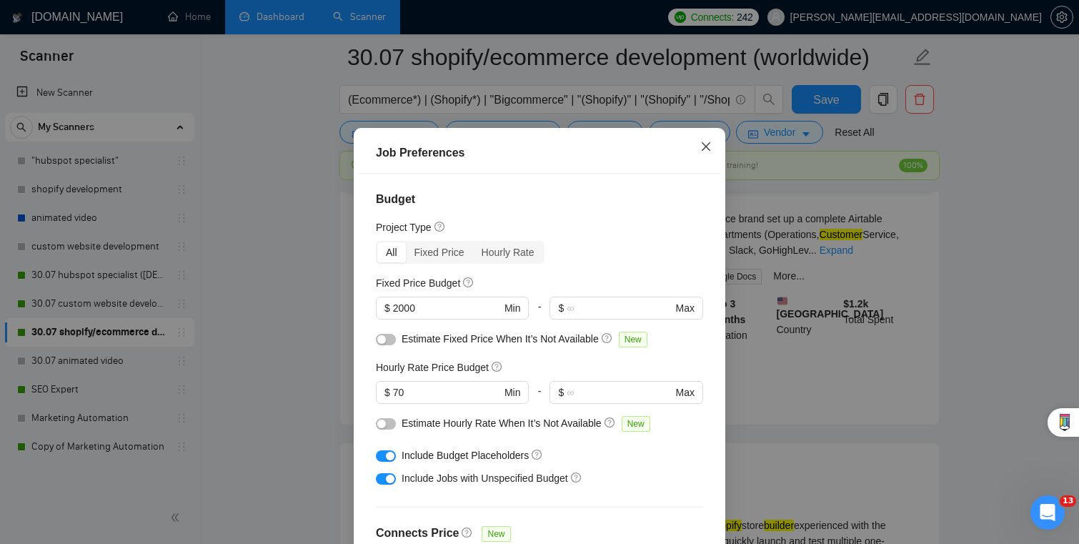
click at [711, 146] on icon "close" at bounding box center [705, 146] width 11 height 11
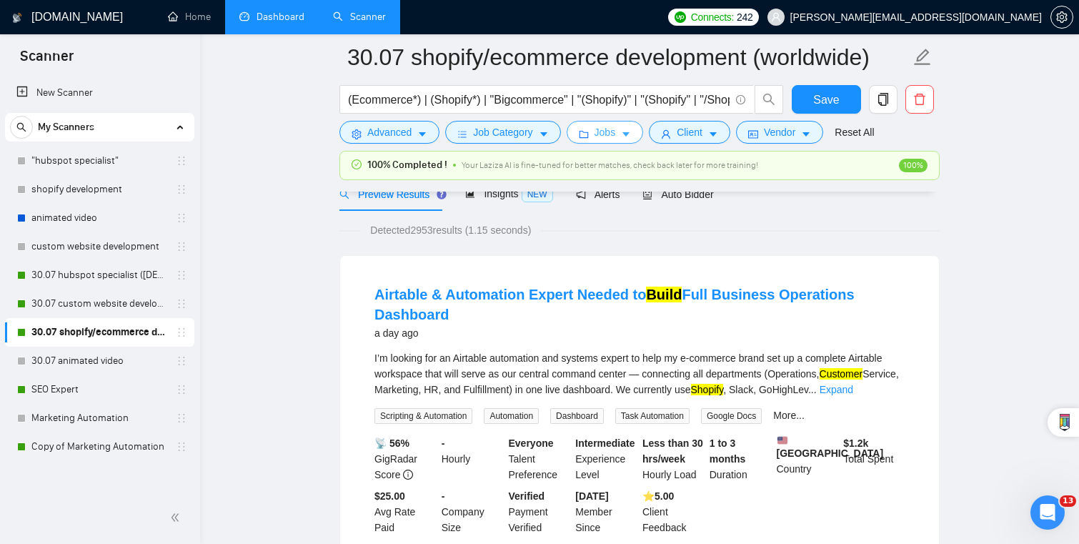
scroll to position [0, 0]
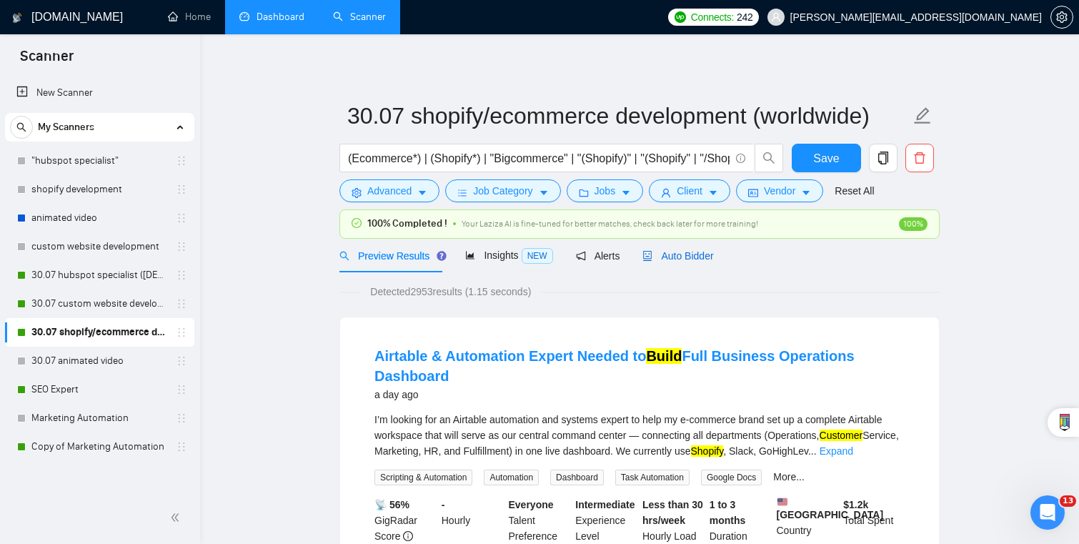
click at [679, 252] on span "Auto Bidder" at bounding box center [677, 255] width 71 height 11
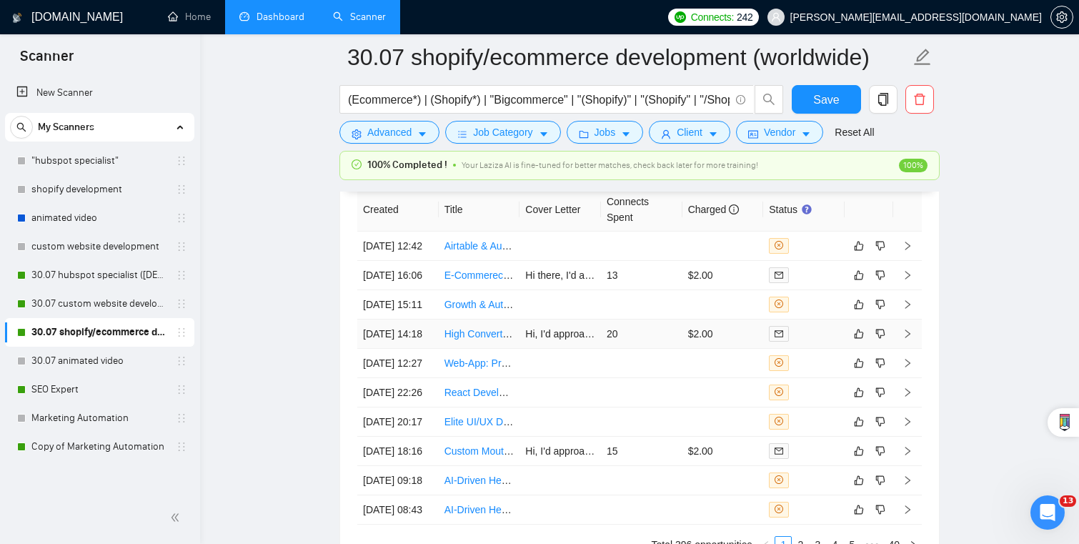
scroll to position [3592, 0]
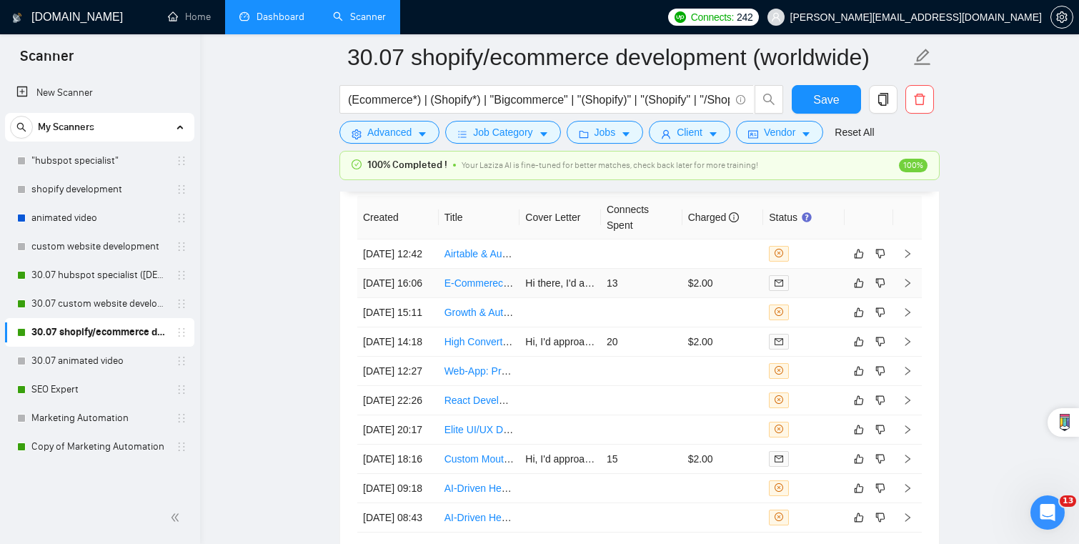
click at [675, 269] on td "13" at bounding box center [641, 283] width 81 height 29
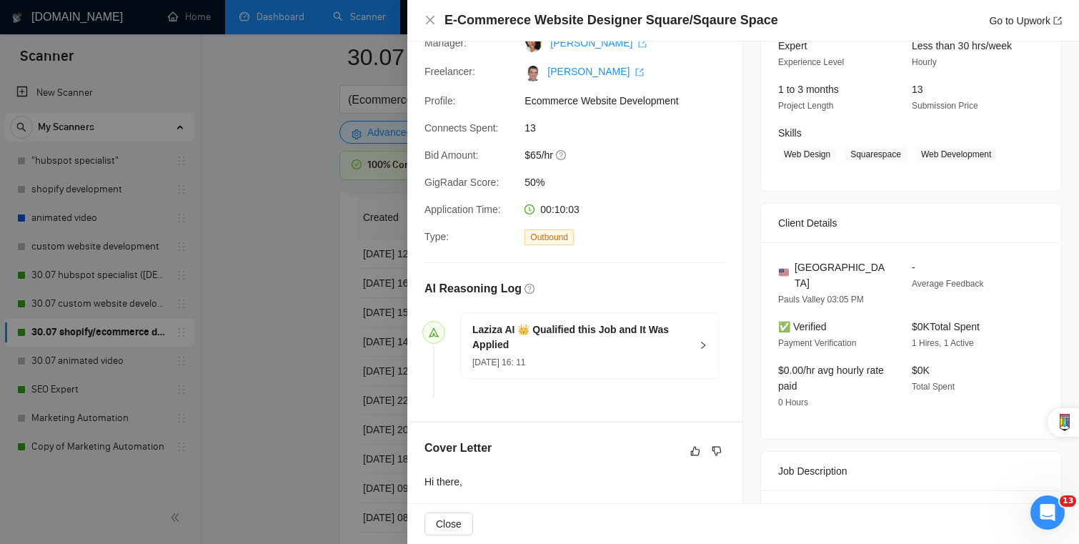
scroll to position [145, 0]
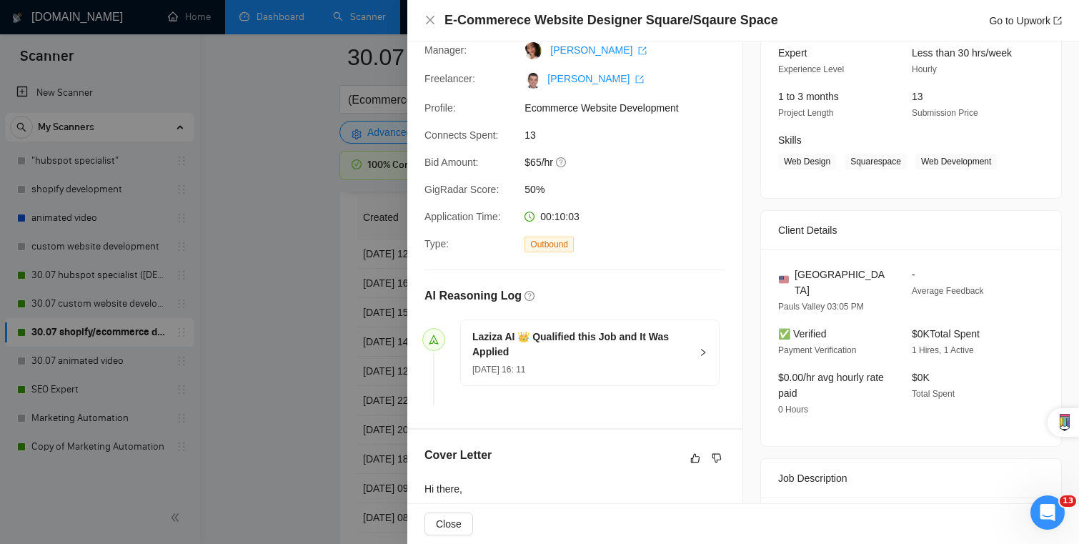
click at [334, 319] on div at bounding box center [539, 272] width 1079 height 544
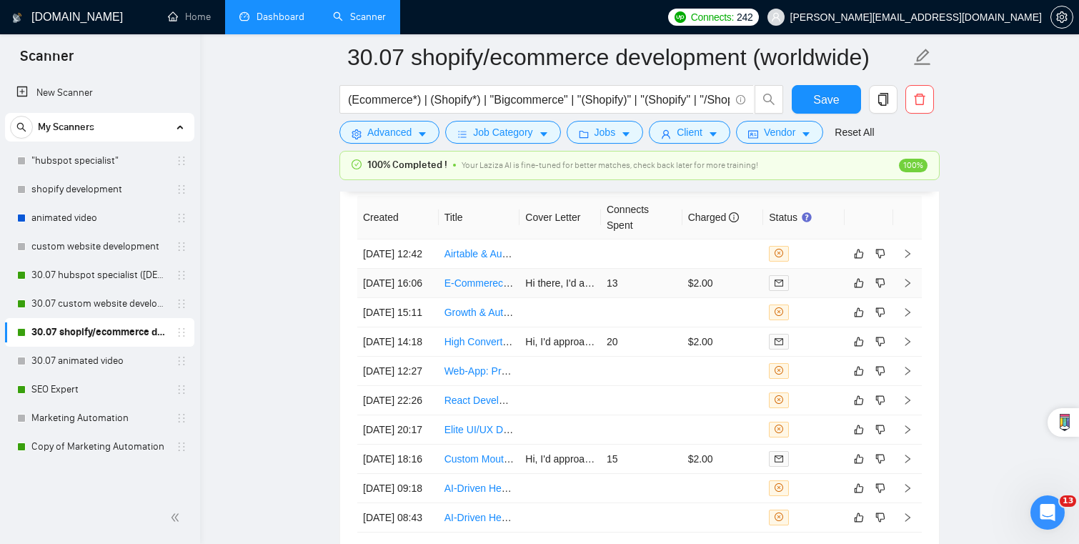
click at [730, 269] on td "$2.00" at bounding box center [722, 283] width 81 height 29
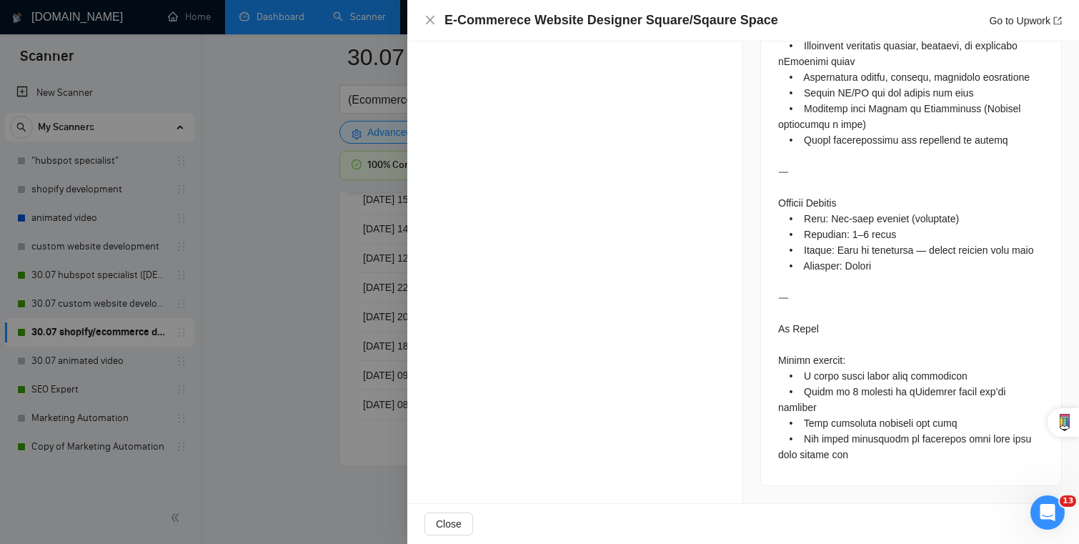
scroll to position [3767, 0]
click at [277, 298] on div at bounding box center [539, 272] width 1079 height 544
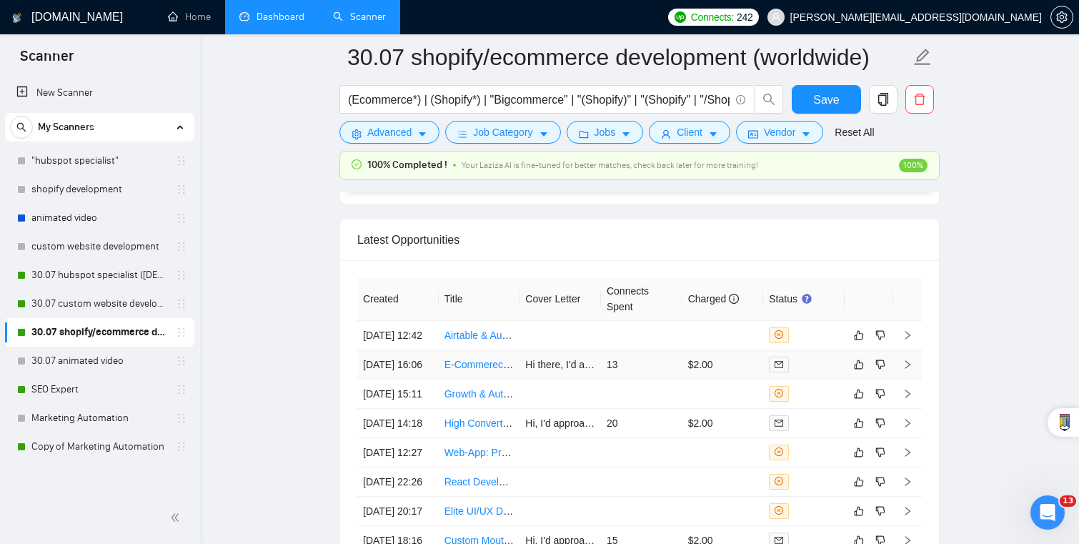
scroll to position [3487, 0]
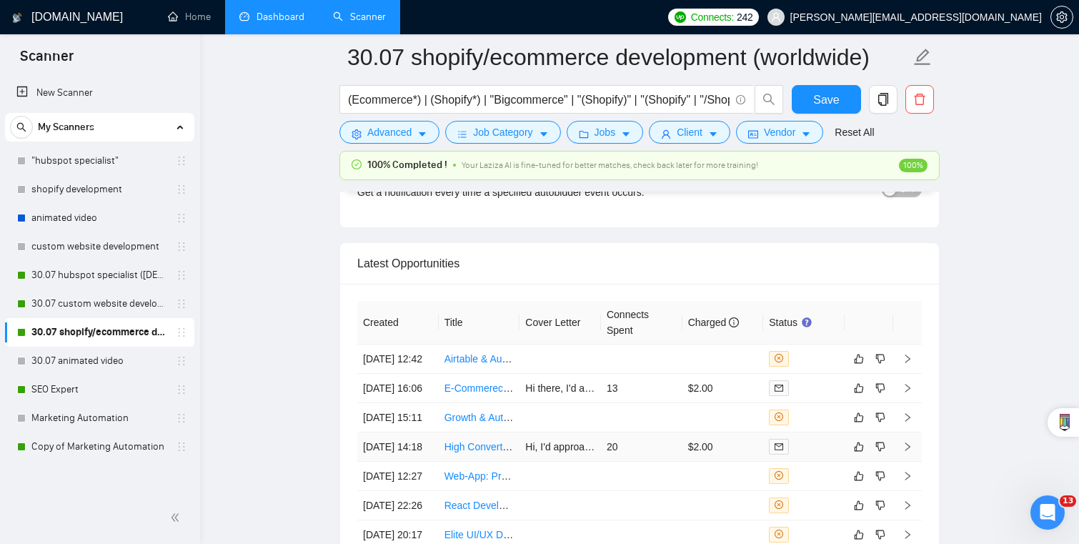
click at [631, 438] on td "20" at bounding box center [641, 446] width 81 height 29
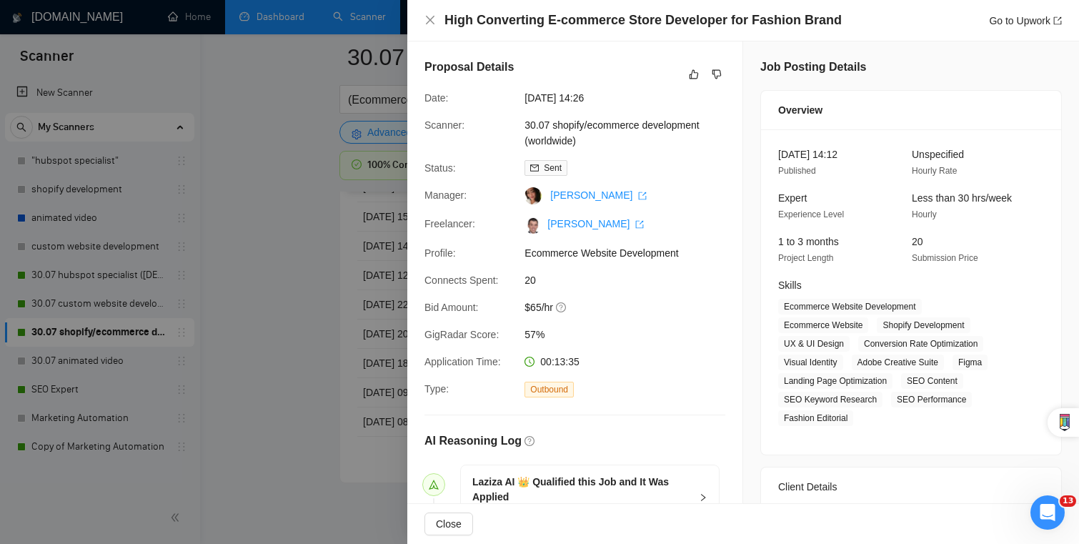
click at [366, 384] on div at bounding box center [539, 272] width 1079 height 544
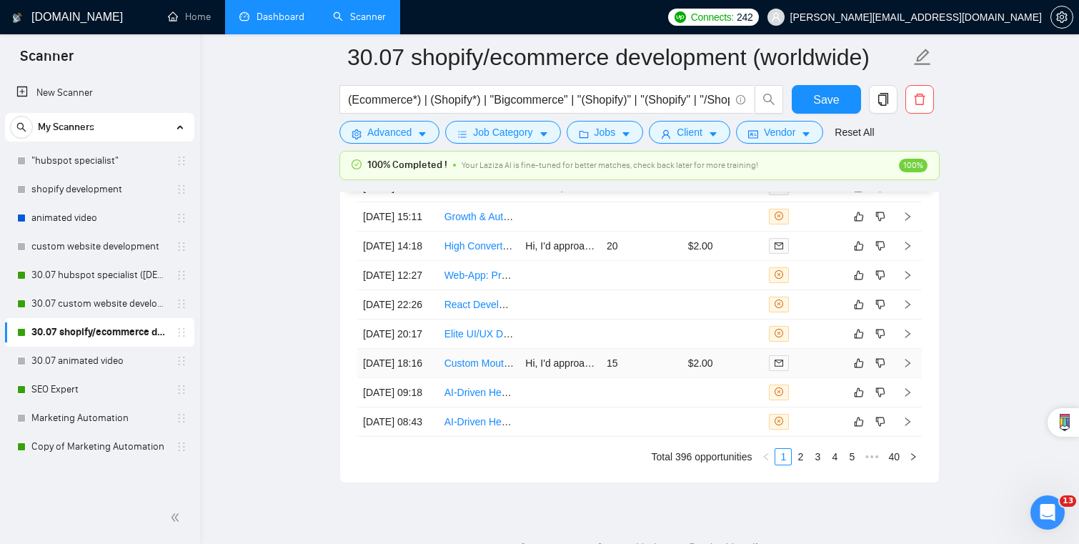
click at [628, 378] on td "15" at bounding box center [641, 363] width 81 height 29
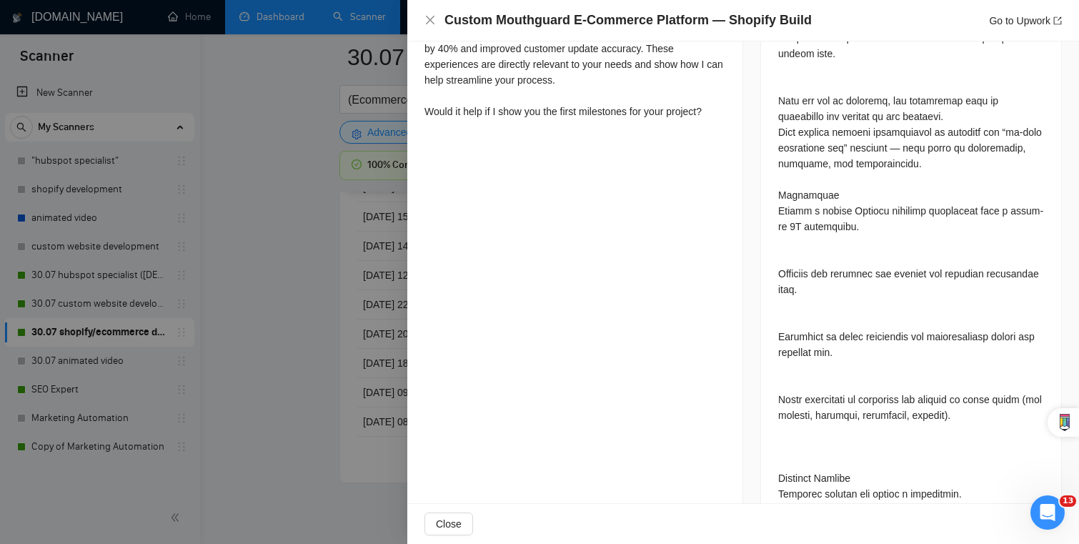
scroll to position [834, 0]
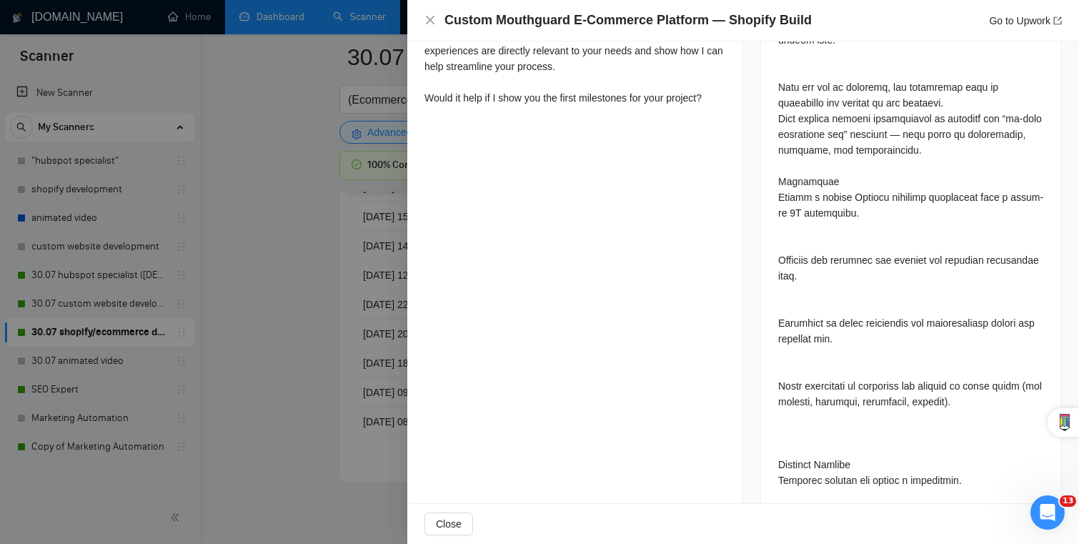
click at [342, 401] on div at bounding box center [539, 272] width 1079 height 544
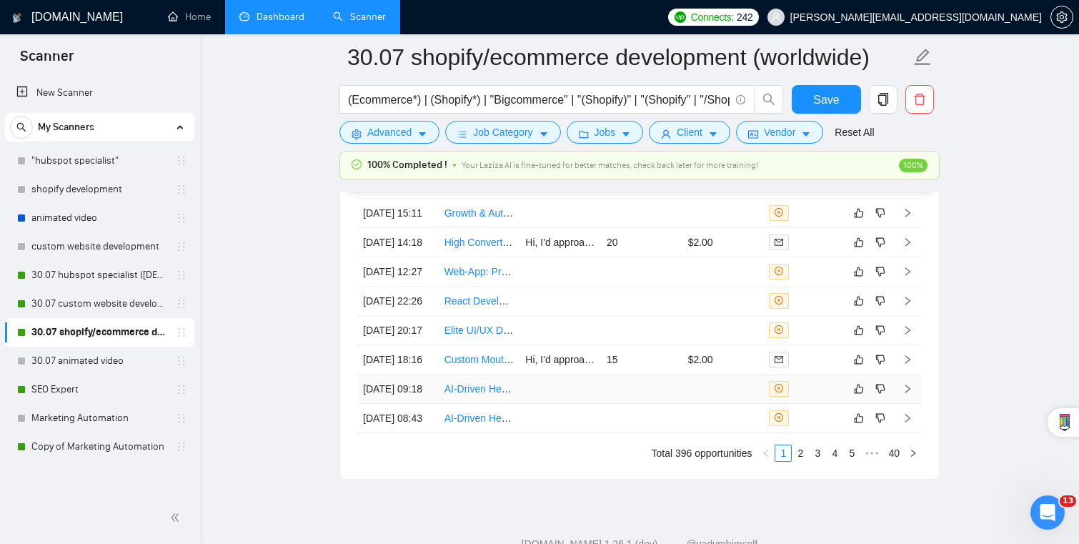
scroll to position [3824, 0]
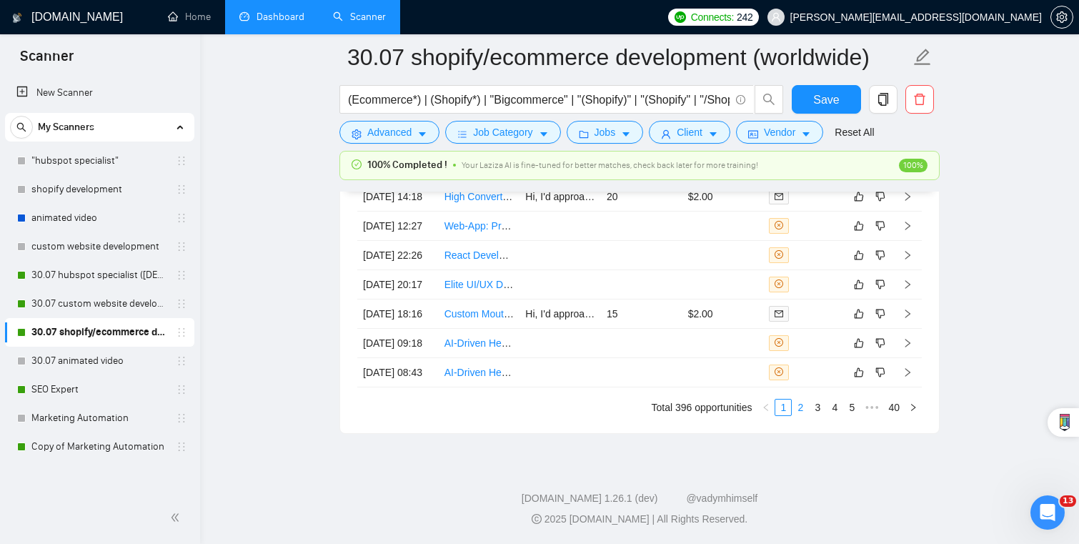
click at [801, 400] on link "2" at bounding box center [800, 407] width 16 height 16
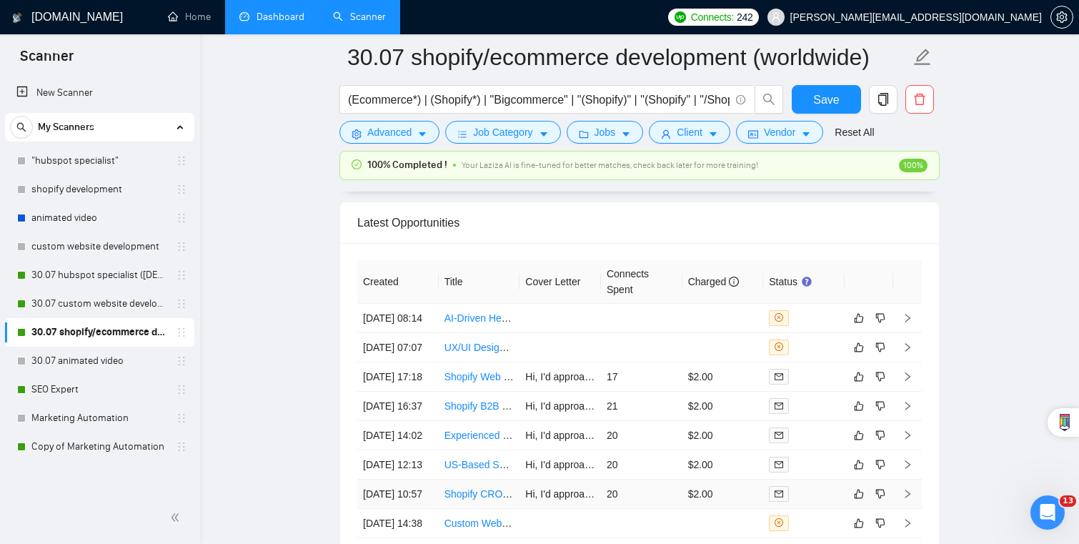
scroll to position [3496, 0]
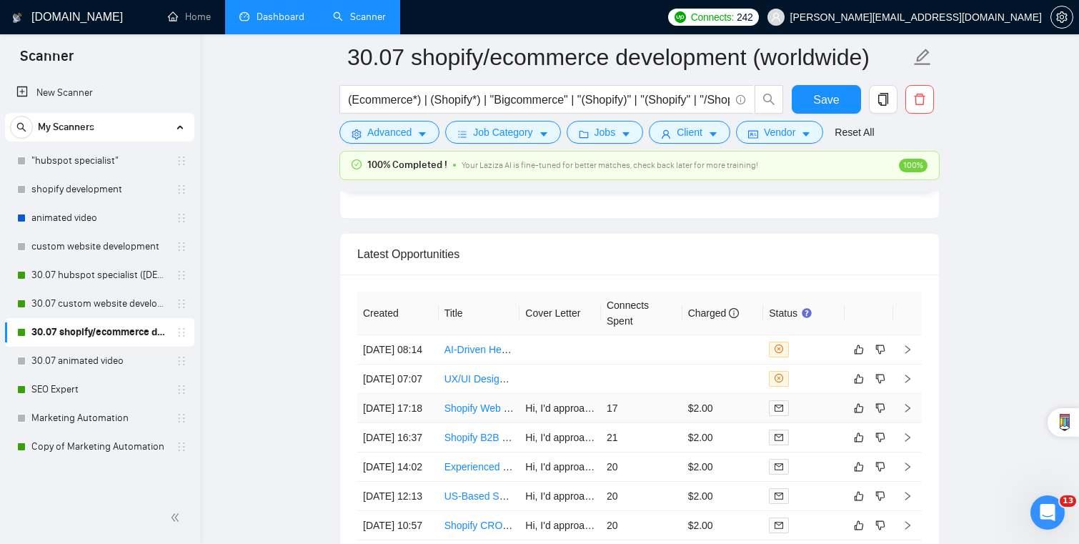
click at [731, 394] on td "$2.00" at bounding box center [722, 408] width 81 height 29
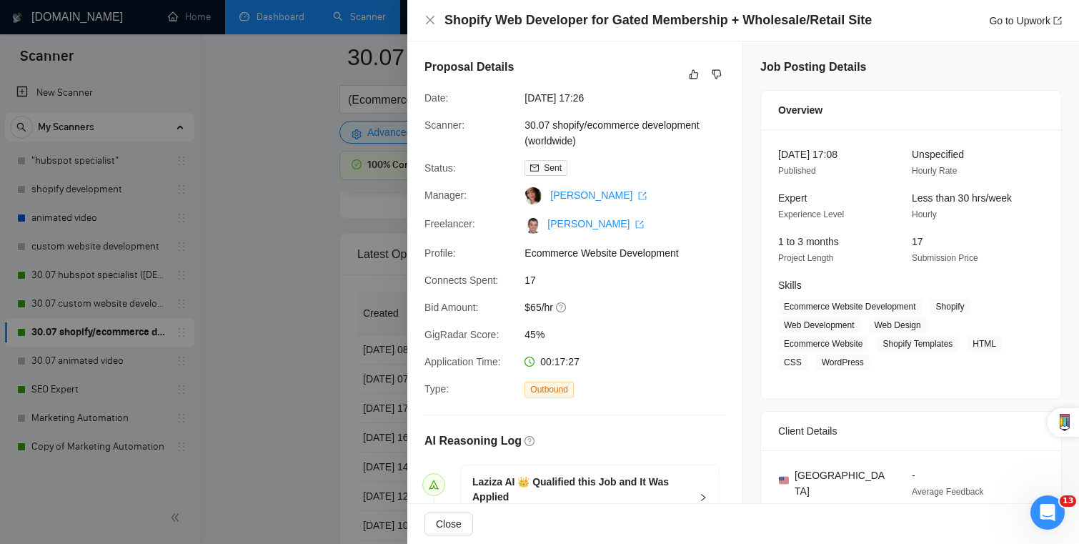
click at [350, 304] on div at bounding box center [539, 272] width 1079 height 544
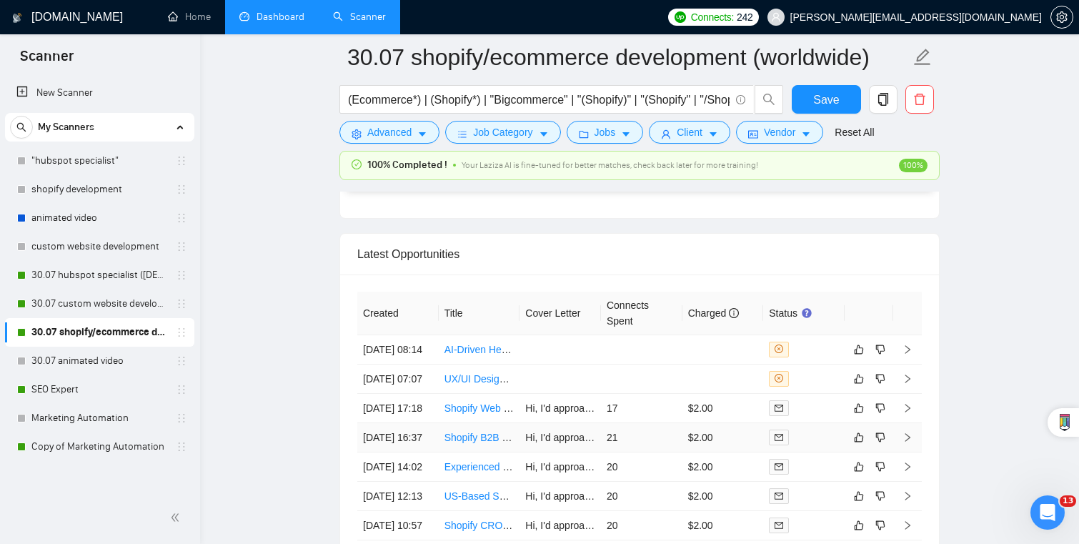
click at [663, 431] on td "21" at bounding box center [641, 437] width 81 height 29
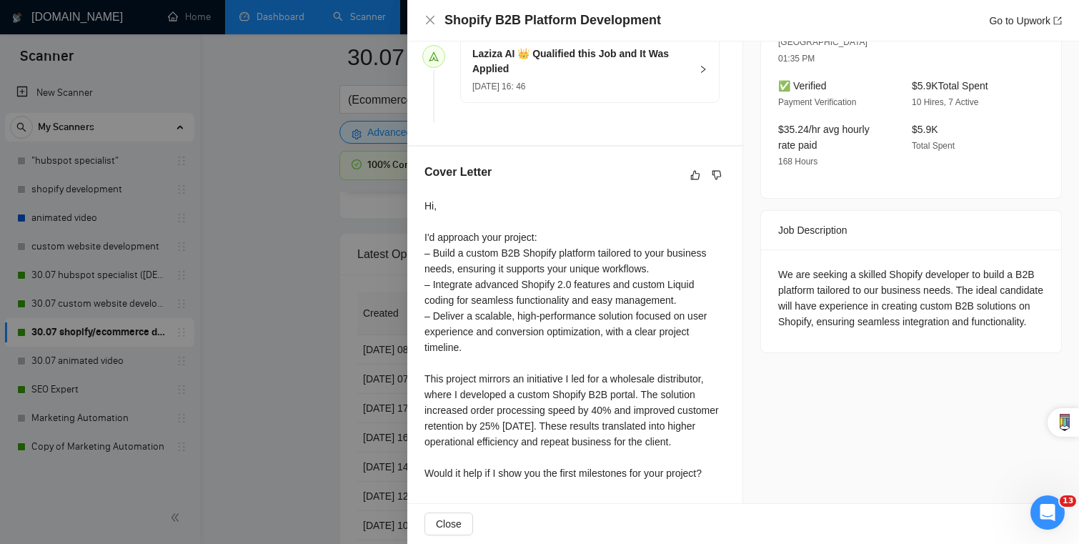
scroll to position [443, 0]
click at [293, 403] on div at bounding box center [539, 272] width 1079 height 544
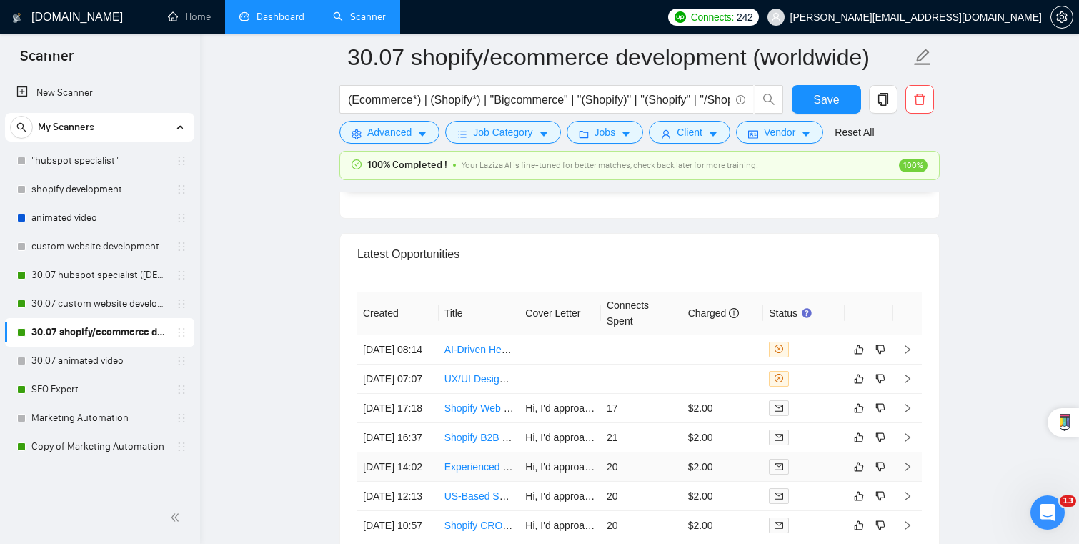
click at [664, 475] on td "20" at bounding box center [641, 466] width 81 height 29
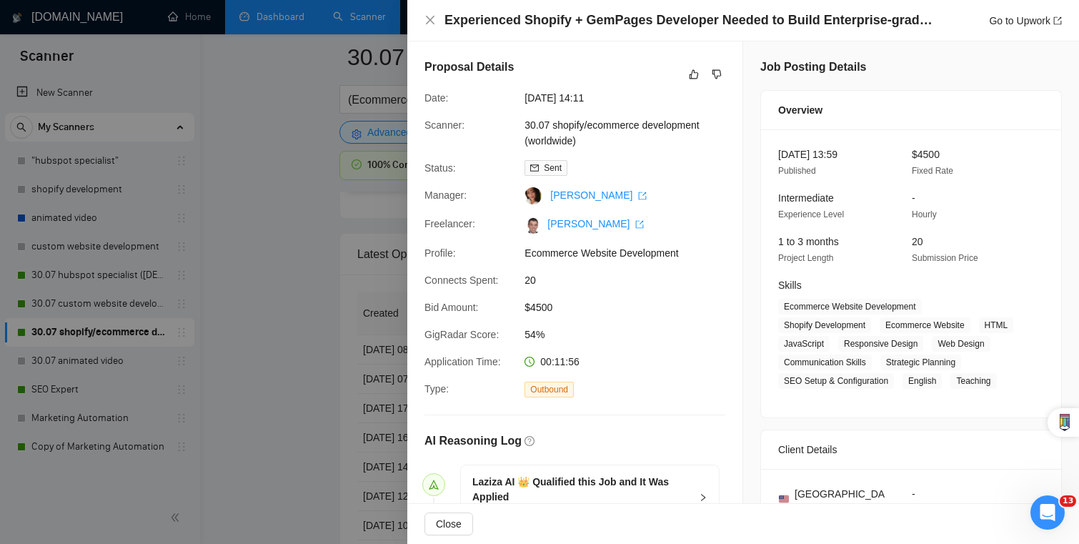
click at [294, 338] on div at bounding box center [539, 272] width 1079 height 544
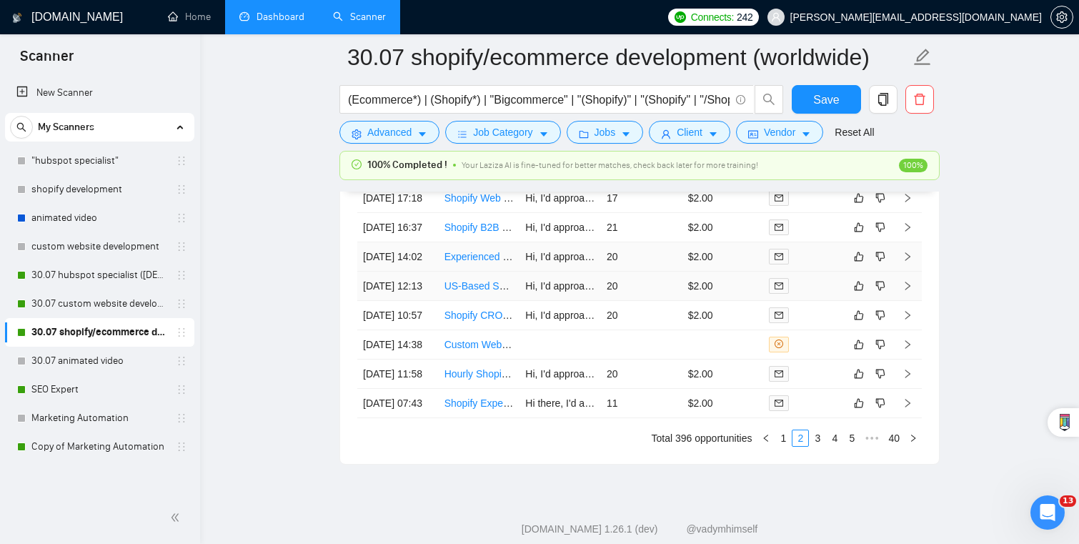
scroll to position [3771, 0]
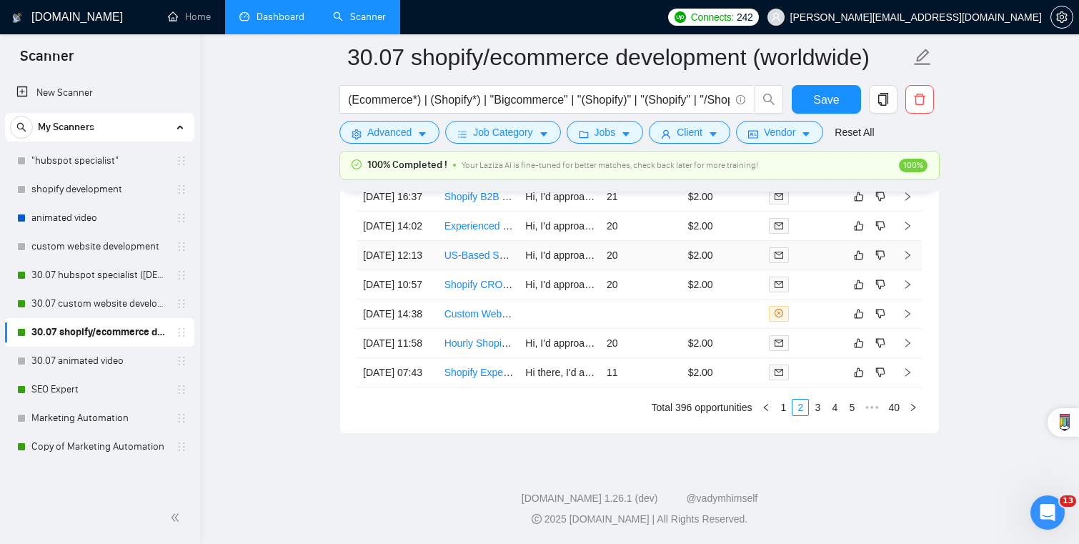
click at [661, 241] on td "20" at bounding box center [641, 255] width 81 height 29
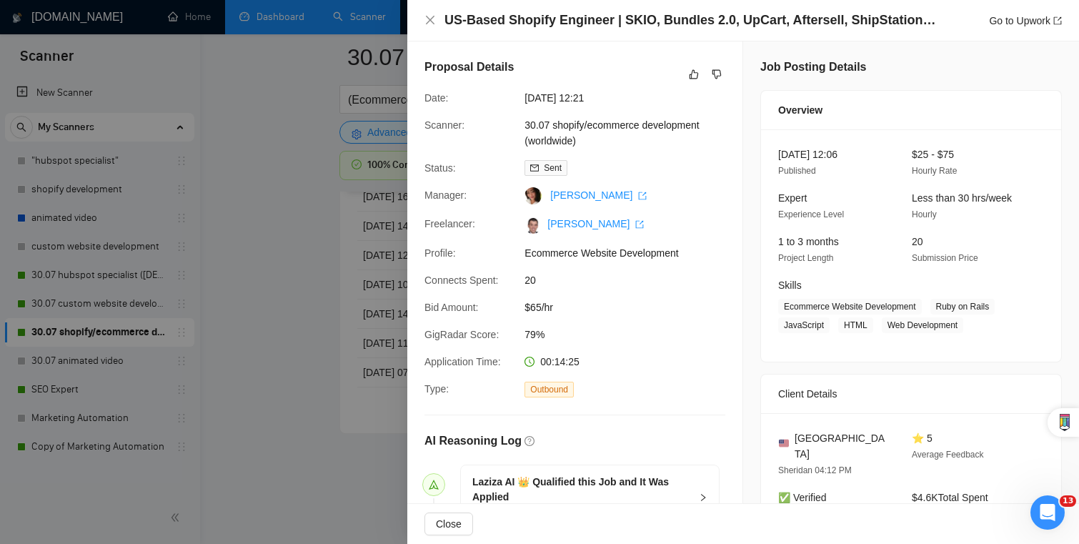
scroll to position [3763, 0]
click at [359, 355] on div at bounding box center [539, 272] width 1079 height 544
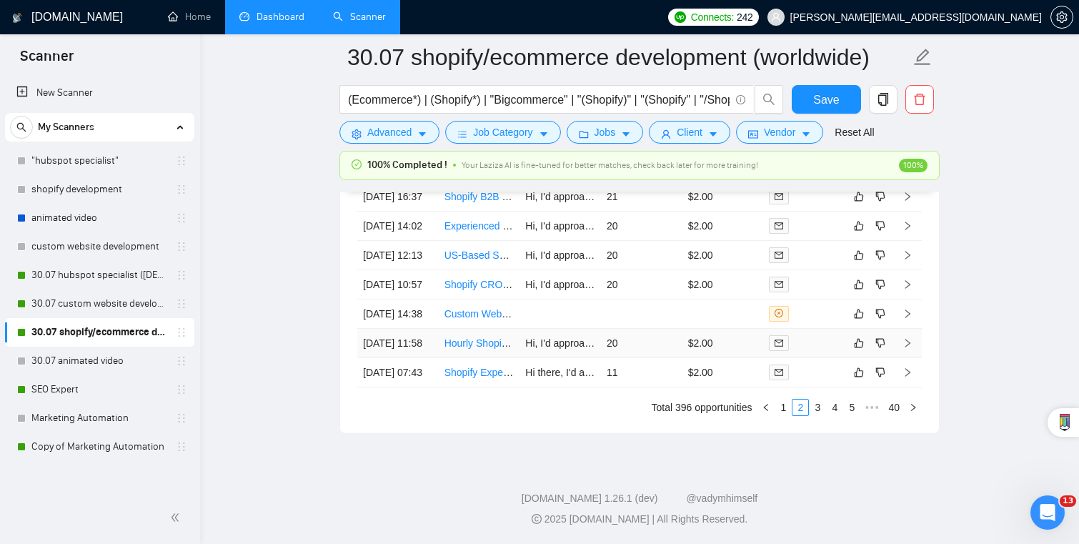
click at [638, 358] on td "20" at bounding box center [641, 343] width 81 height 29
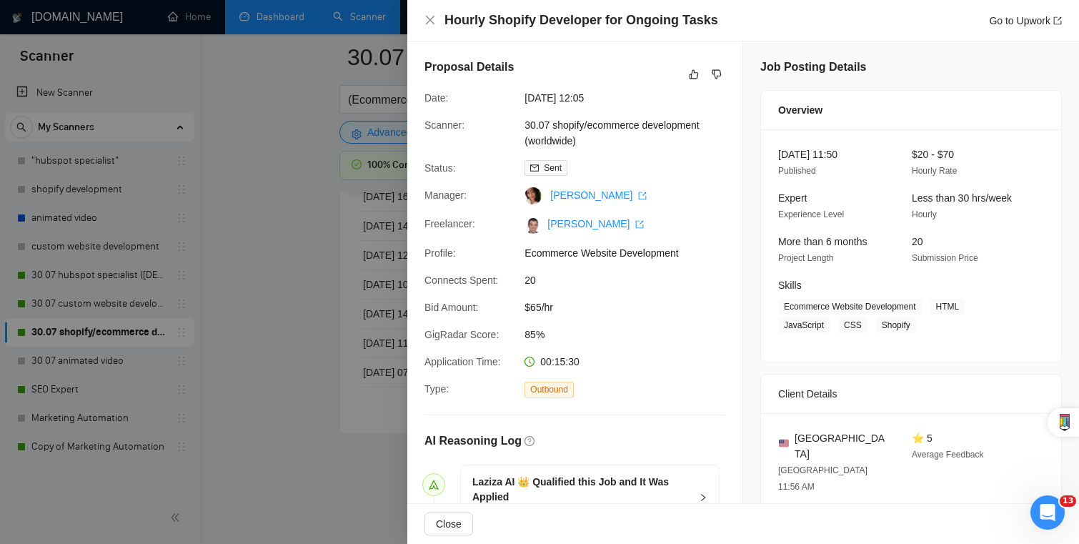
click at [251, 384] on div at bounding box center [539, 272] width 1079 height 544
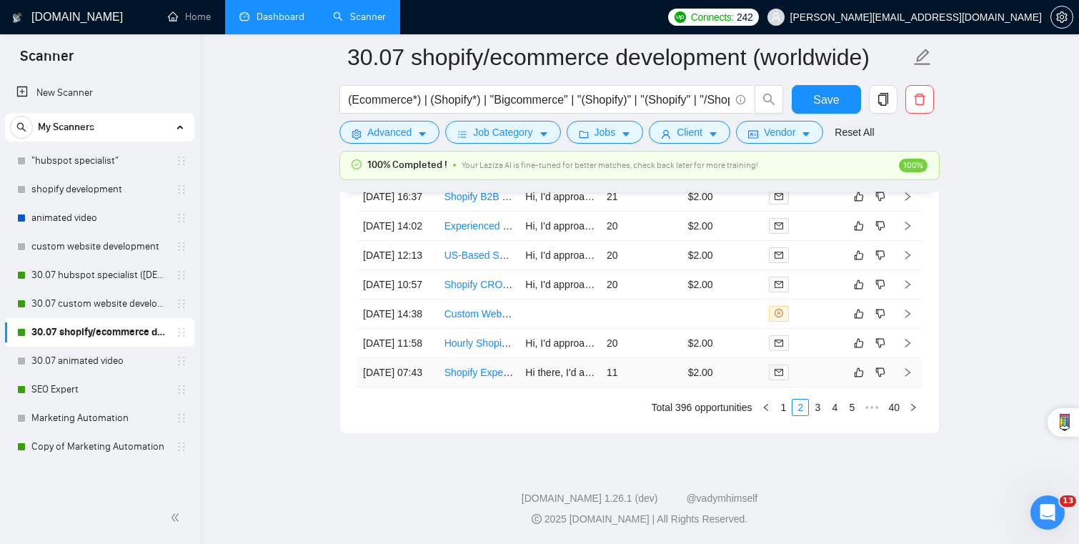
click at [657, 387] on td "11" at bounding box center [641, 372] width 81 height 29
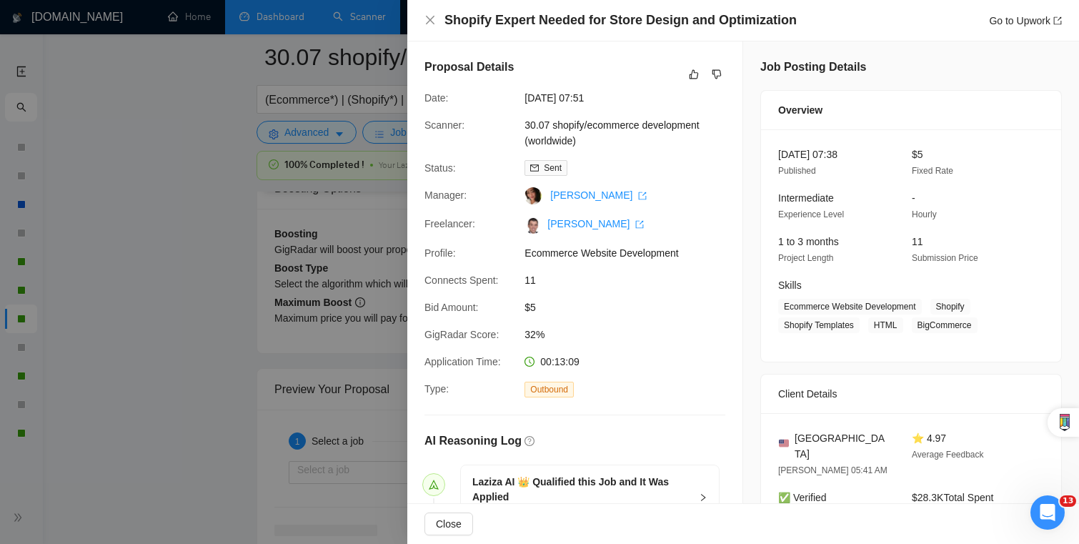
scroll to position [2543, 0]
click at [307, 308] on div at bounding box center [539, 272] width 1079 height 544
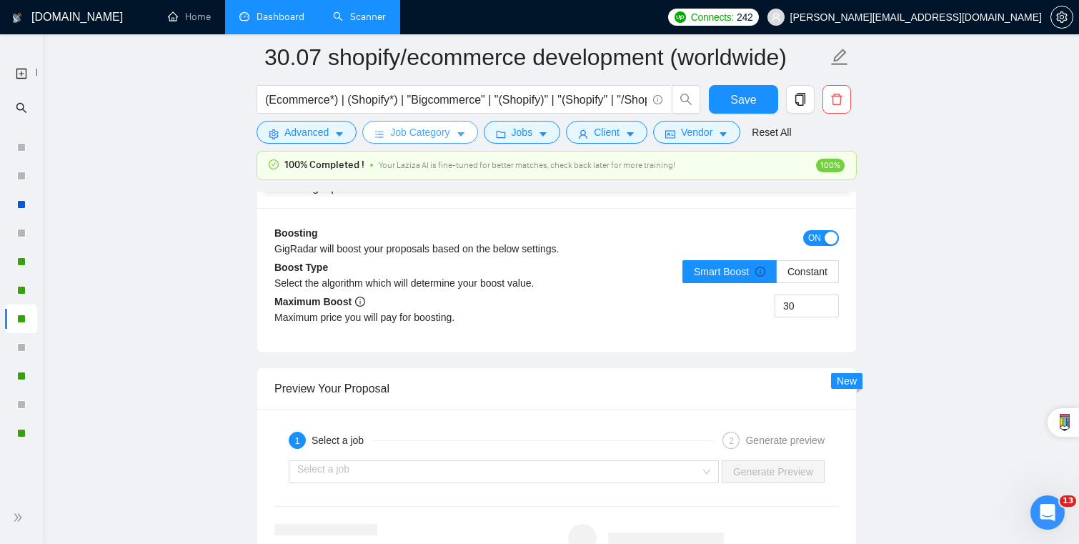
click at [448, 131] on span "Job Category" at bounding box center [419, 132] width 59 height 16
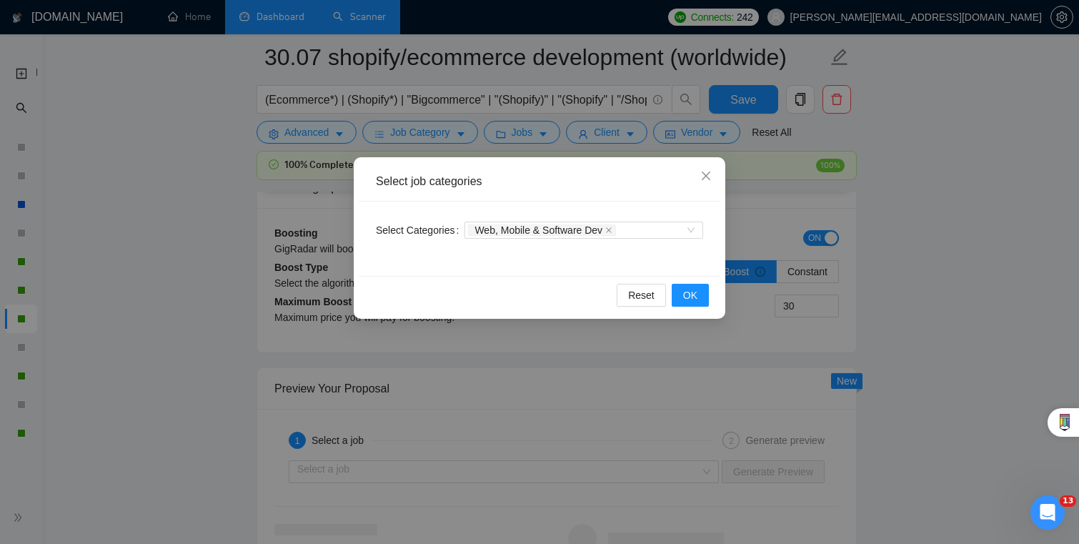
click at [528, 136] on div "Select job categories Select Categories Web, Mobile & Software Dev Reset OK" at bounding box center [539, 272] width 1079 height 544
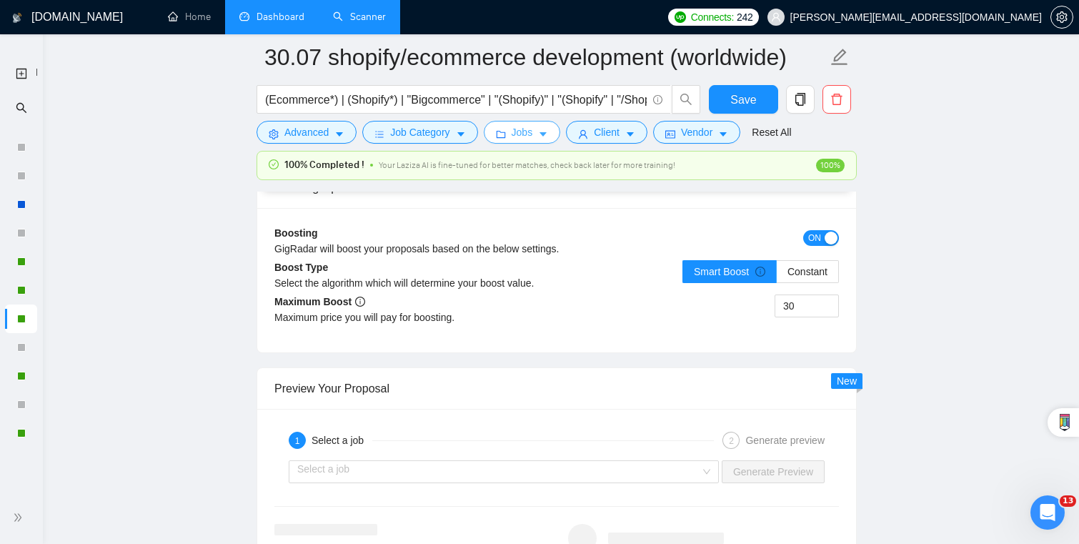
click at [541, 135] on button "Jobs" at bounding box center [522, 132] width 77 height 23
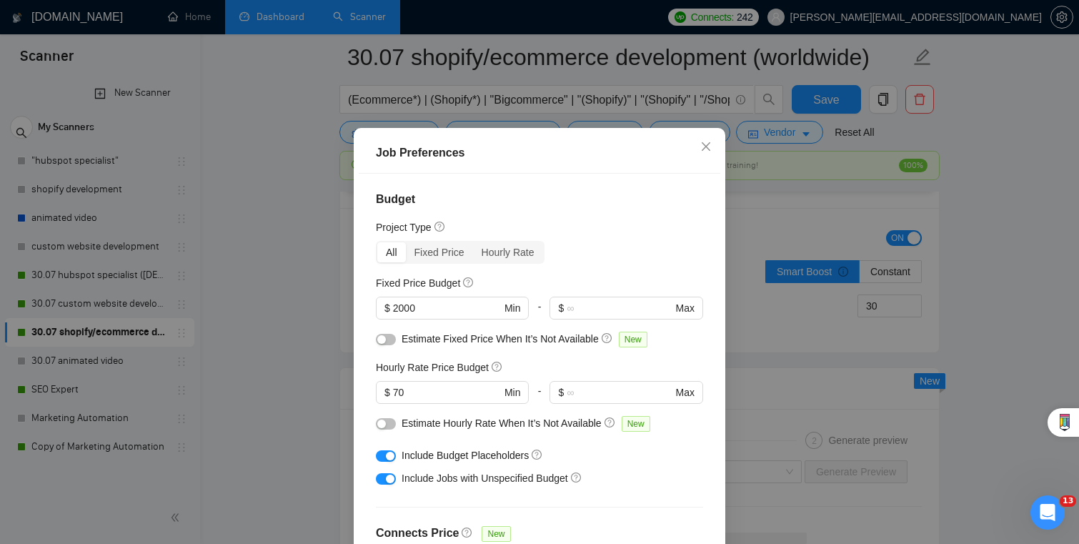
scroll to position [4797, 0]
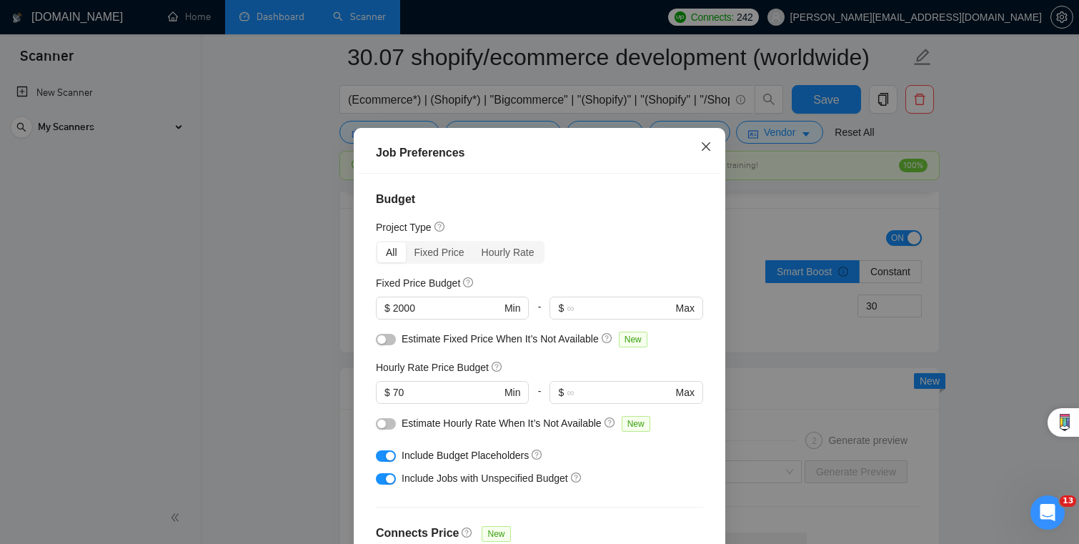
click at [706, 166] on span "Close" at bounding box center [705, 147] width 39 height 39
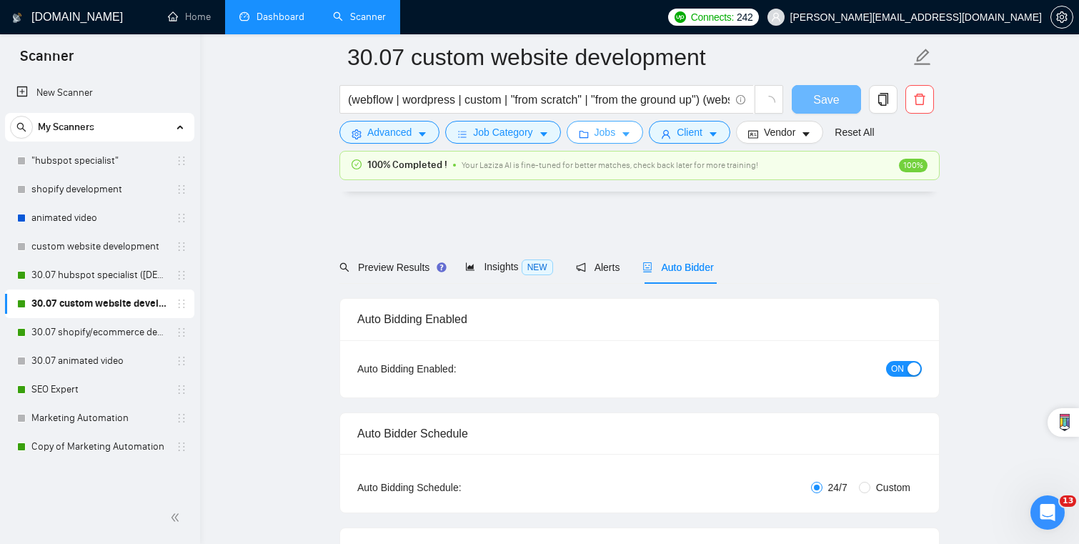
scroll to position [1544, 0]
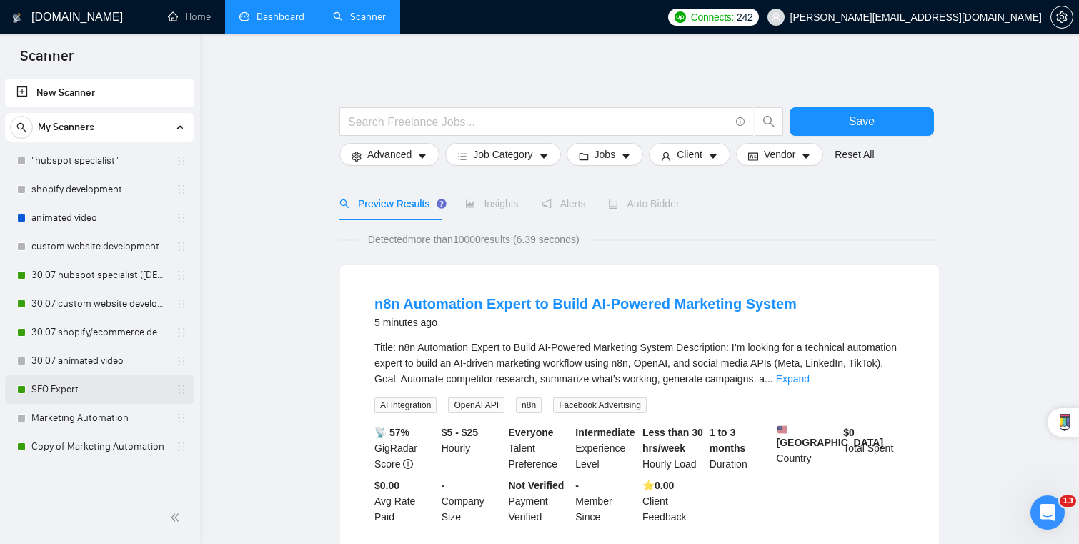
click at [109, 394] on link "SEO Expert" at bounding box center [99, 389] width 136 height 29
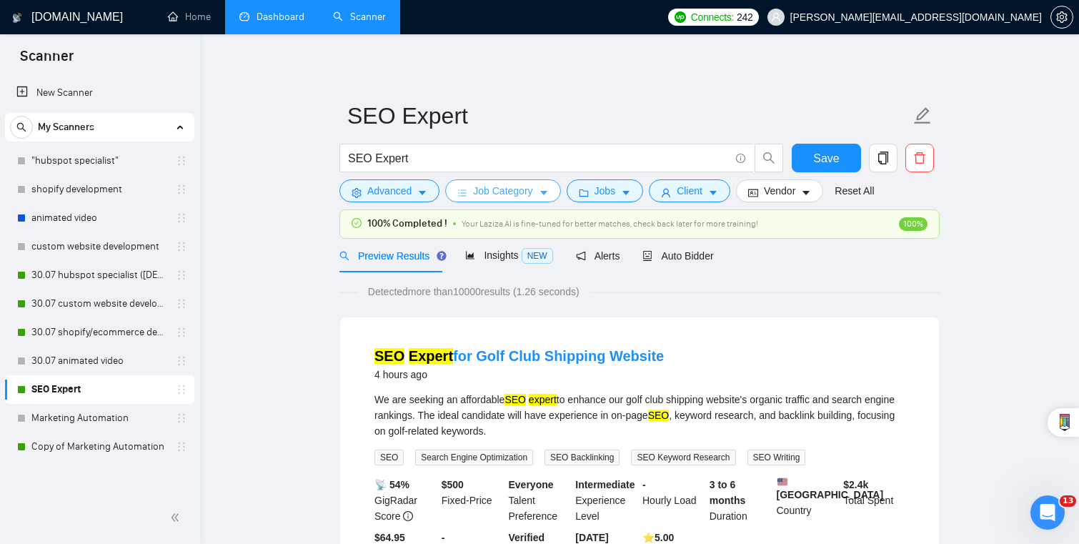
click at [532, 199] on span "Job Category" at bounding box center [502, 191] width 59 height 16
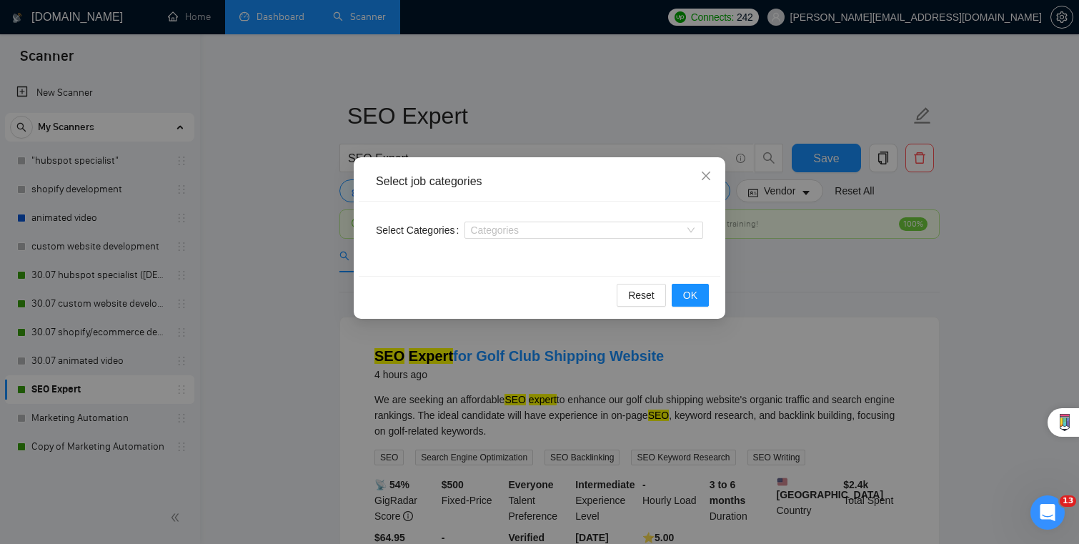
click at [759, 232] on div "Select job categories Select Categories Categories Reset OK" at bounding box center [539, 272] width 1079 height 544
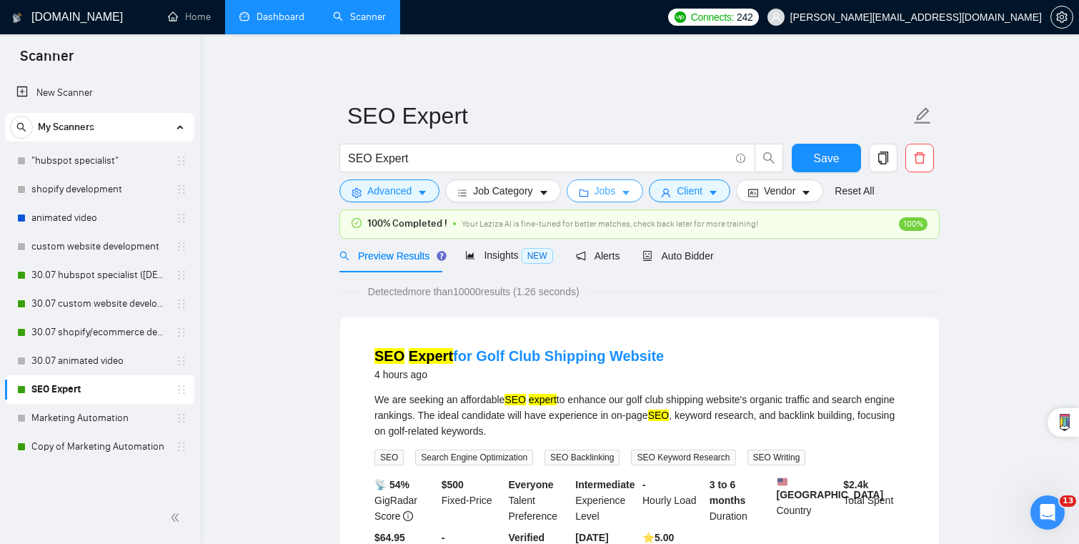
click at [609, 186] on span "Jobs" at bounding box center [604, 191] width 21 height 16
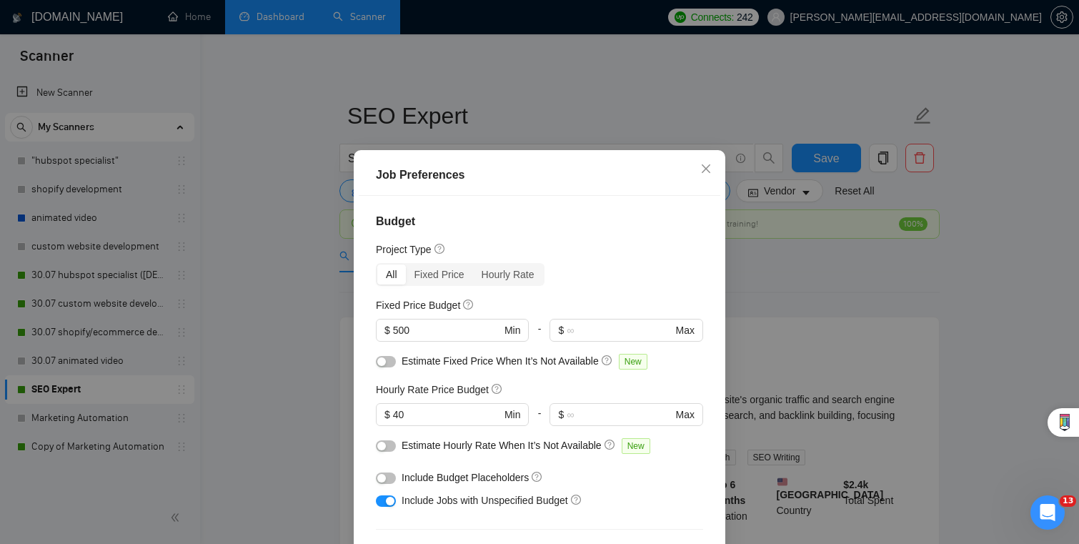
click at [836, 306] on div "Job Preferences Budget Project Type All Fixed Price Hourly Rate Fixed Price Bud…" at bounding box center [539, 272] width 1079 height 544
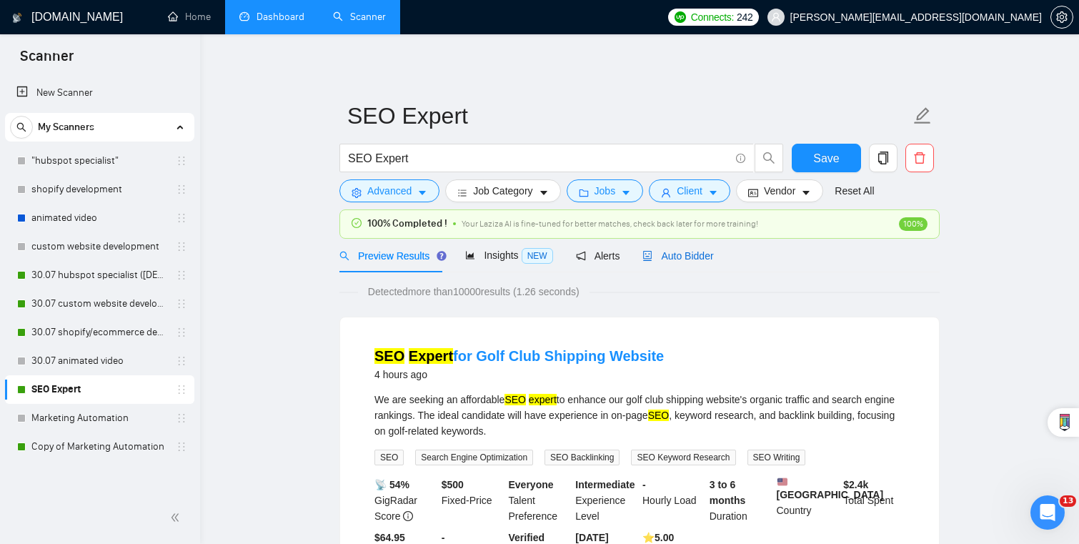
click at [702, 250] on span "Auto Bidder" at bounding box center [677, 255] width 71 height 11
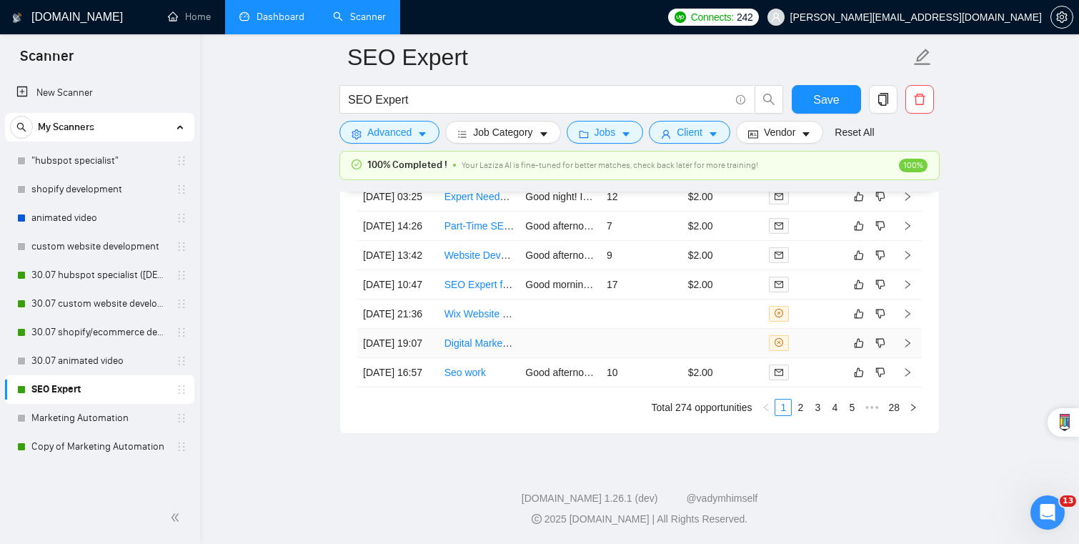
scroll to position [3609, 0]
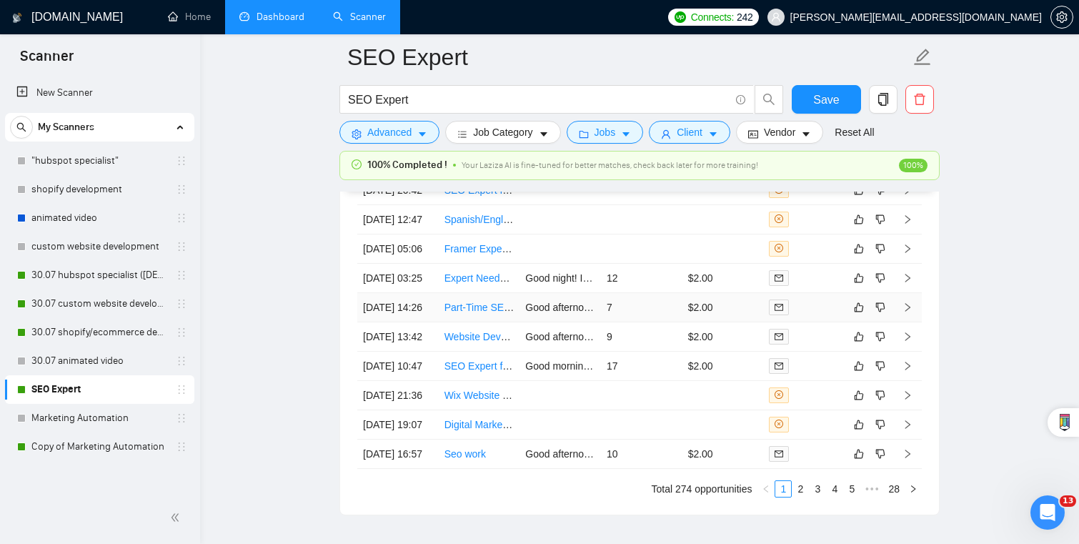
click at [692, 322] on td "$2.00" at bounding box center [722, 307] width 81 height 29
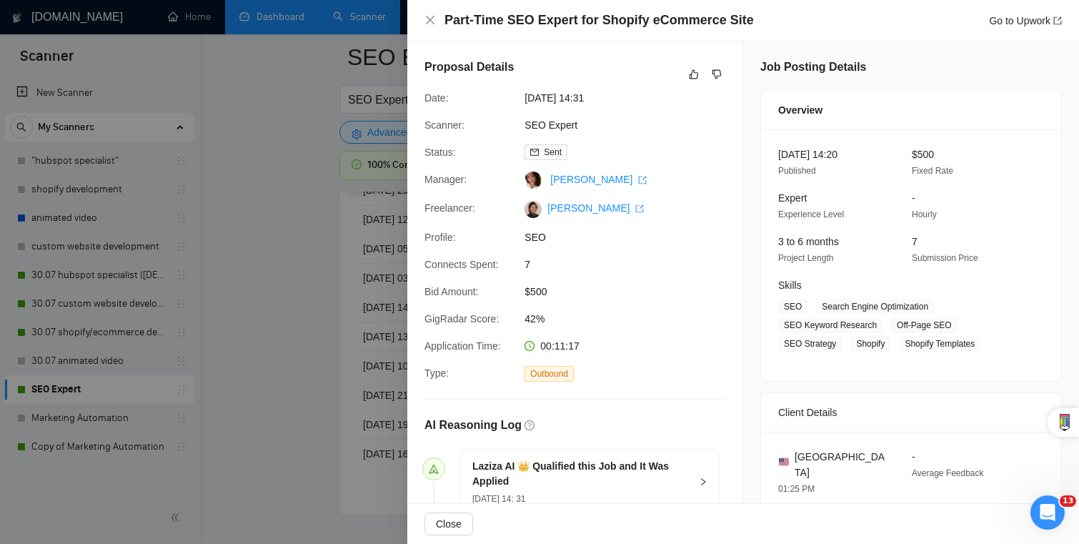
click at [323, 275] on div at bounding box center [539, 272] width 1079 height 544
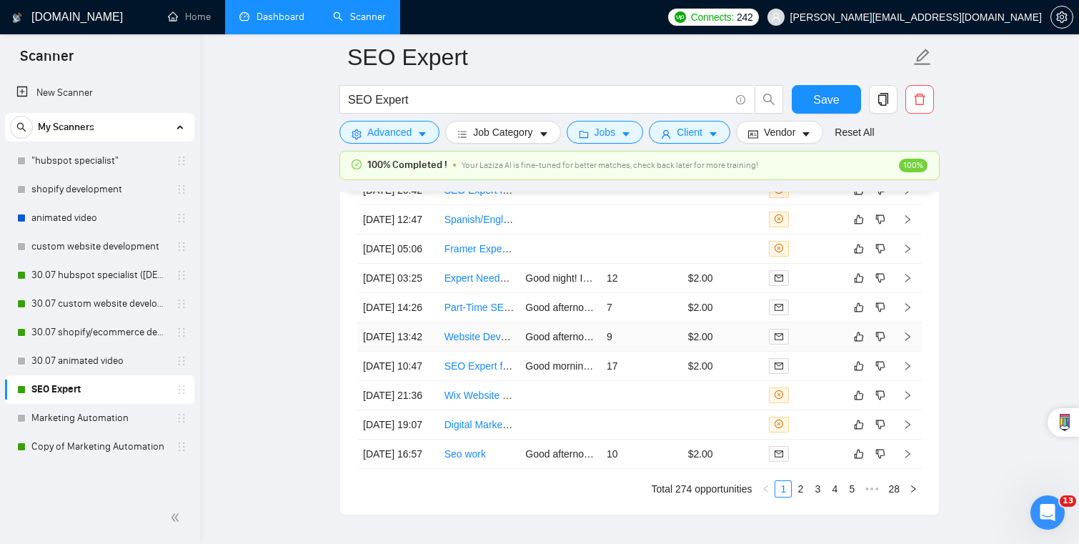
click at [664, 351] on td "9" at bounding box center [641, 336] width 81 height 29
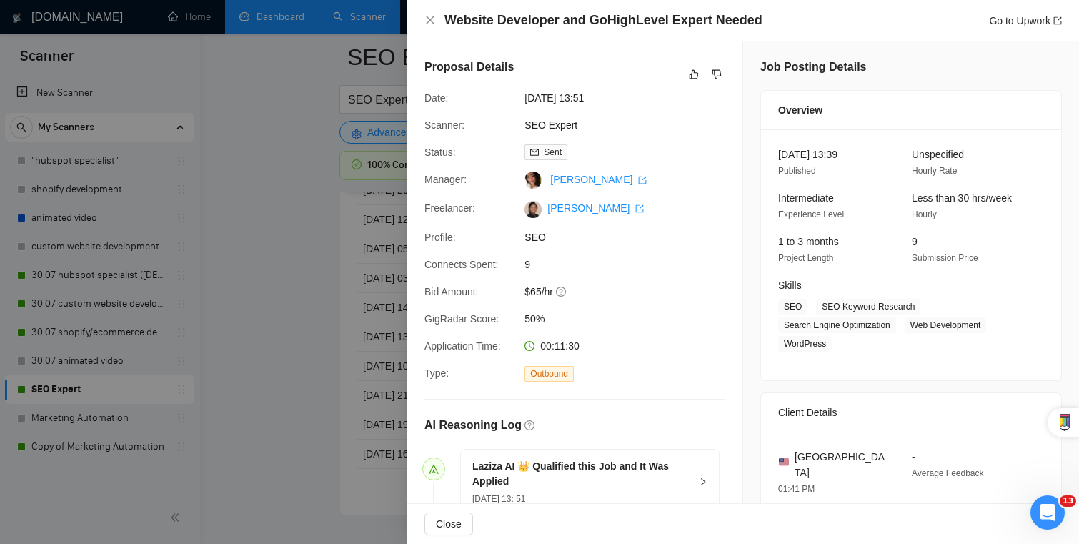
click at [237, 289] on div at bounding box center [539, 272] width 1079 height 544
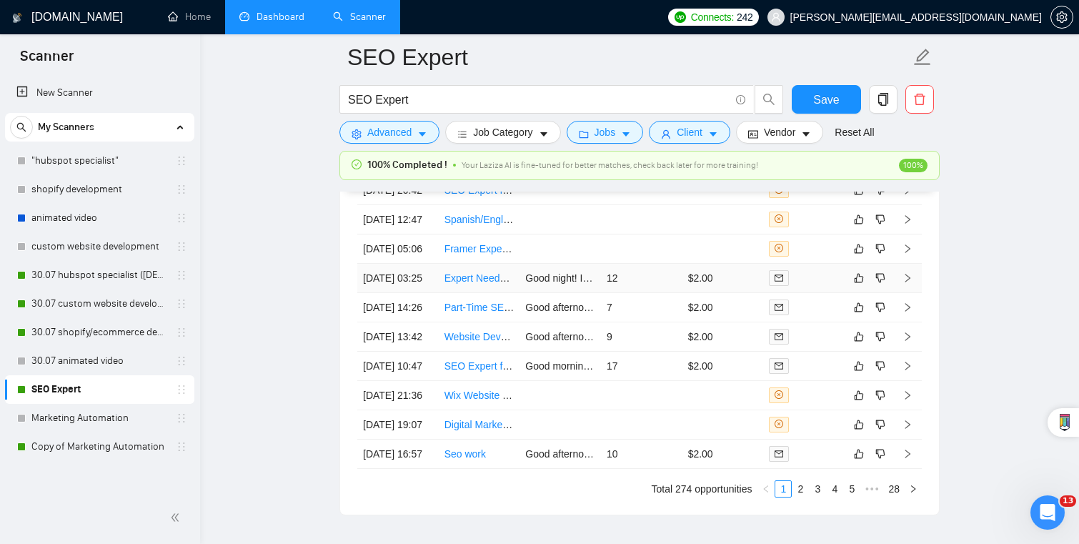
click at [677, 293] on td "12" at bounding box center [641, 278] width 81 height 29
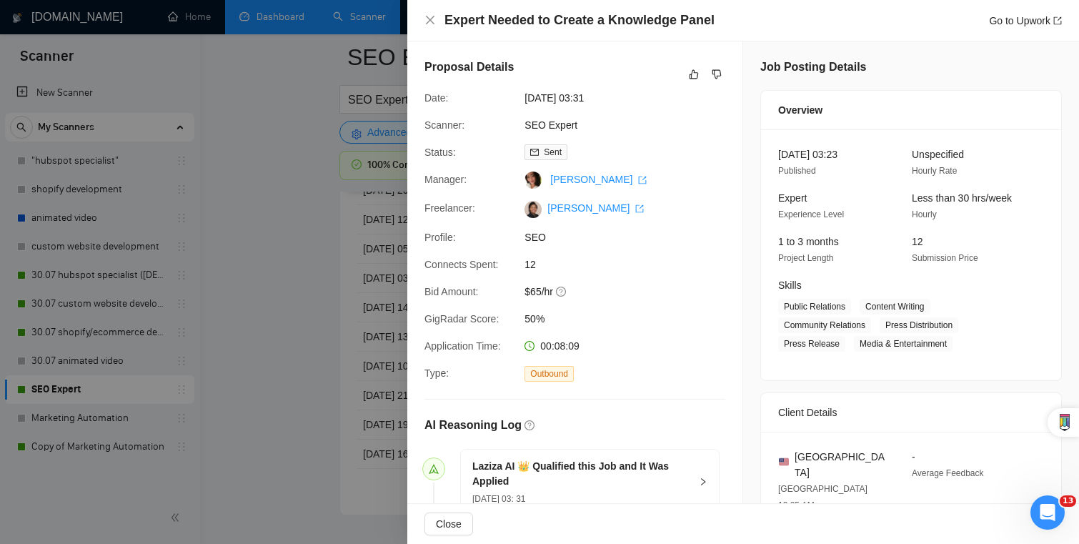
click at [315, 305] on div at bounding box center [539, 272] width 1079 height 544
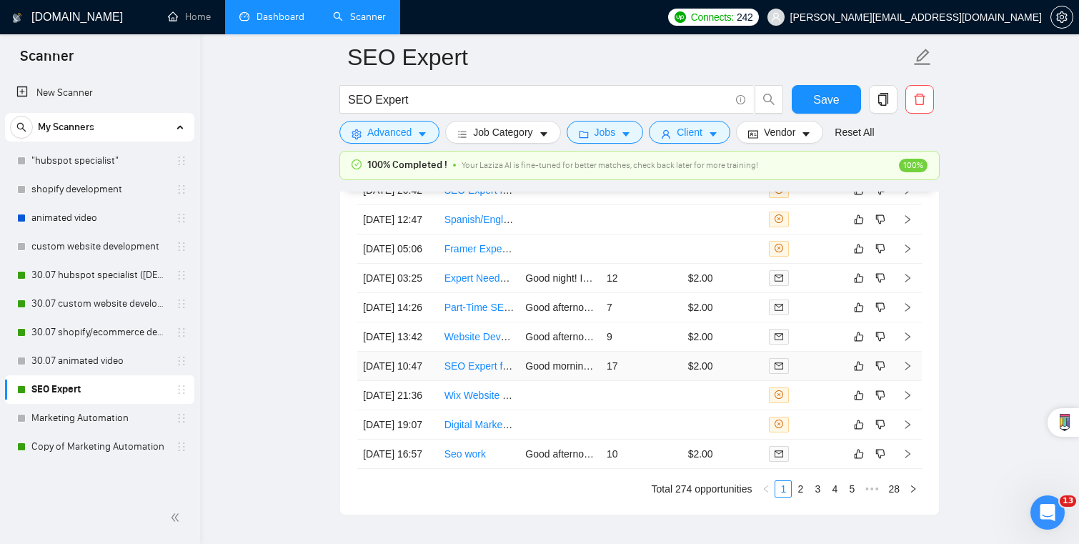
click at [647, 381] on td "17" at bounding box center [641, 365] width 81 height 29
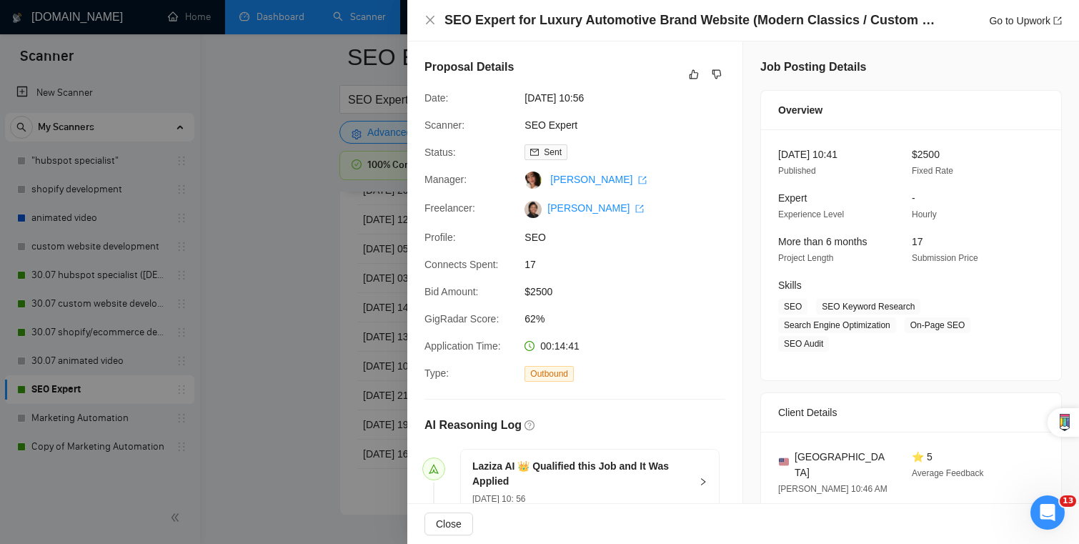
click at [297, 334] on div at bounding box center [539, 272] width 1079 height 544
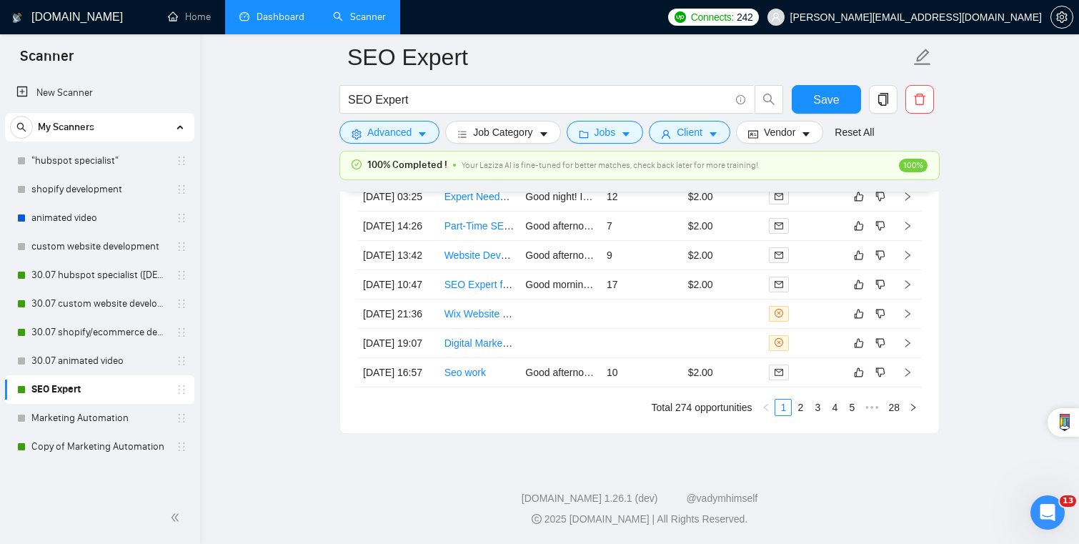
scroll to position [3802, 0]
click at [654, 364] on td "10" at bounding box center [641, 372] width 81 height 29
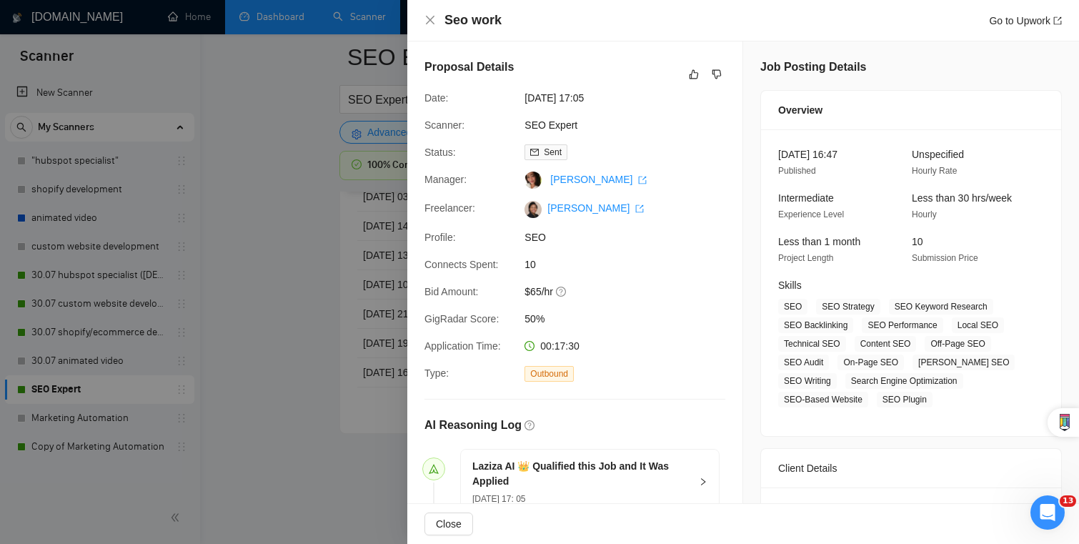
click at [346, 339] on div at bounding box center [539, 272] width 1079 height 544
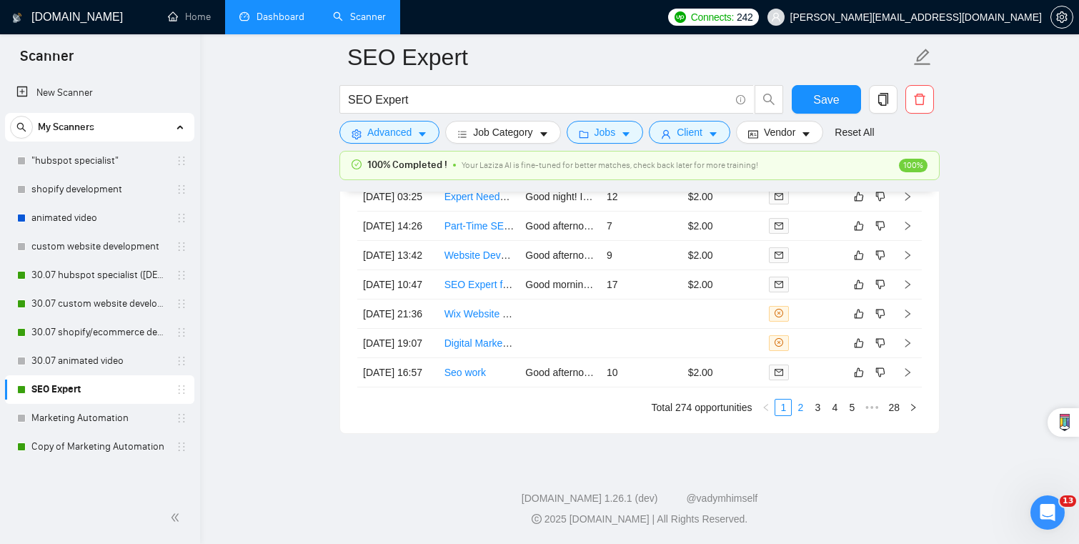
click at [804, 405] on link "2" at bounding box center [800, 407] width 16 height 16
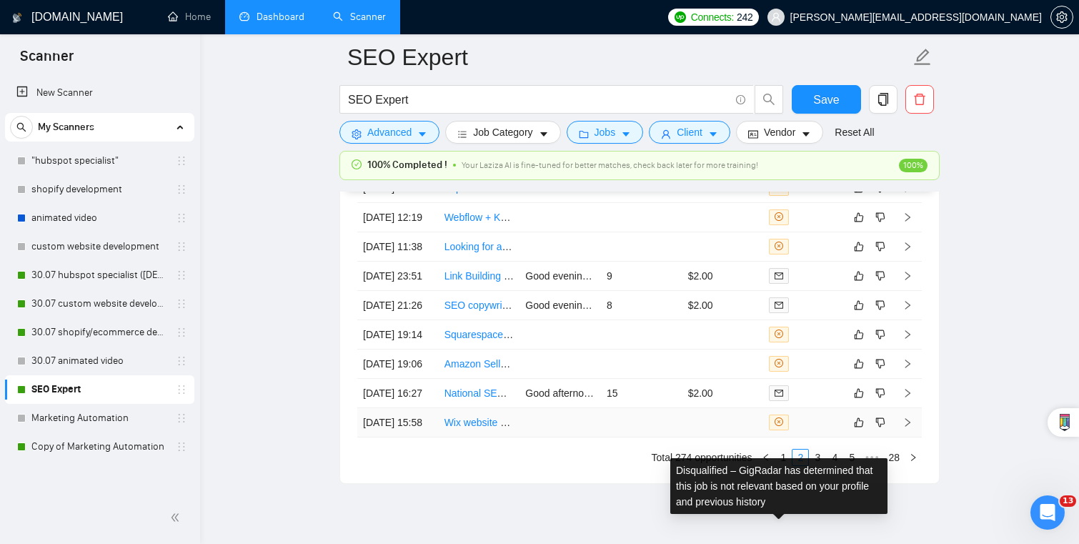
scroll to position [3592, 0]
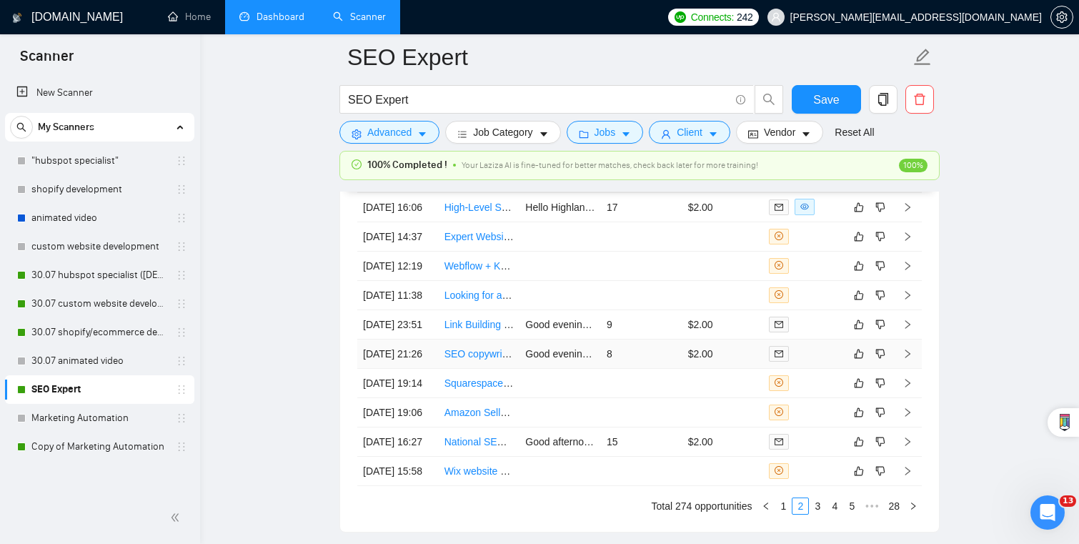
click at [666, 369] on td "8" at bounding box center [641, 353] width 81 height 29
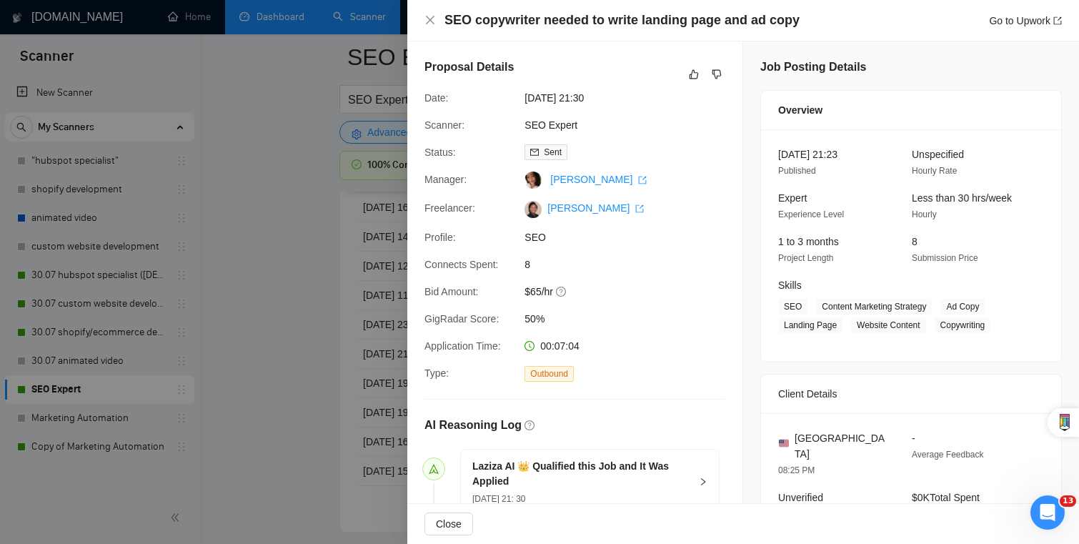
click at [296, 320] on div at bounding box center [539, 272] width 1079 height 544
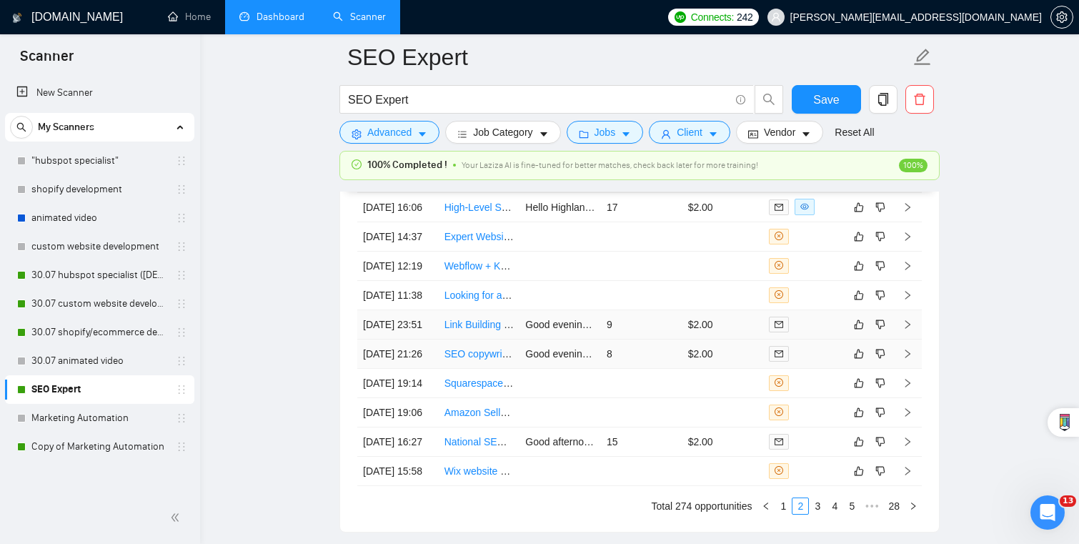
click at [670, 339] on td "9" at bounding box center [641, 324] width 81 height 29
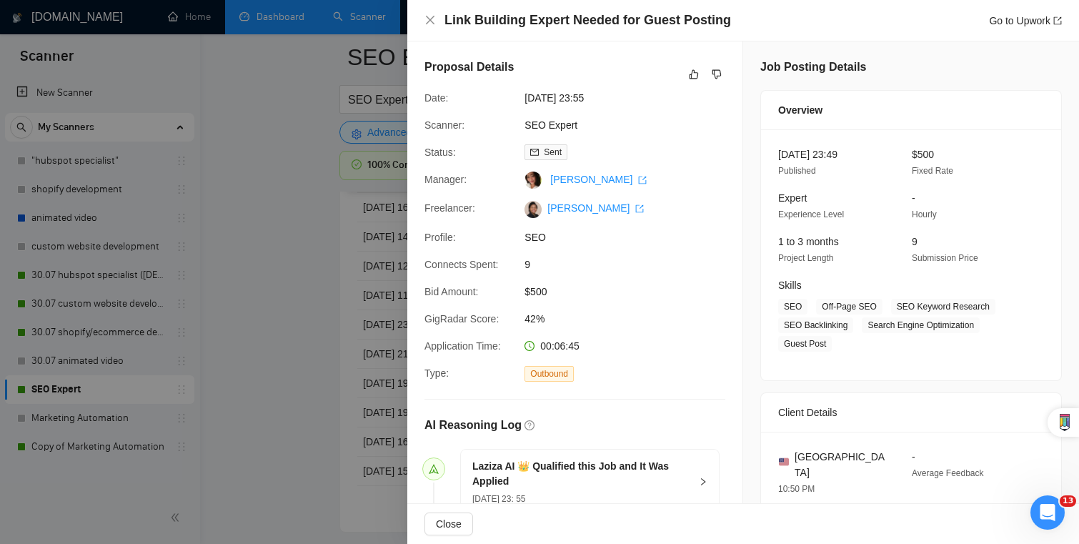
click at [303, 324] on div at bounding box center [539, 272] width 1079 height 544
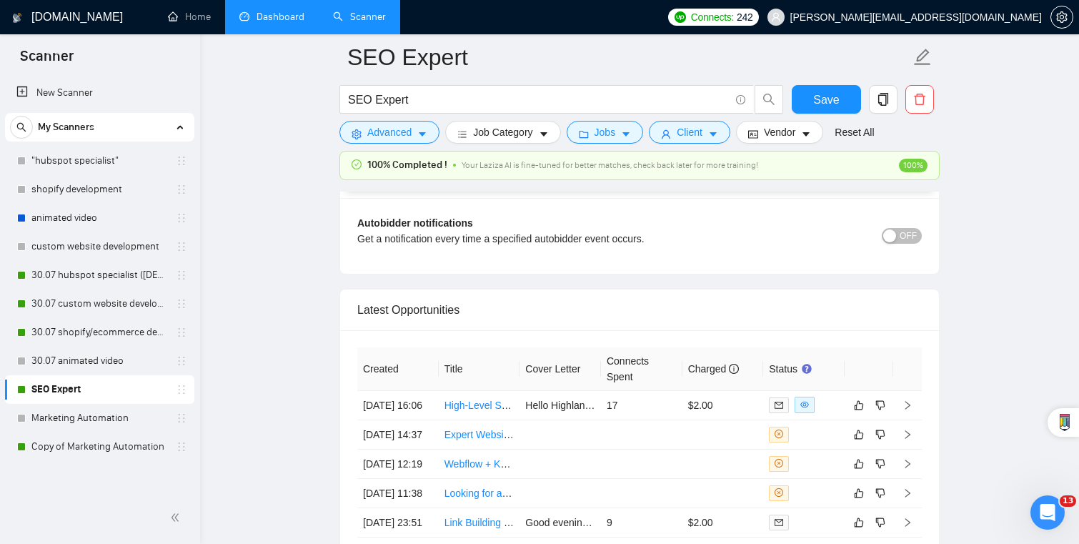
scroll to position [3339, 0]
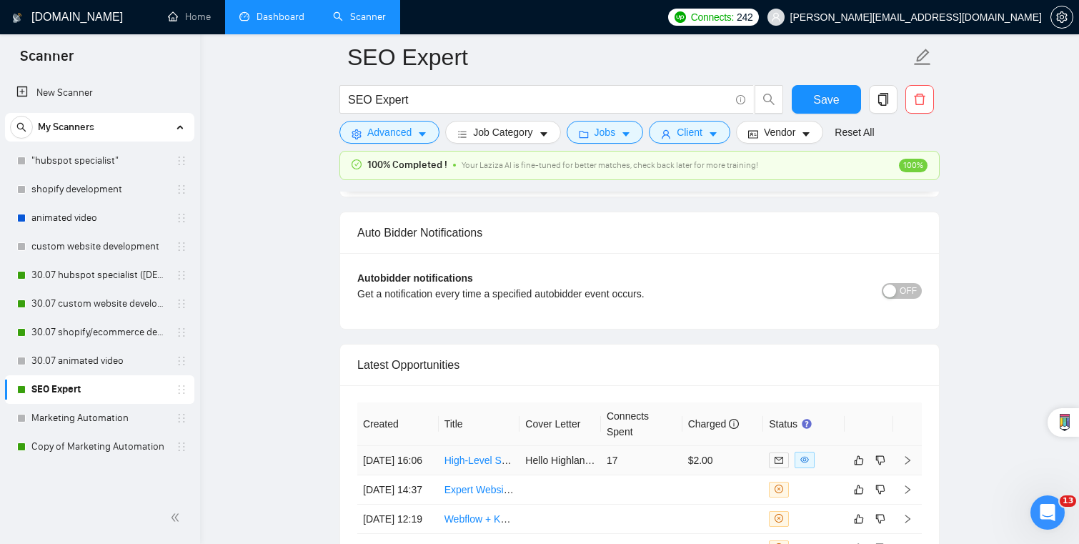
click at [751, 446] on td "$2.00" at bounding box center [722, 460] width 81 height 29
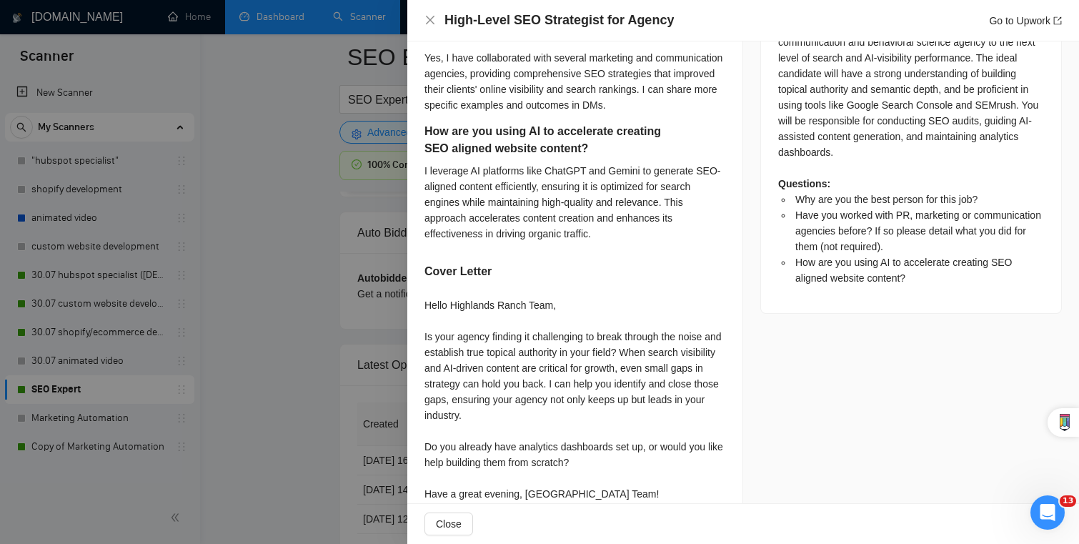
scroll to position [746, 0]
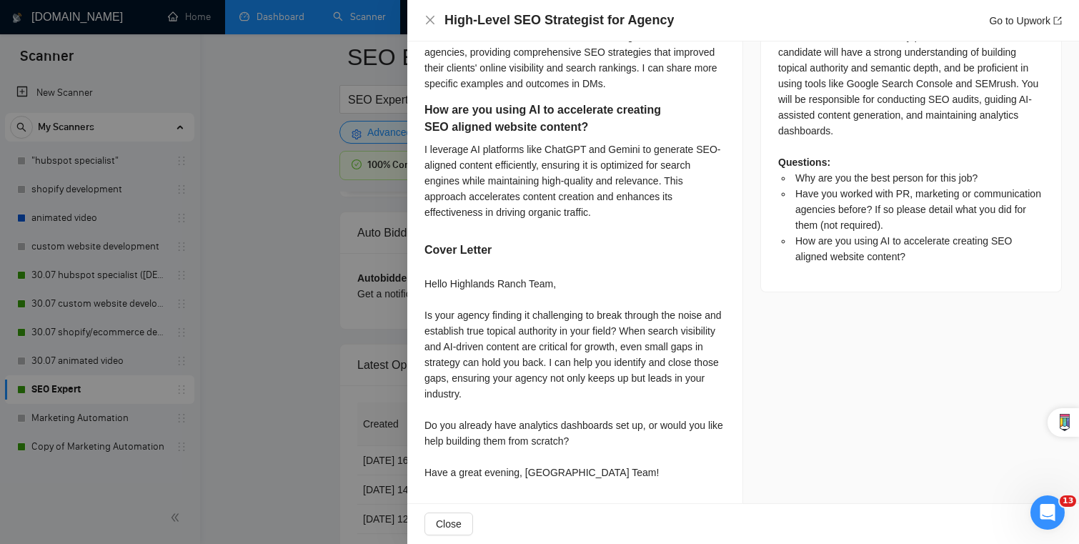
click at [325, 406] on div at bounding box center [539, 272] width 1079 height 544
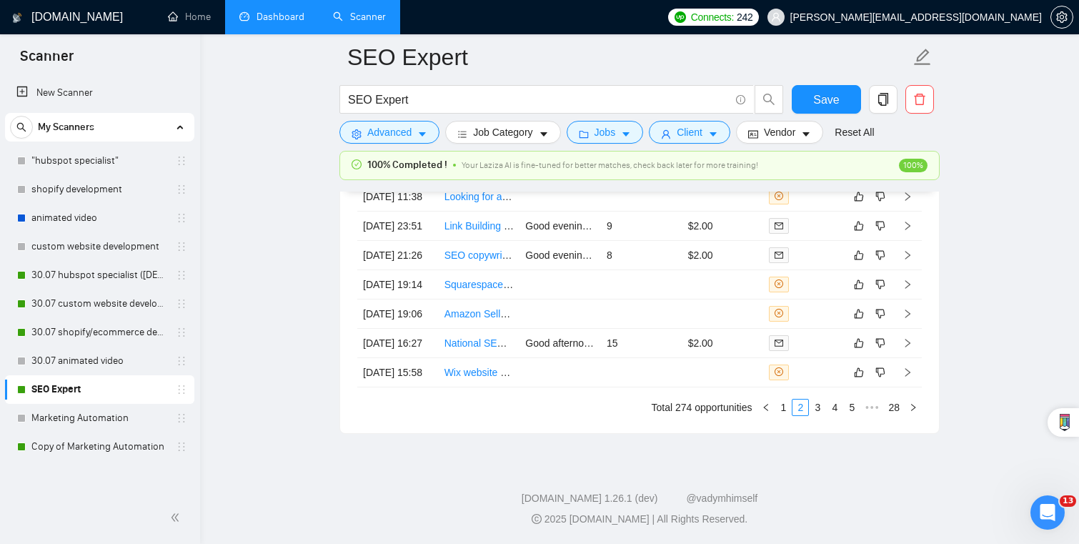
scroll to position [3802, 0]
click at [673, 329] on td "15" at bounding box center [641, 343] width 81 height 29
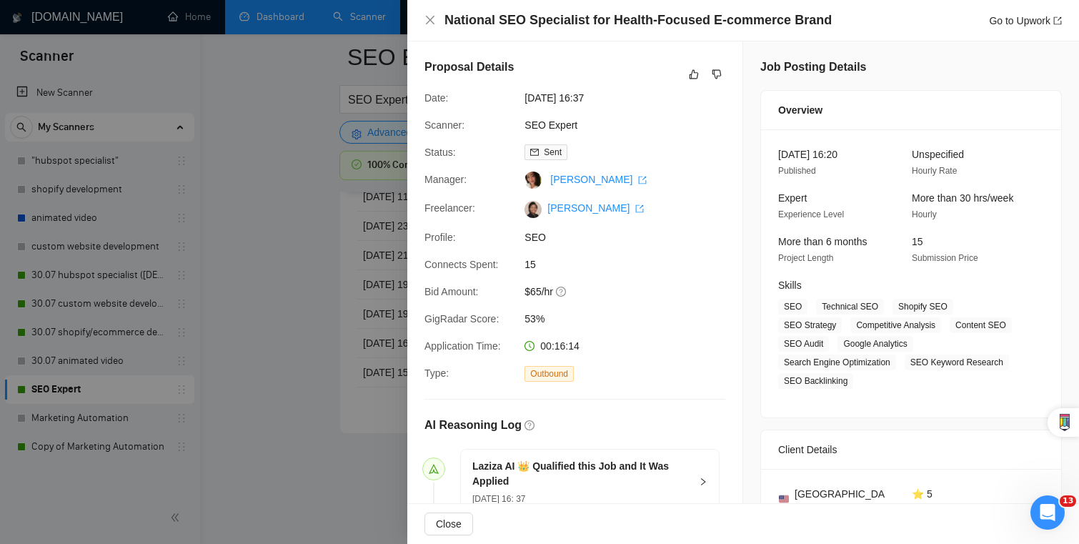
click at [329, 313] on div at bounding box center [539, 272] width 1079 height 544
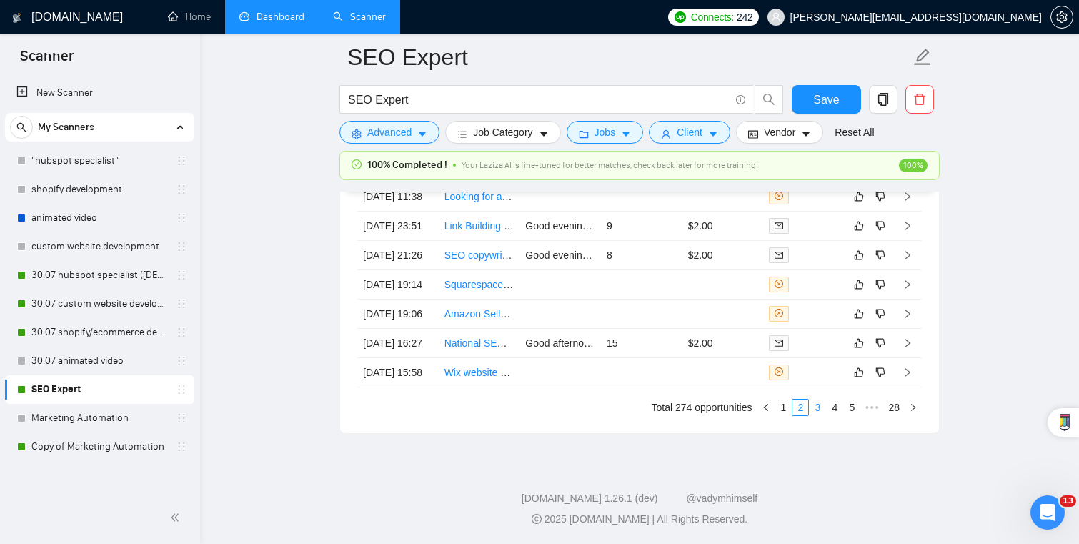
click at [822, 410] on link "3" at bounding box center [817, 407] width 16 height 16
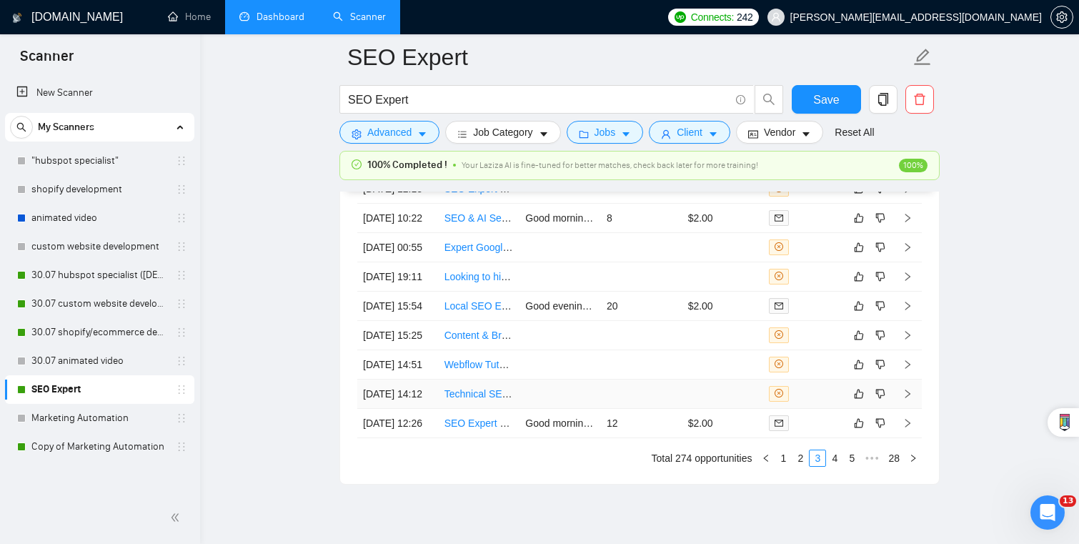
scroll to position [3455, 0]
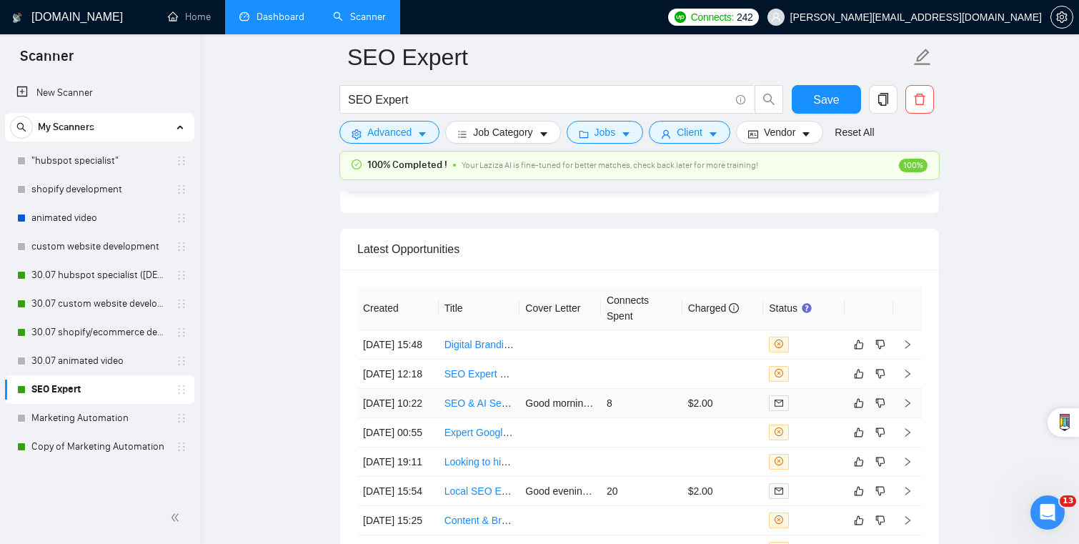
click at [636, 393] on td "8" at bounding box center [641, 403] width 81 height 29
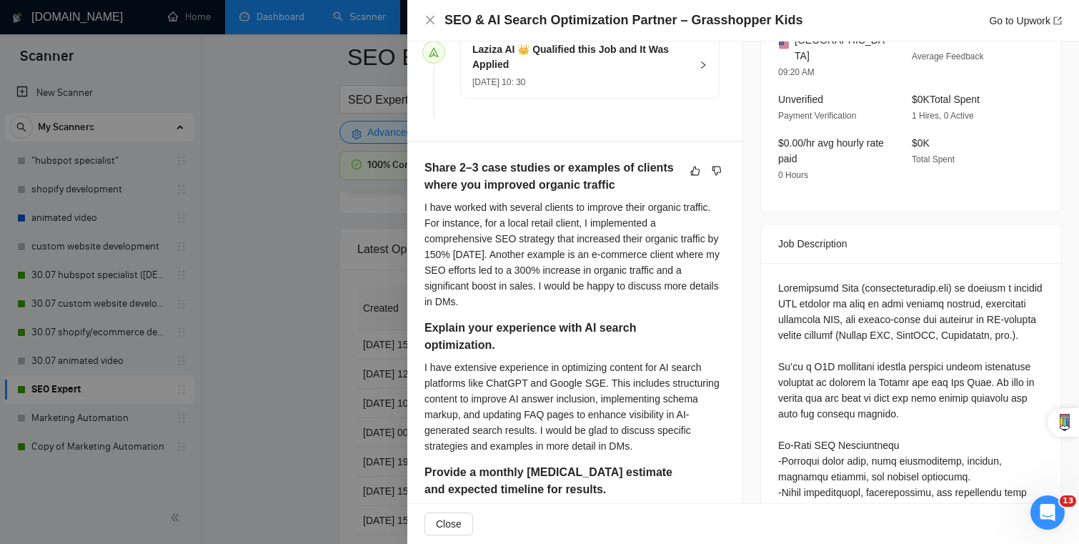
scroll to position [419, 0]
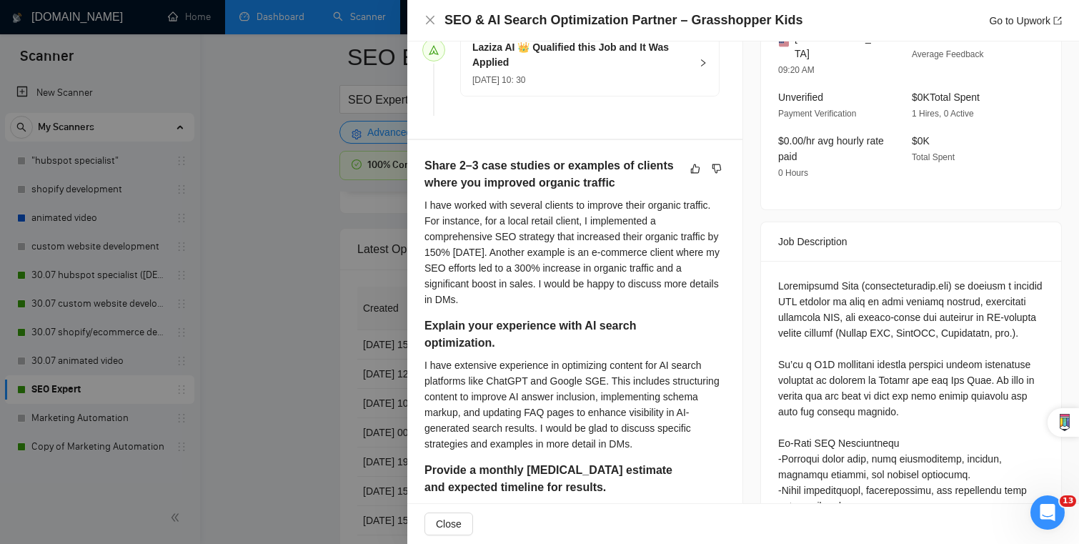
click at [334, 344] on div at bounding box center [539, 272] width 1079 height 544
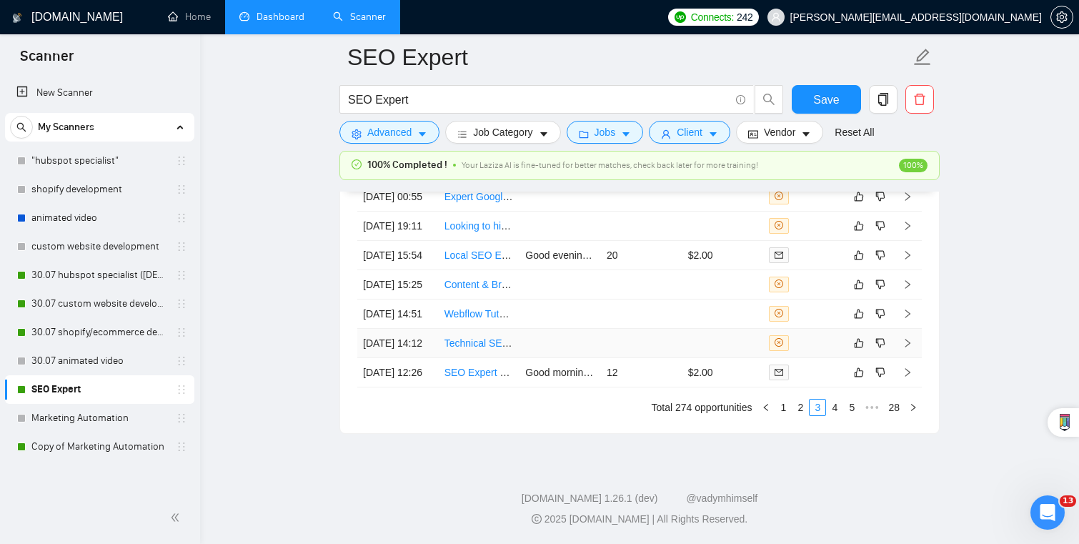
scroll to position [3669, 0]
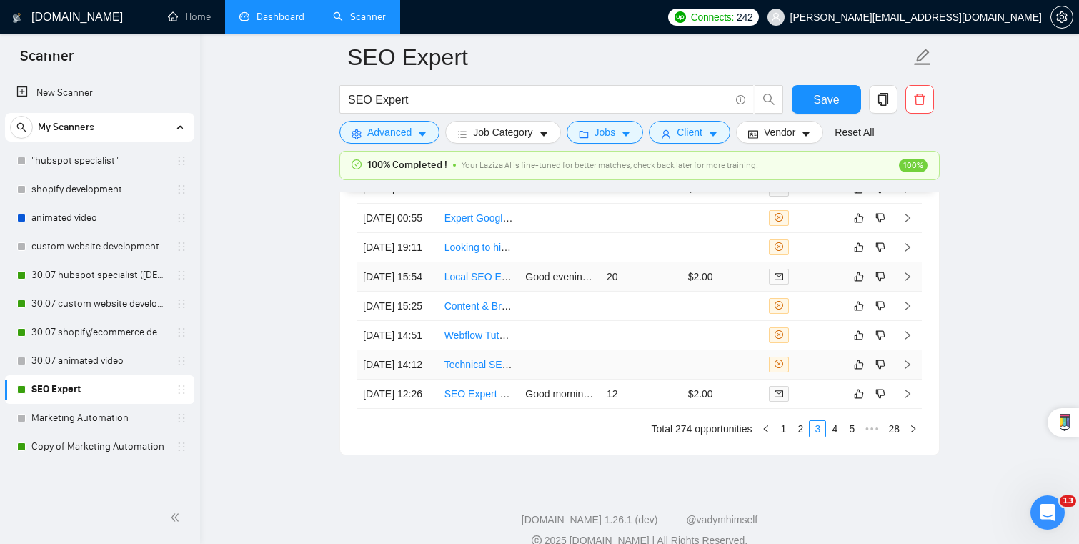
click at [666, 291] on td "20" at bounding box center [641, 276] width 81 height 29
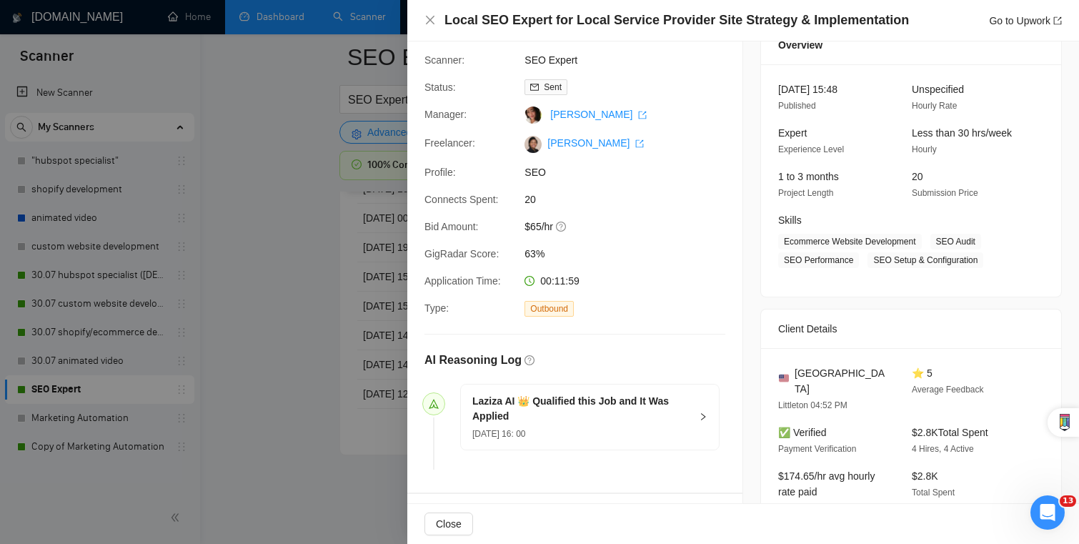
scroll to position [33, 0]
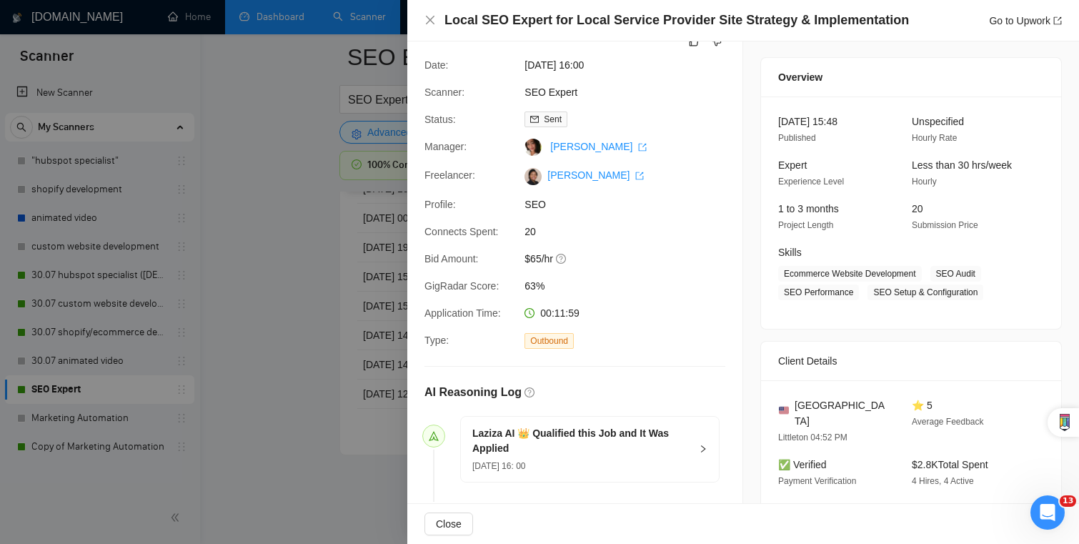
click at [372, 323] on div at bounding box center [539, 272] width 1079 height 544
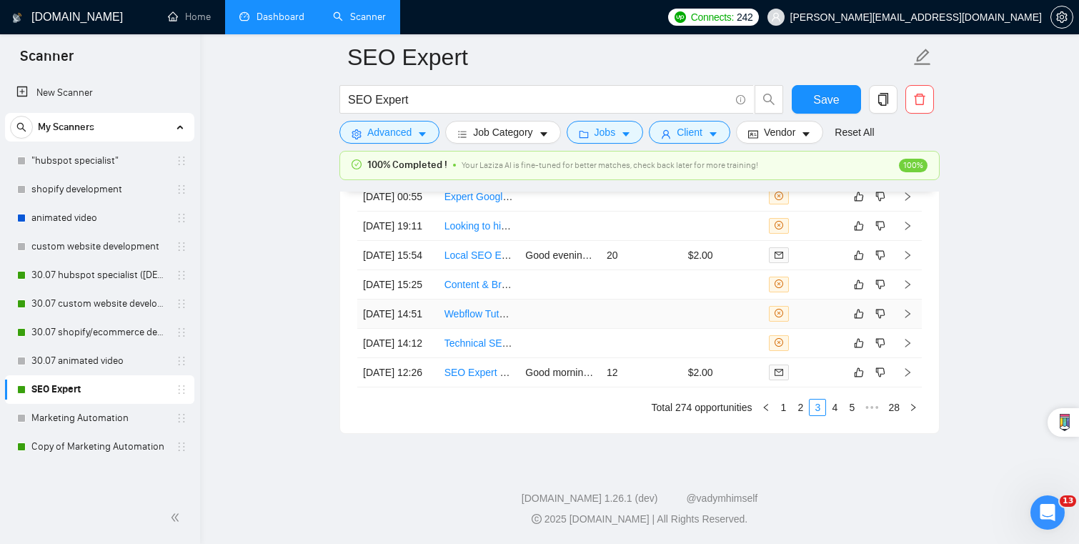
scroll to position [3799, 0]
click at [630, 370] on td "12" at bounding box center [641, 372] width 81 height 29
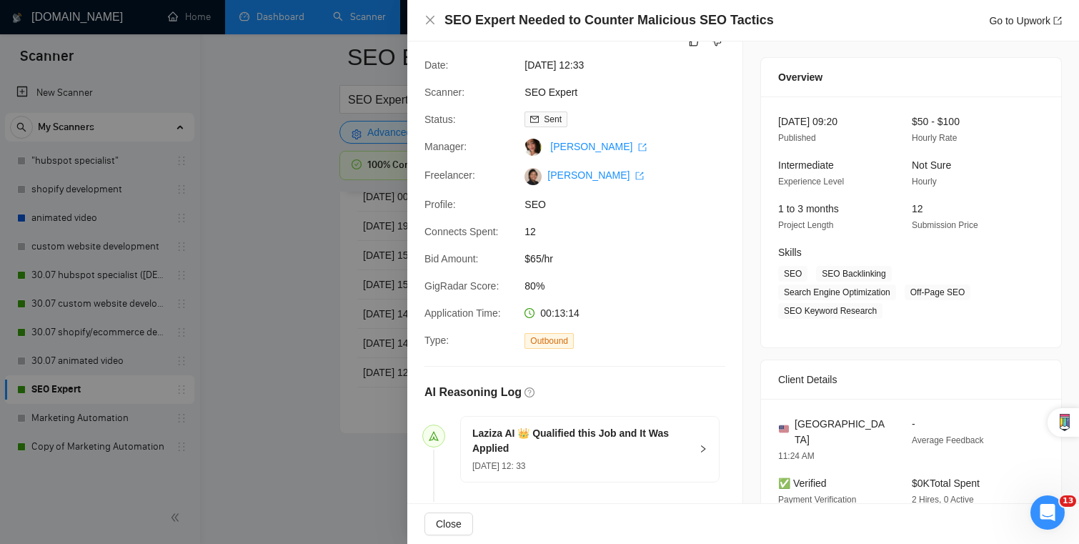
scroll to position [349, 0]
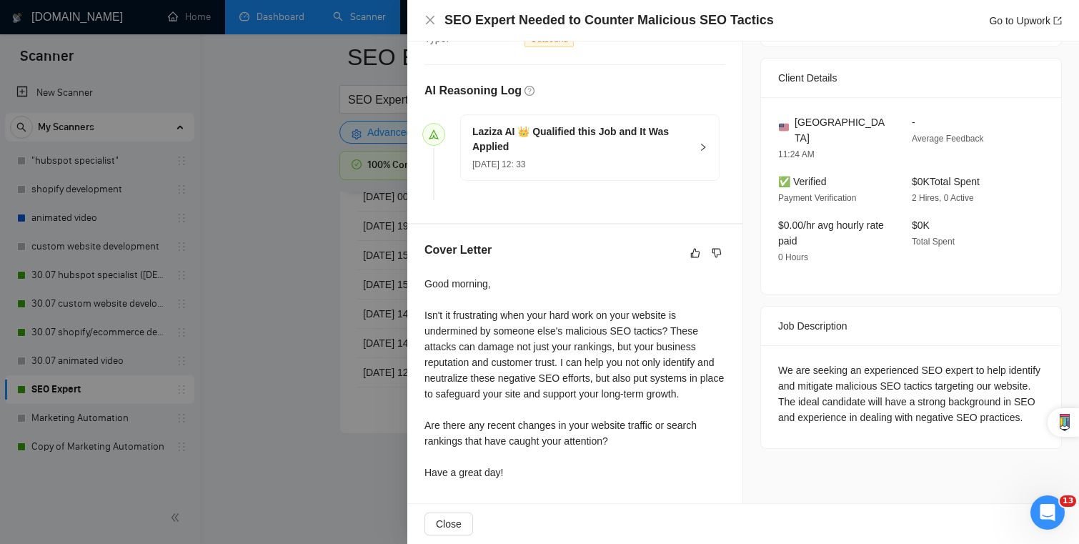
click at [226, 409] on div at bounding box center [539, 272] width 1079 height 544
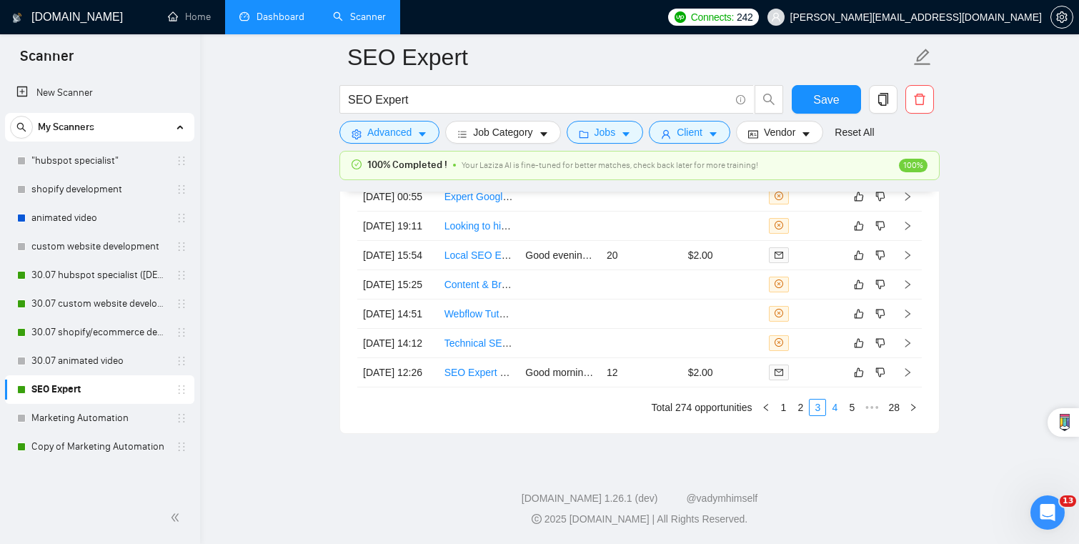
click at [833, 411] on link "4" at bounding box center [834, 407] width 16 height 16
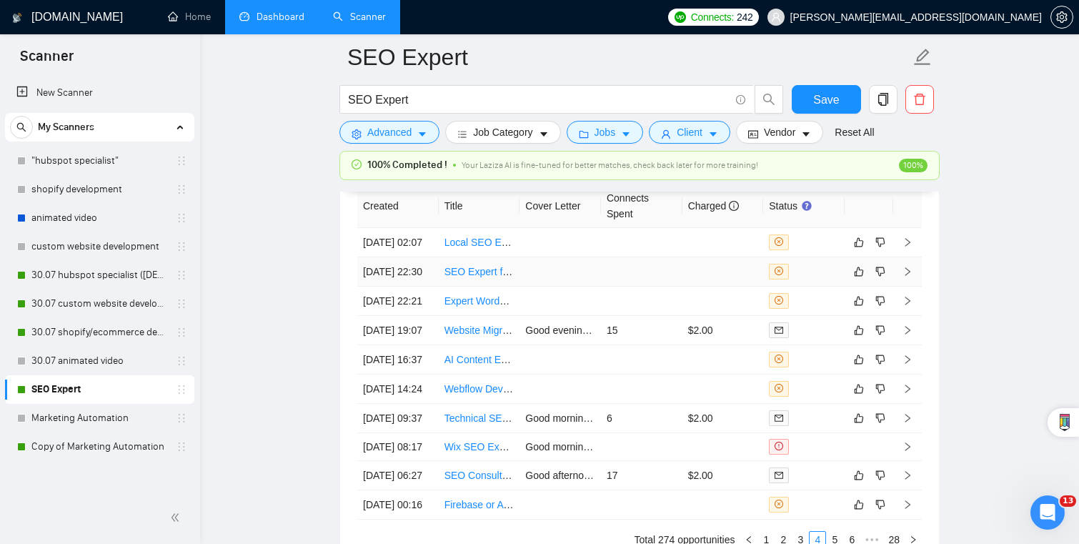
scroll to position [3562, 0]
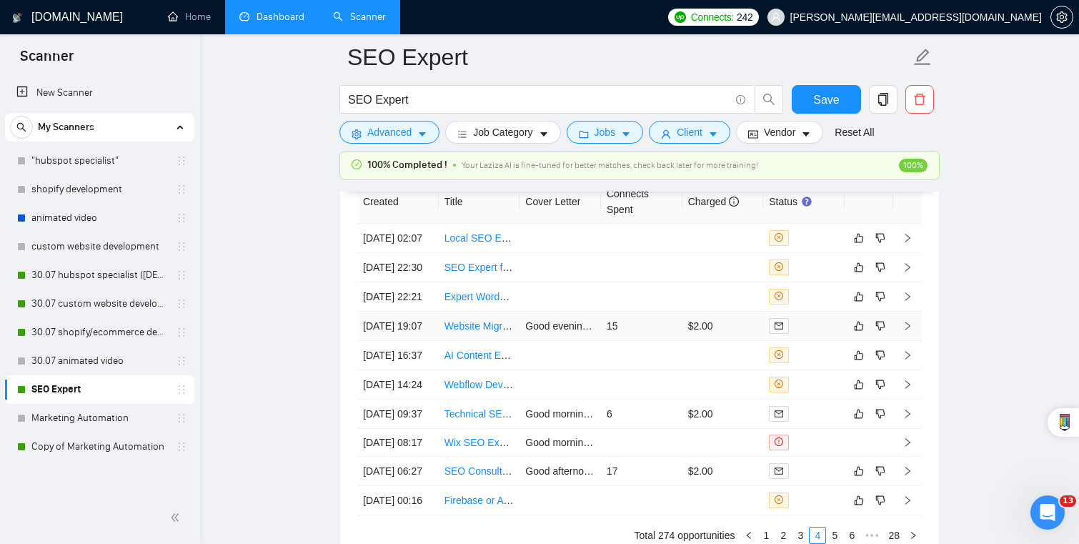
click at [739, 341] on td "$2.00" at bounding box center [722, 325] width 81 height 29
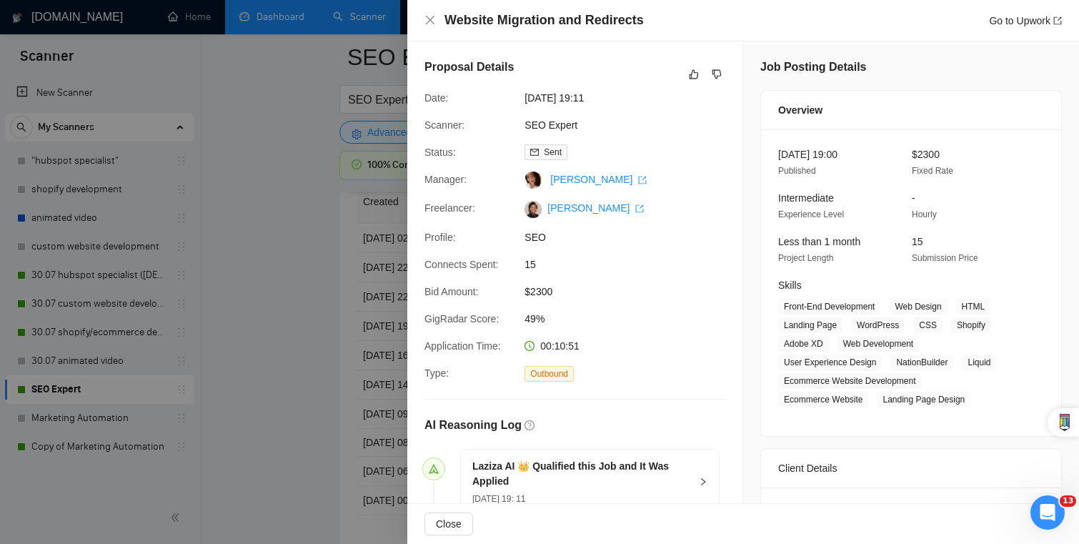
click at [314, 324] on div at bounding box center [539, 272] width 1079 height 544
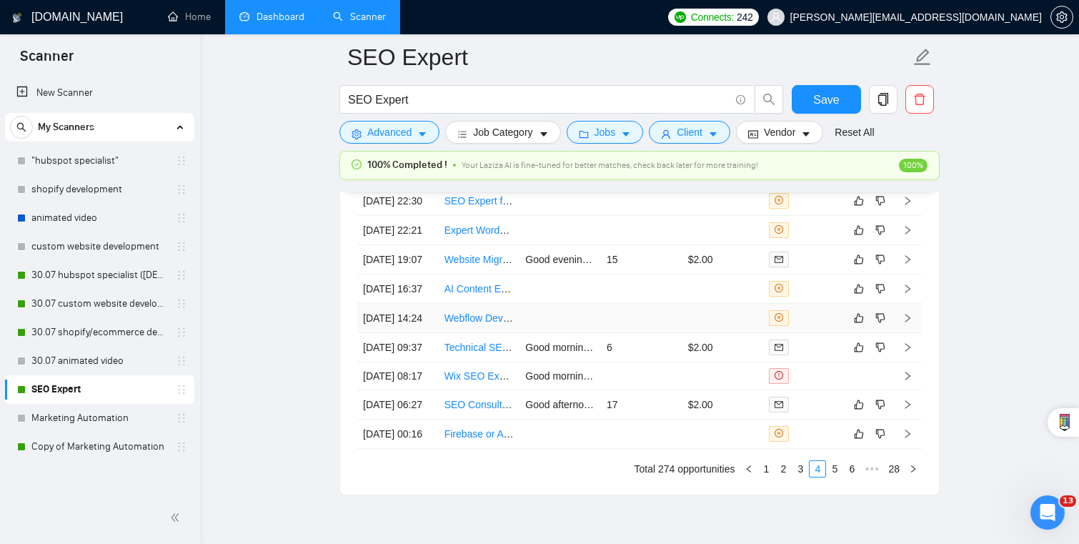
scroll to position [3802, 0]
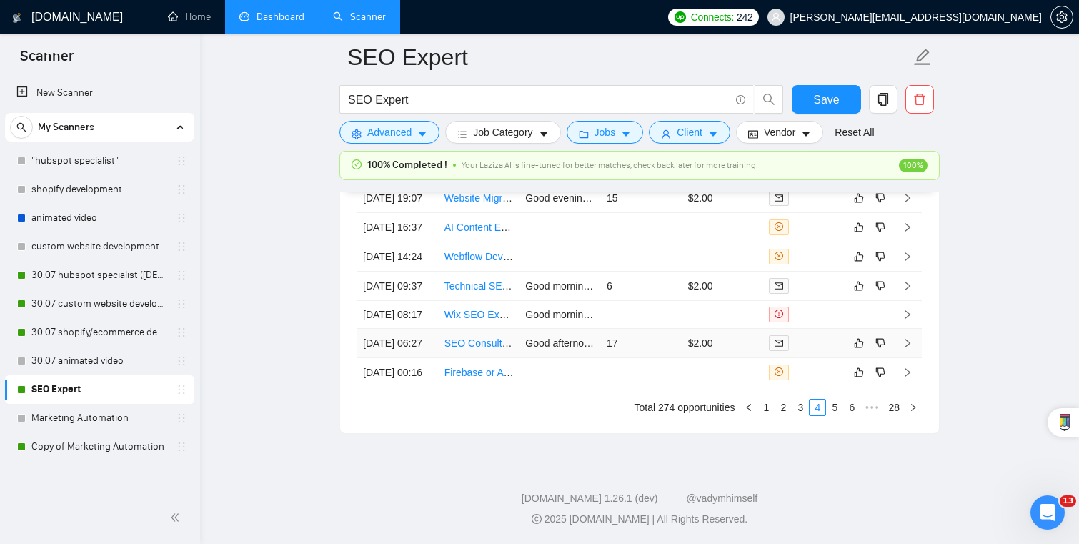
click at [659, 329] on td "17" at bounding box center [641, 343] width 81 height 29
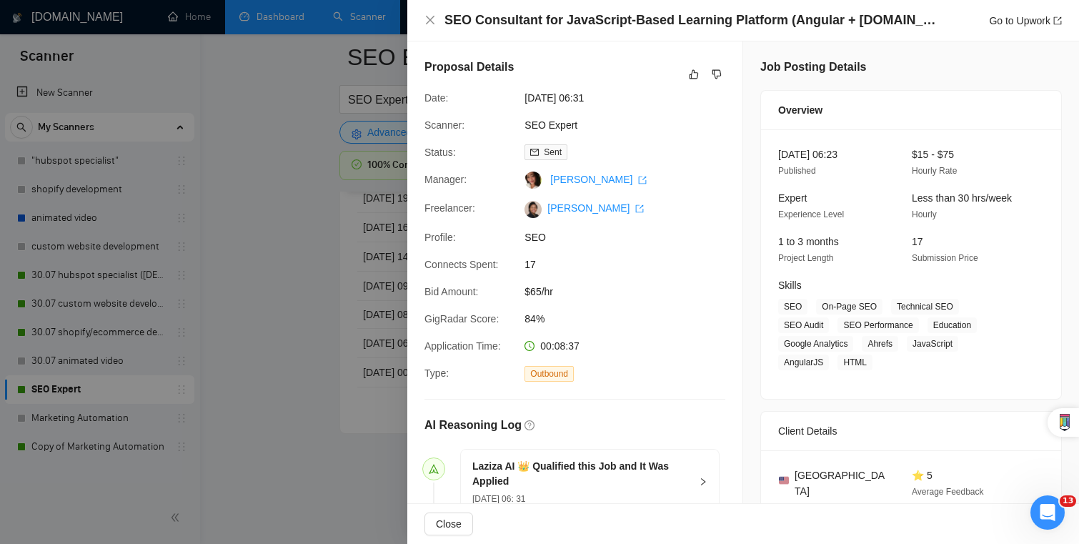
click at [341, 285] on div at bounding box center [539, 272] width 1079 height 544
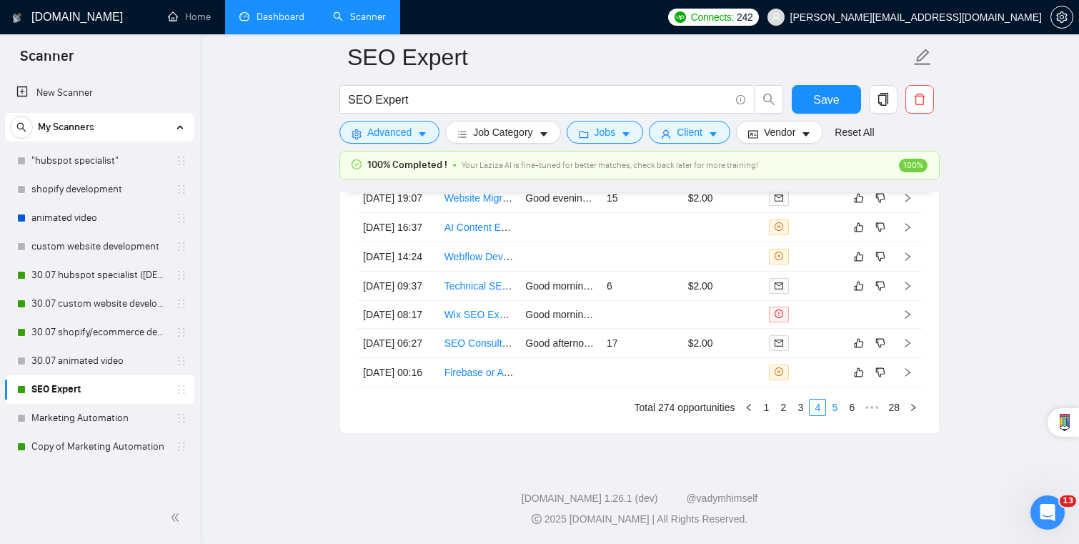
click at [838, 408] on link "5" at bounding box center [834, 407] width 16 height 16
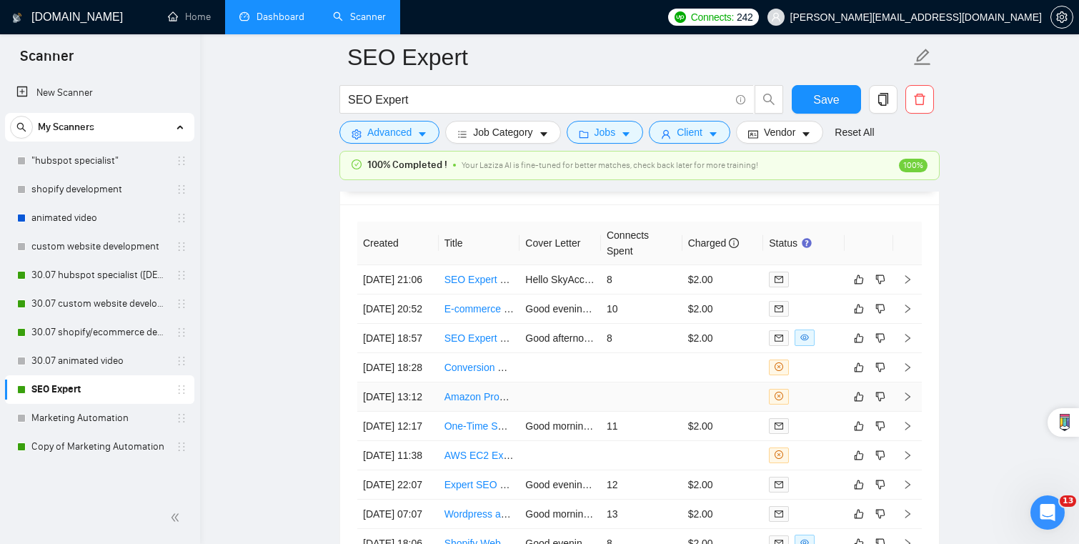
scroll to position [3509, 0]
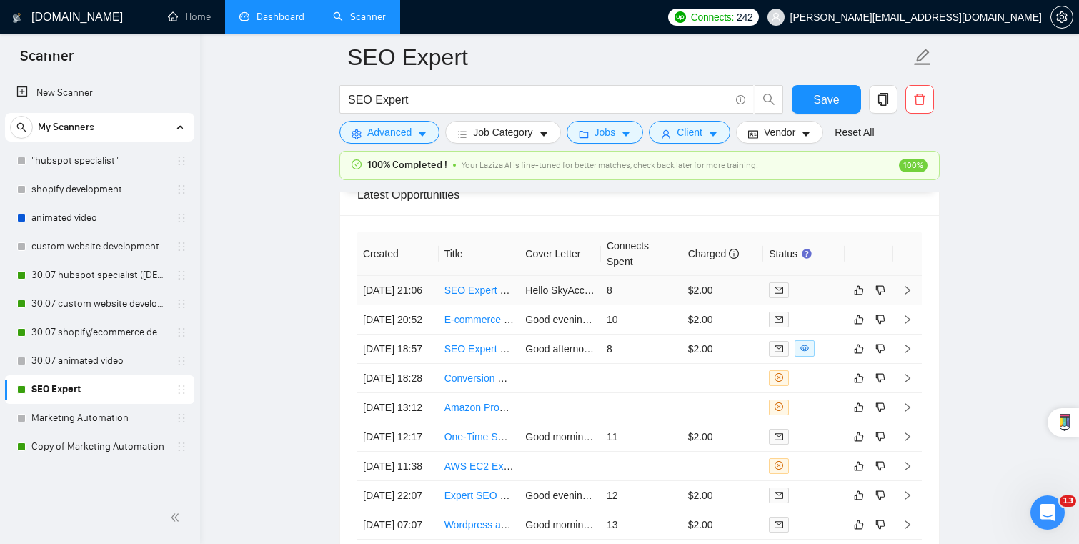
click at [746, 276] on td "$2.00" at bounding box center [722, 290] width 81 height 29
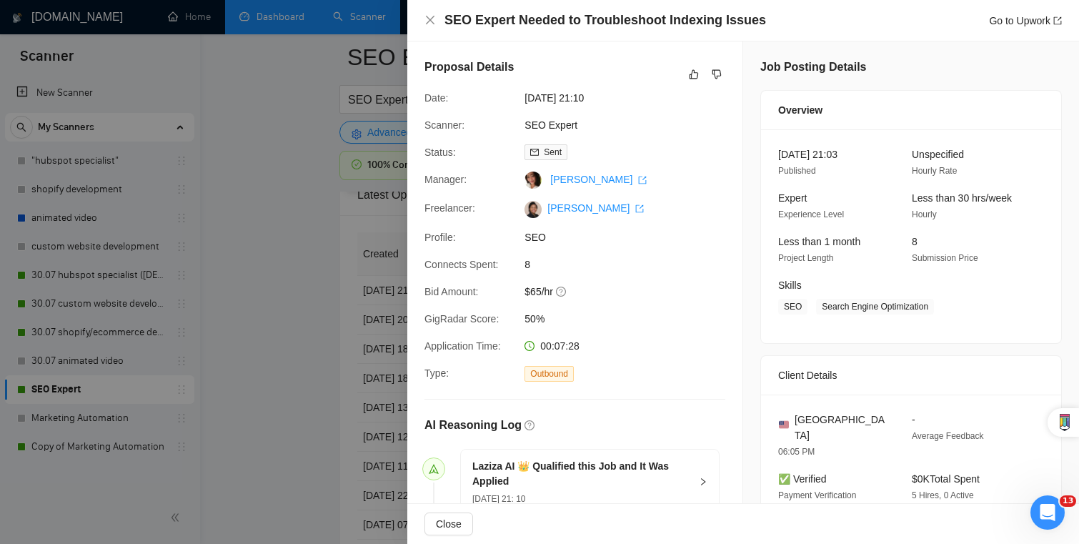
click at [373, 297] on div at bounding box center [539, 272] width 1079 height 544
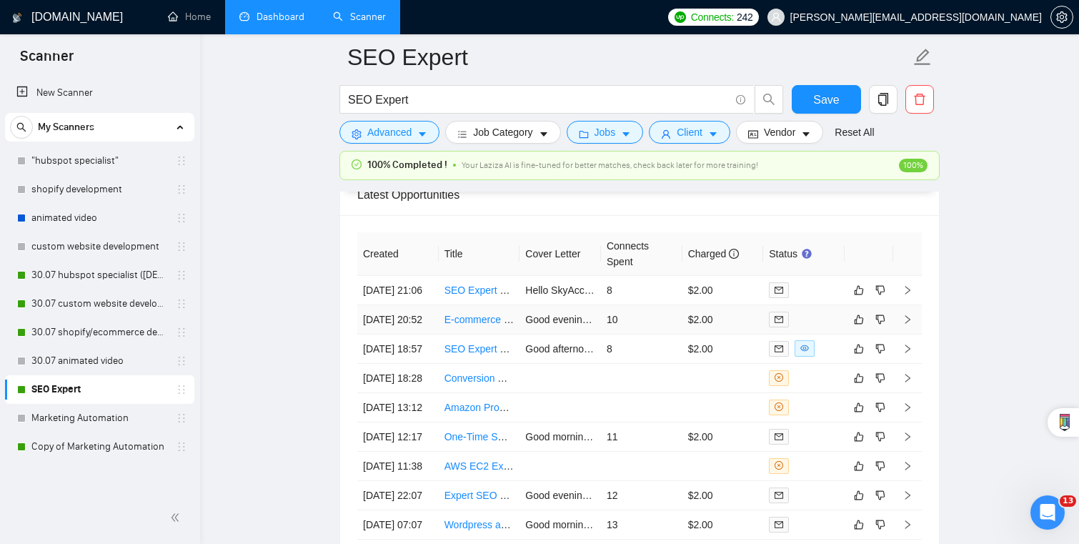
click at [661, 313] on td "10" at bounding box center [641, 319] width 81 height 29
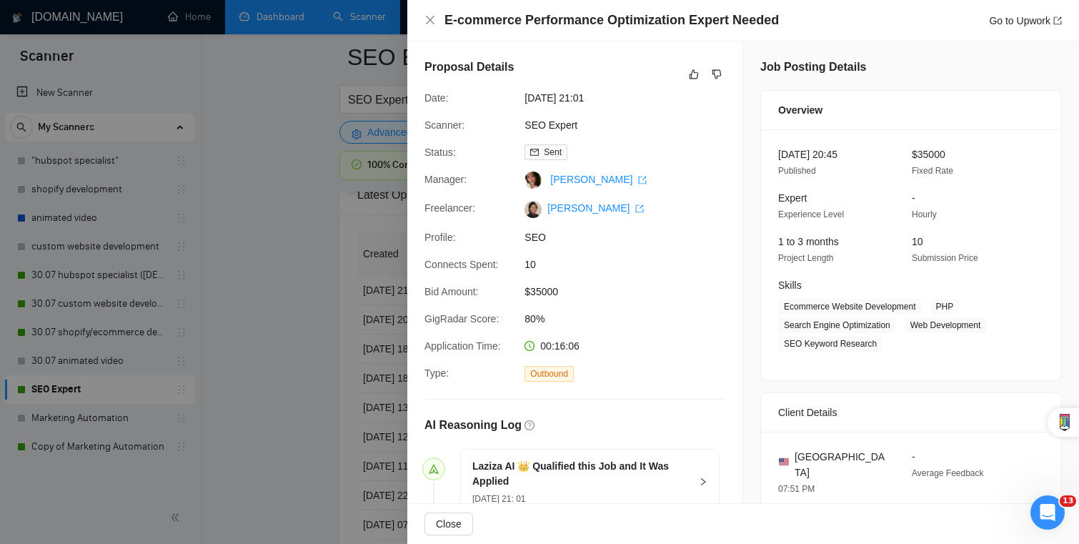
click at [344, 267] on div at bounding box center [539, 272] width 1079 height 544
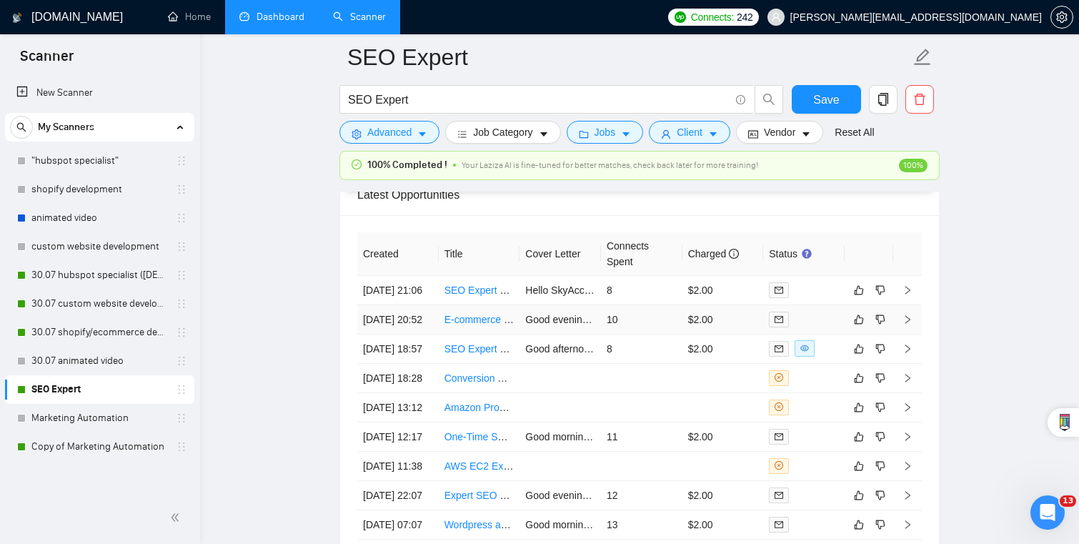
click at [632, 315] on td "10" at bounding box center [641, 319] width 81 height 29
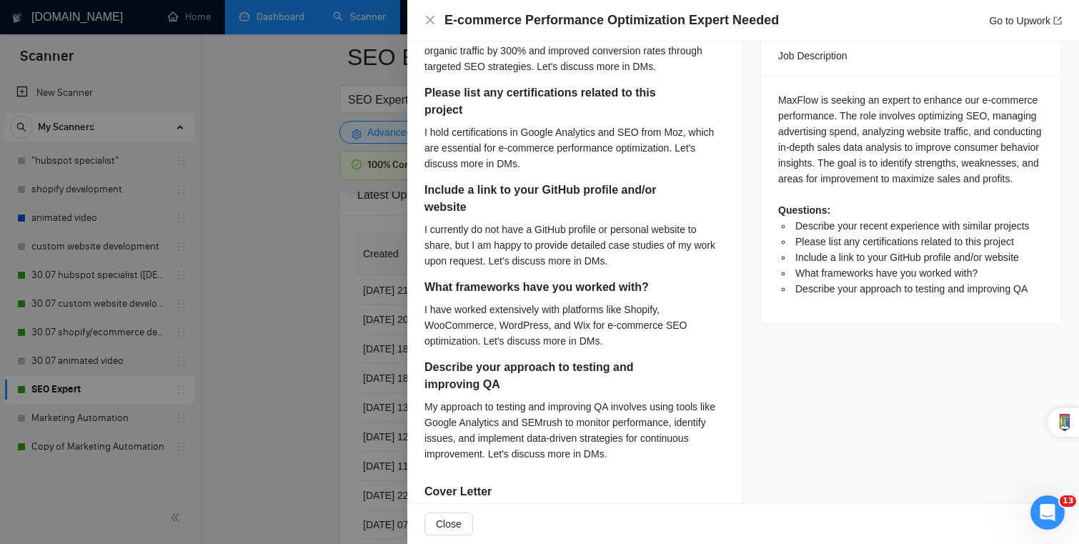
scroll to position [614, 0]
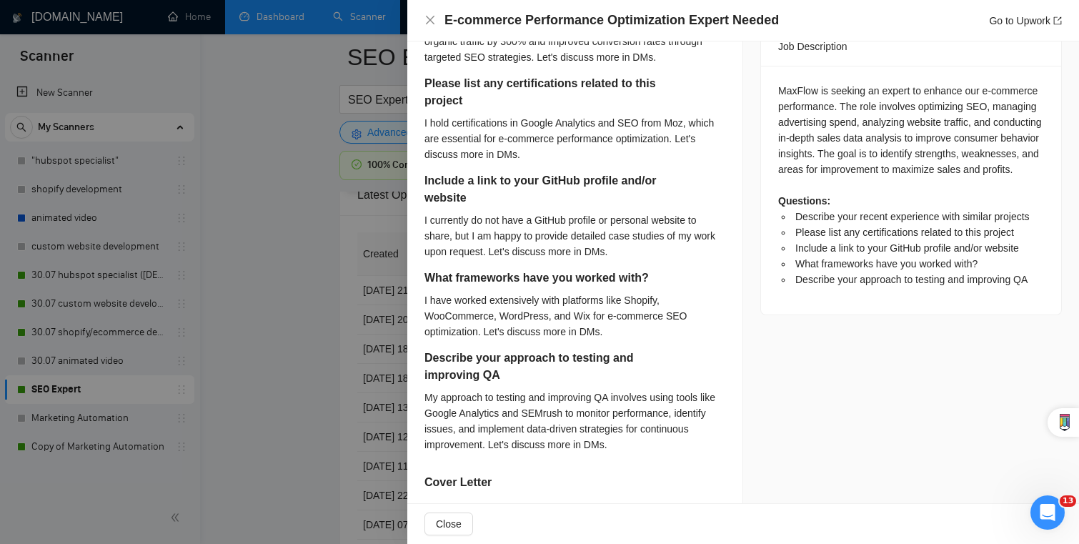
click at [367, 361] on div at bounding box center [539, 272] width 1079 height 544
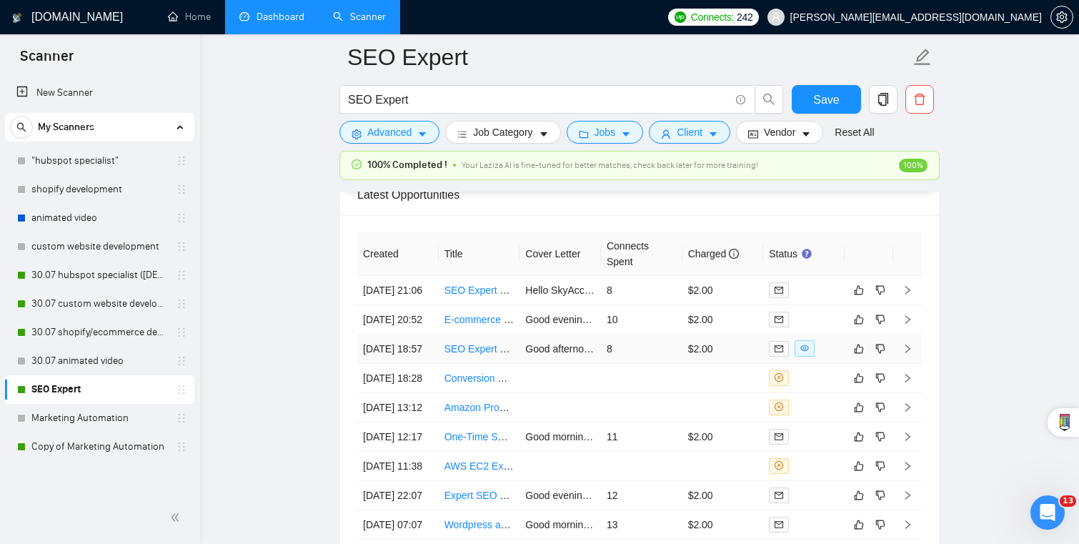
click at [649, 344] on td "8" at bounding box center [641, 348] width 81 height 29
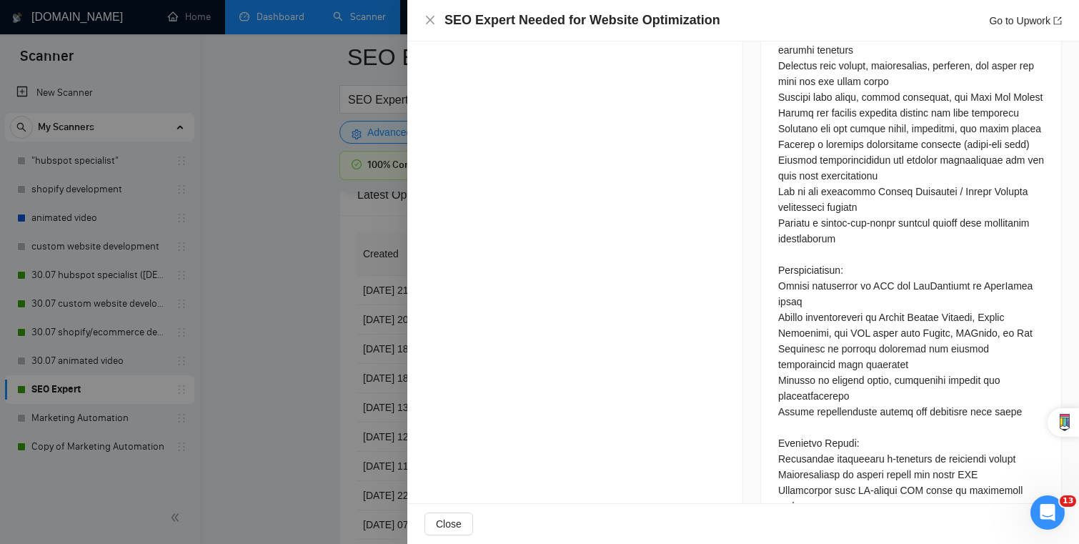
scroll to position [939, 0]
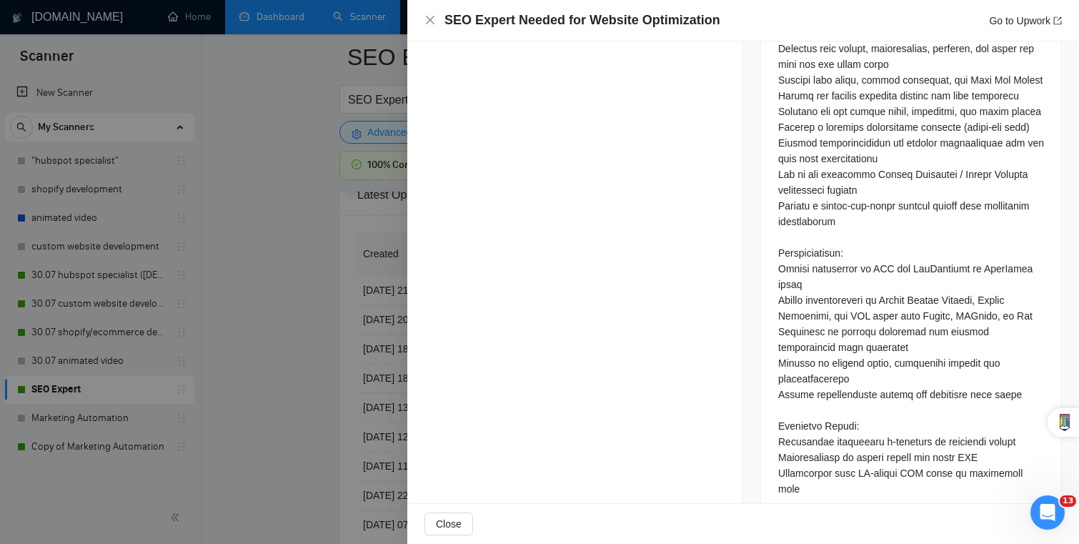
click at [281, 436] on div at bounding box center [539, 272] width 1079 height 544
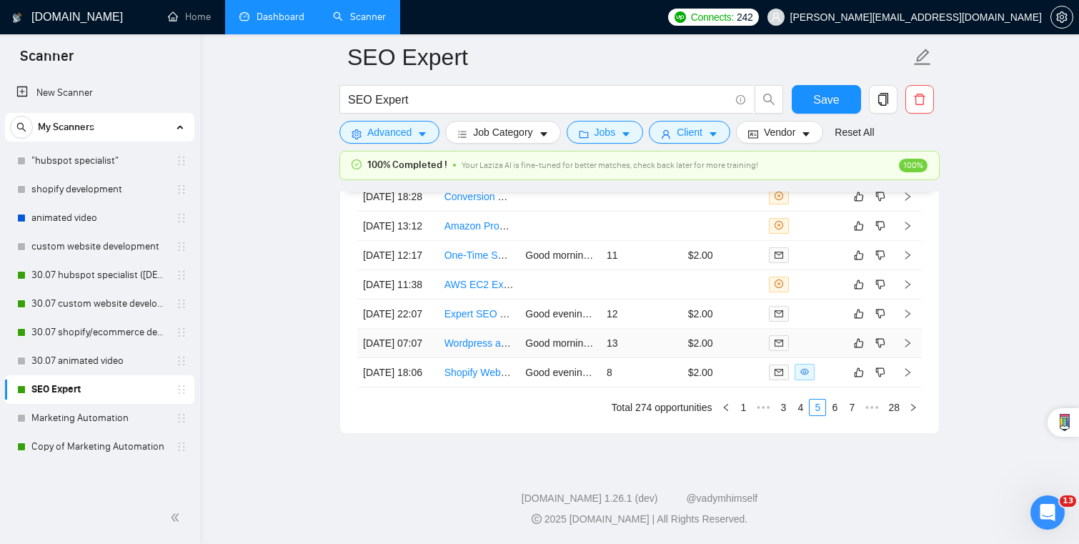
scroll to position [3718, 0]
click at [662, 270] on td "11" at bounding box center [641, 255] width 81 height 29
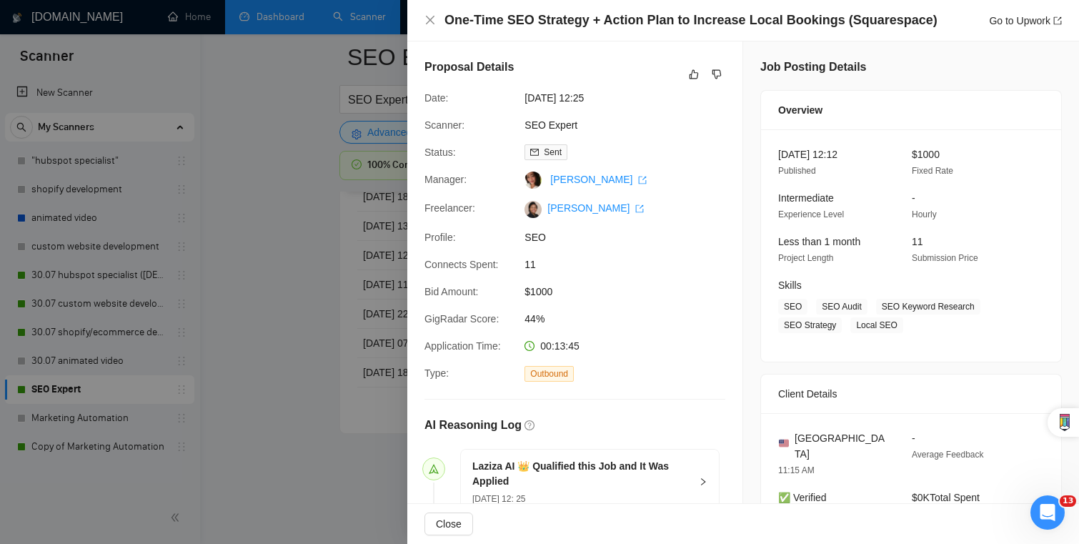
click at [284, 332] on div at bounding box center [539, 272] width 1079 height 544
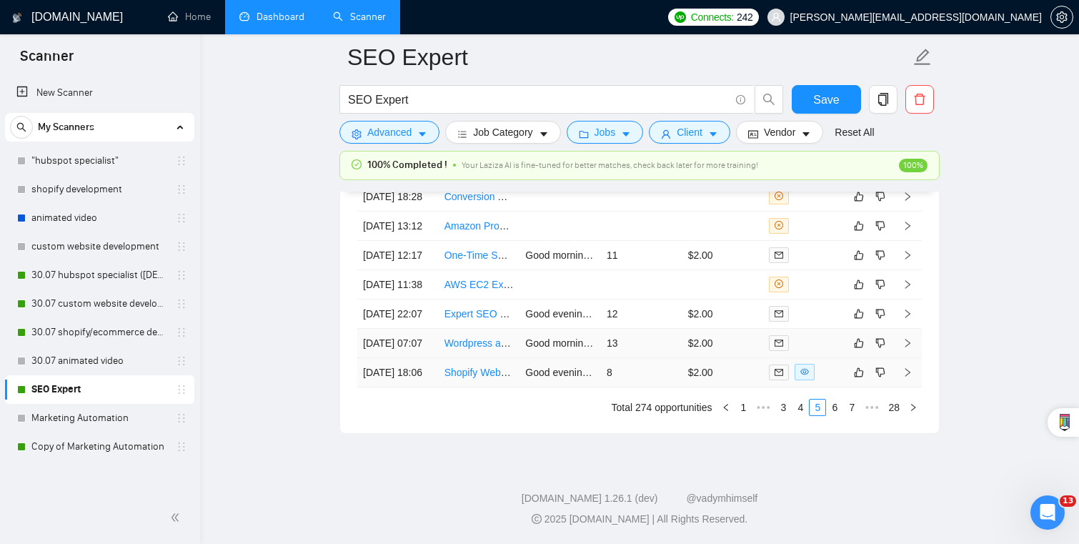
click at [666, 358] on td "13" at bounding box center [641, 343] width 81 height 29
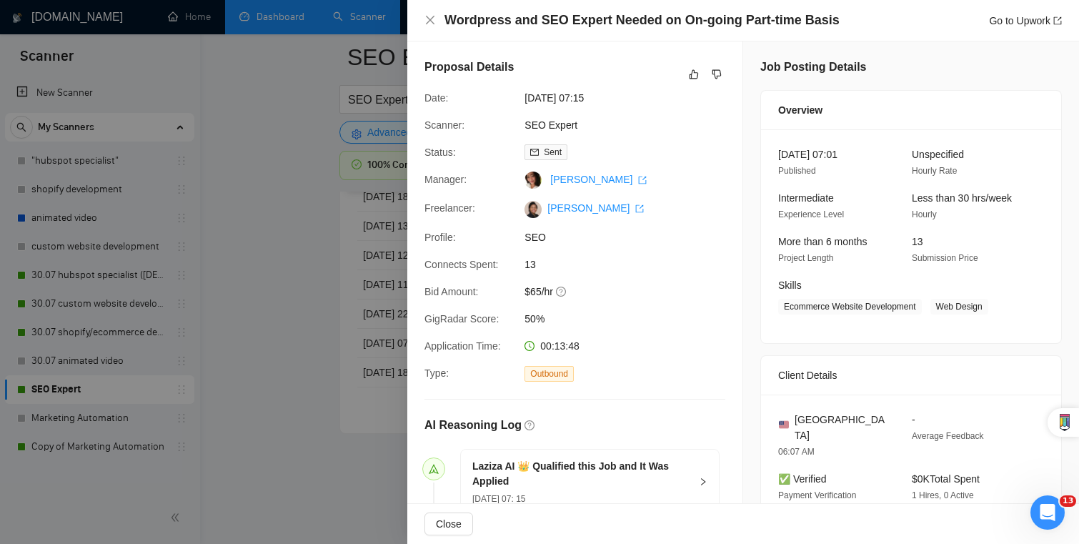
click at [289, 391] on div at bounding box center [539, 272] width 1079 height 544
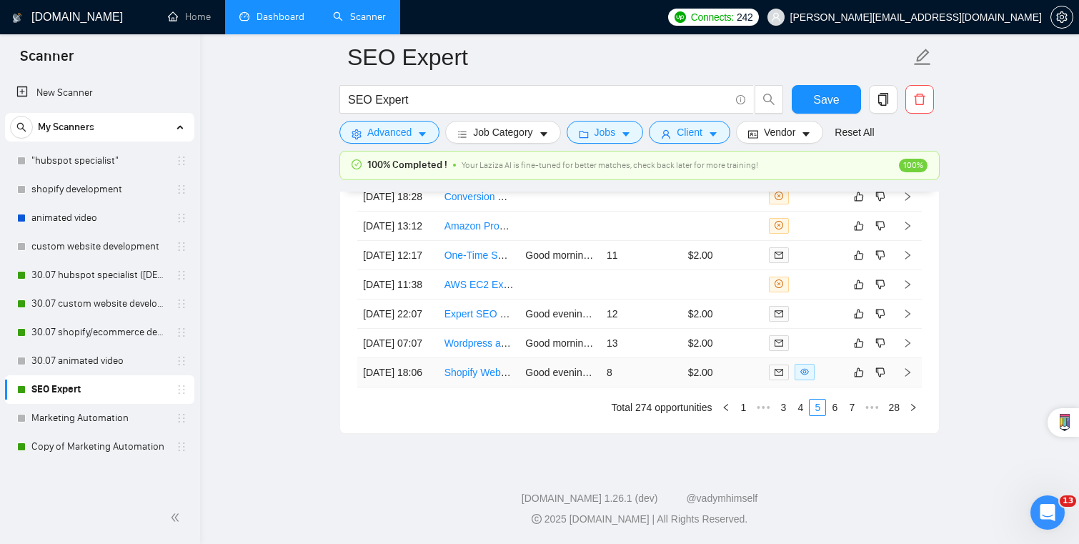
click at [669, 387] on td "8" at bounding box center [641, 372] width 81 height 29
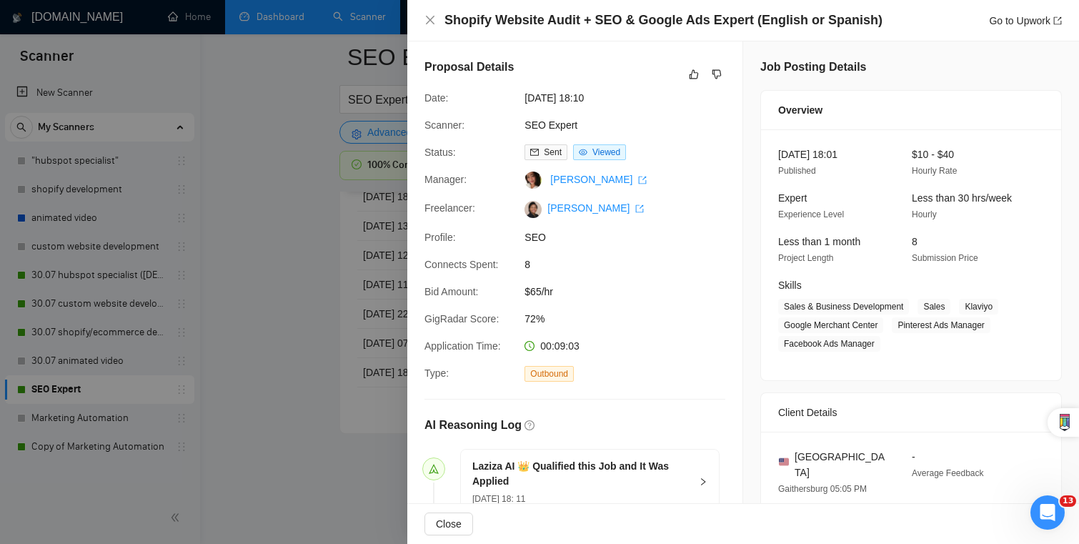
click at [320, 397] on div at bounding box center [539, 272] width 1079 height 544
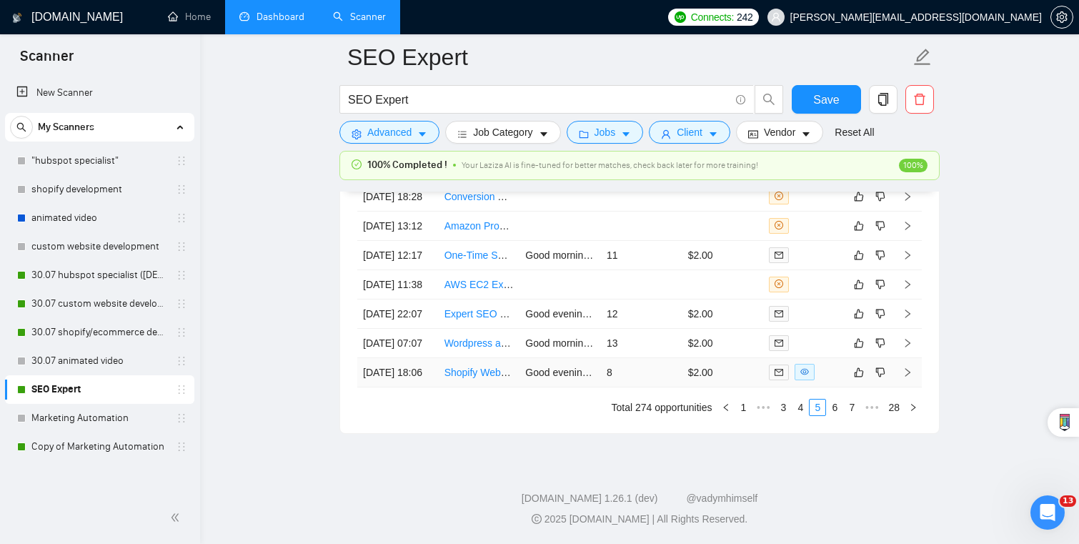
click at [657, 387] on td "8" at bounding box center [641, 372] width 81 height 29
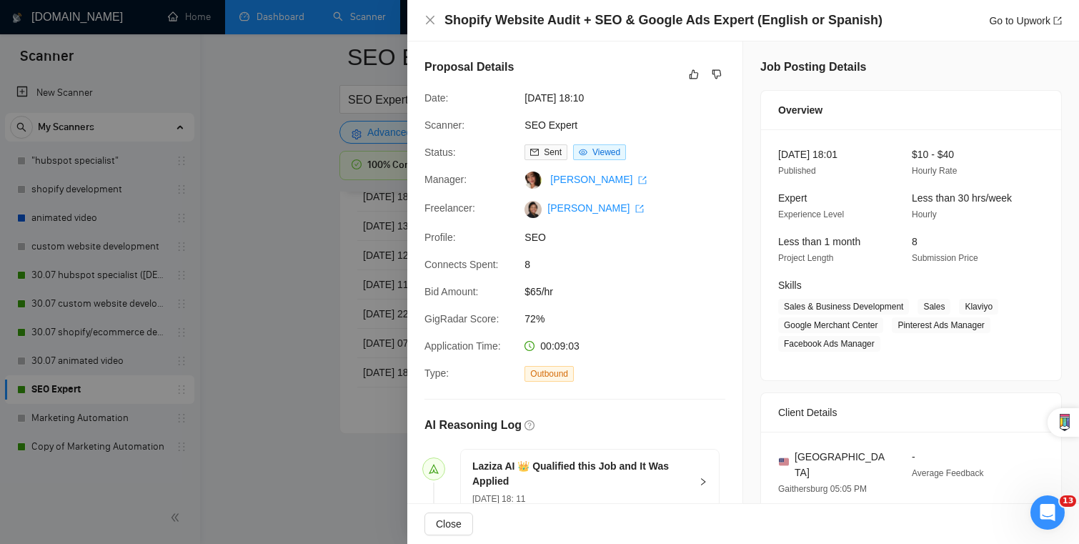
click at [232, 371] on div at bounding box center [539, 272] width 1079 height 544
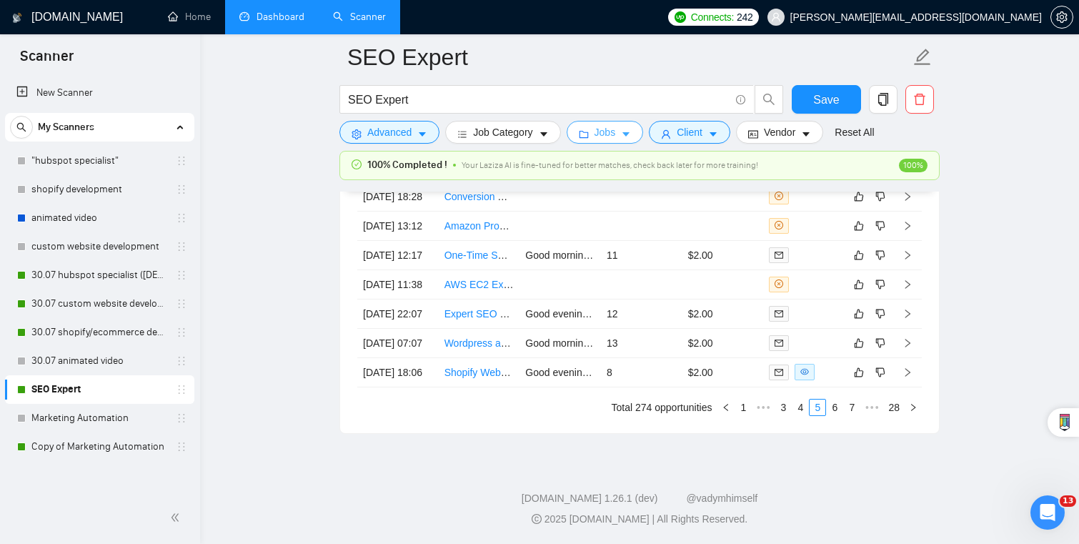
click at [614, 141] on button "Jobs" at bounding box center [604, 132] width 77 height 23
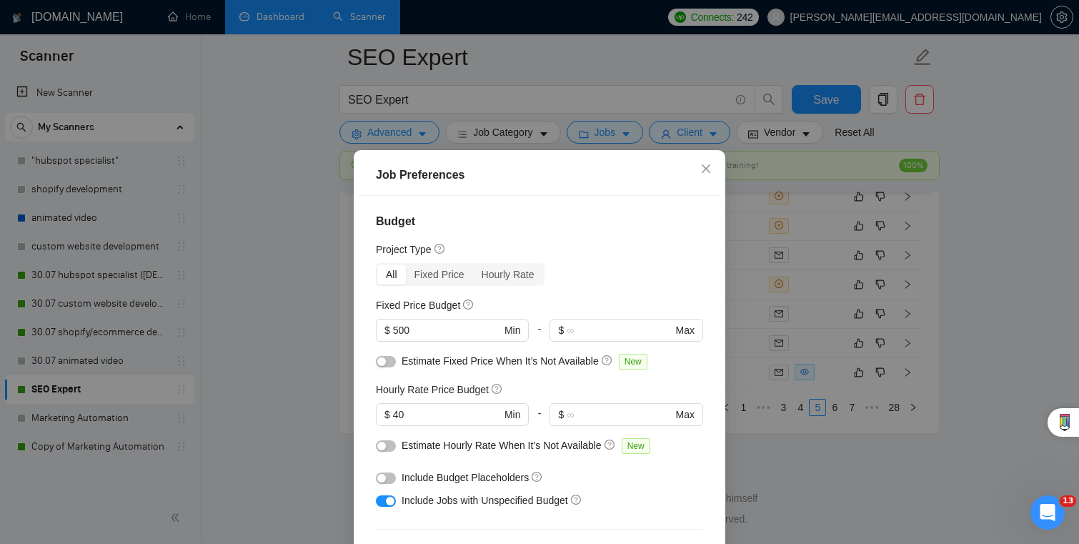
click at [973, 486] on div "Job Preferences Budget Project Type All Fixed Price Hourly Rate Fixed Price Bud…" at bounding box center [539, 272] width 1079 height 544
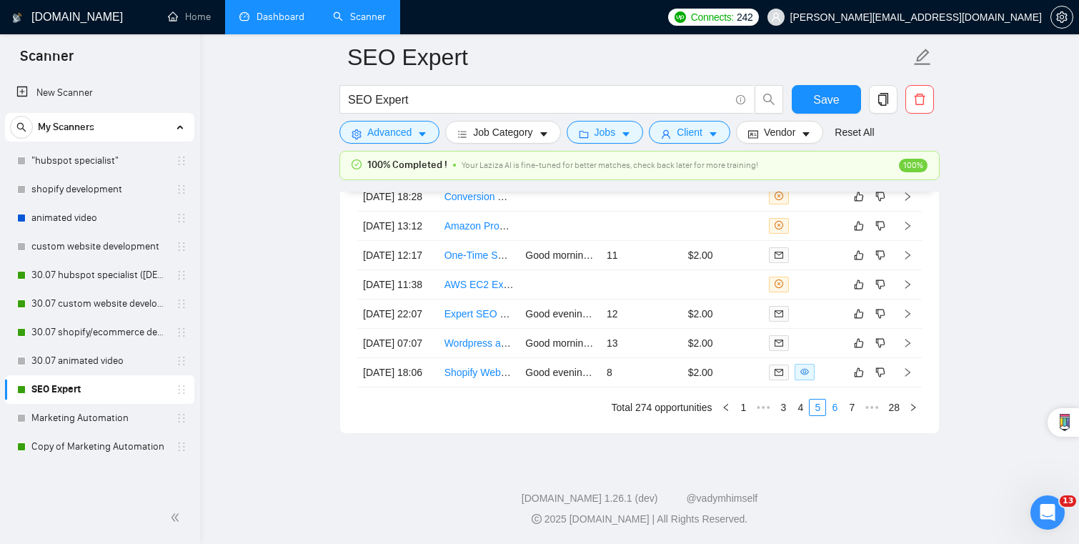
click at [829, 415] on link "6" at bounding box center [834, 407] width 16 height 16
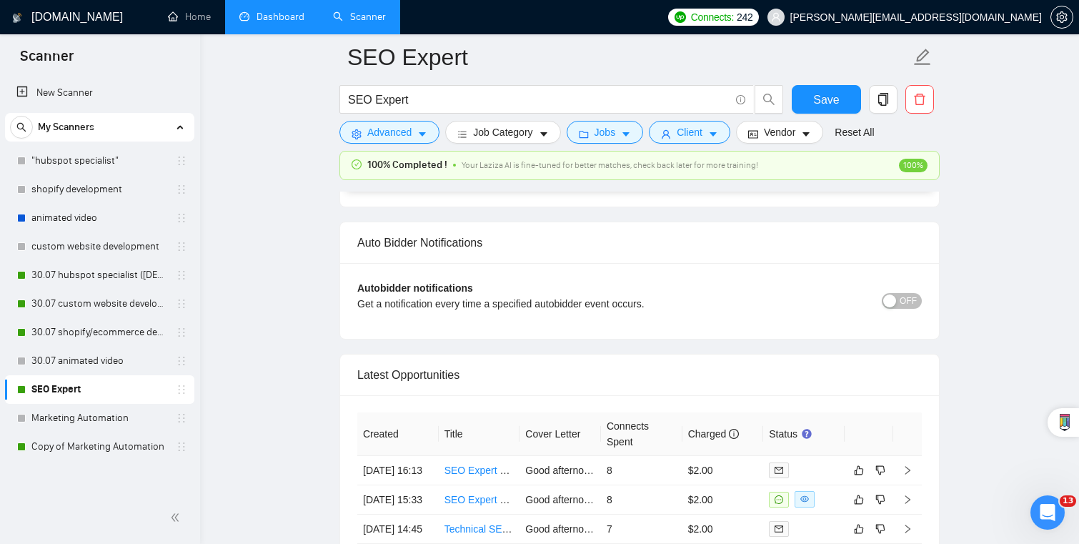
scroll to position [3371, 0]
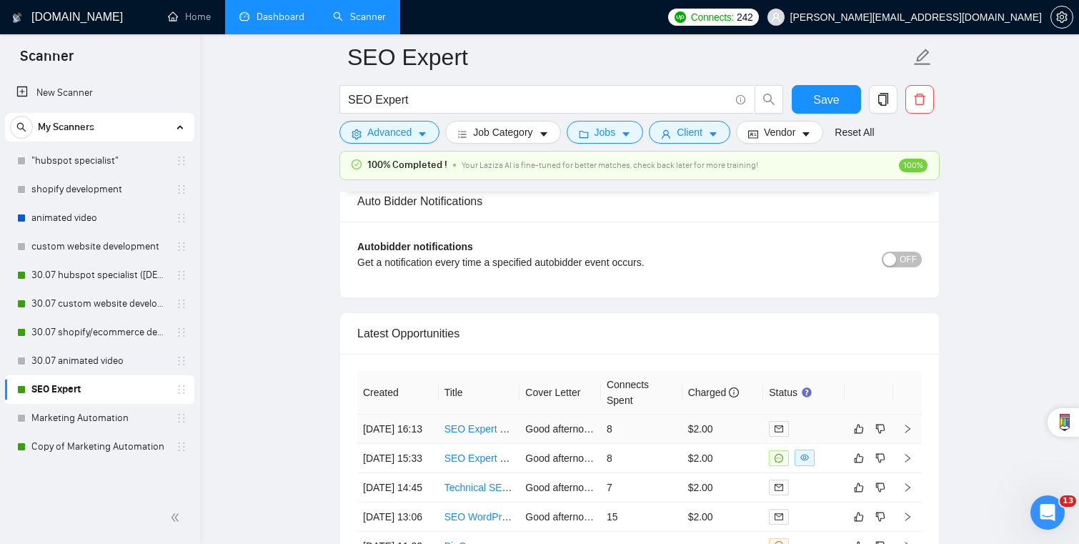
click at [672, 414] on td "8" at bounding box center [641, 428] width 81 height 29
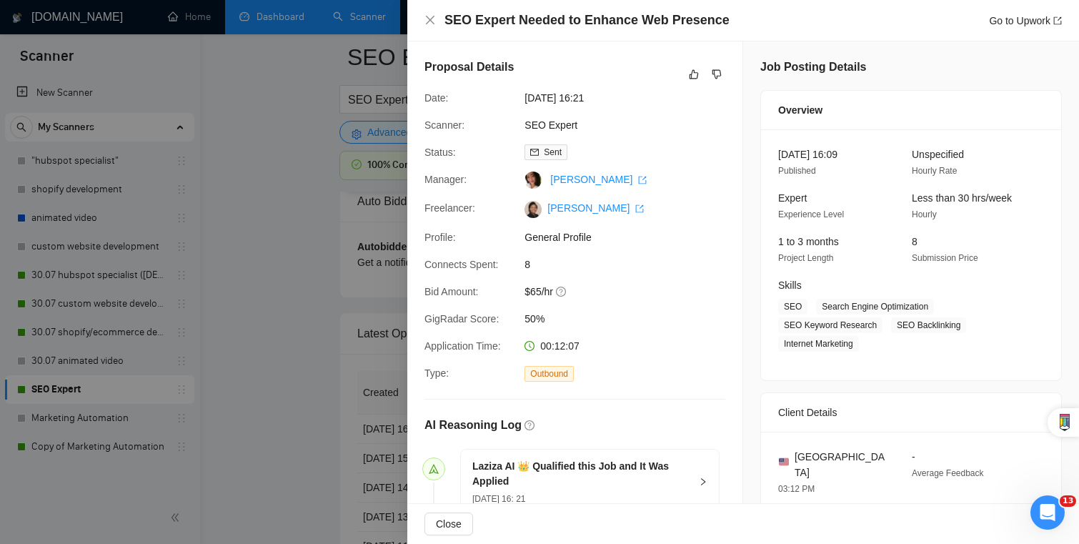
click at [308, 335] on div at bounding box center [539, 272] width 1079 height 544
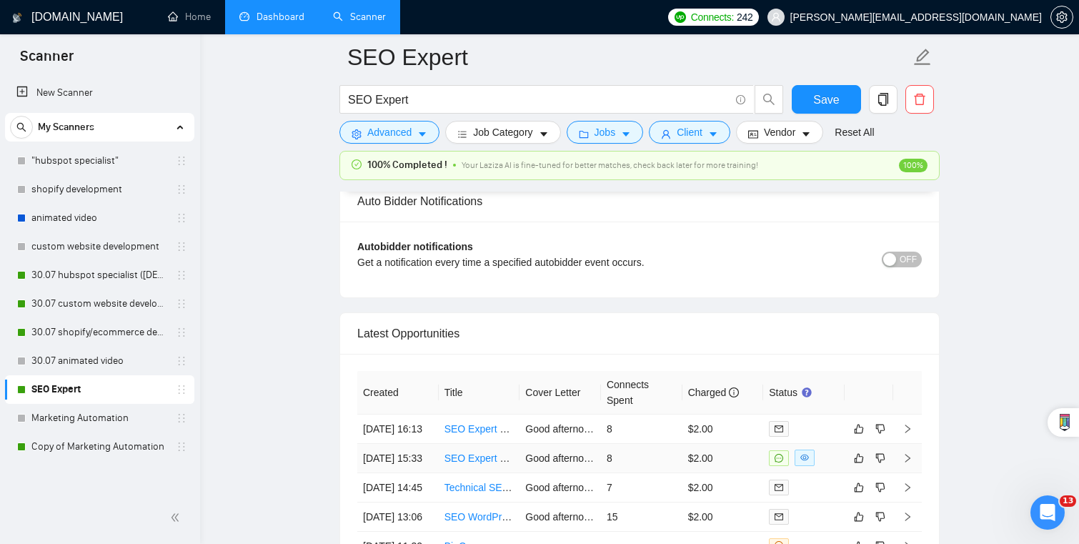
click at [648, 444] on td "8" at bounding box center [641, 458] width 81 height 29
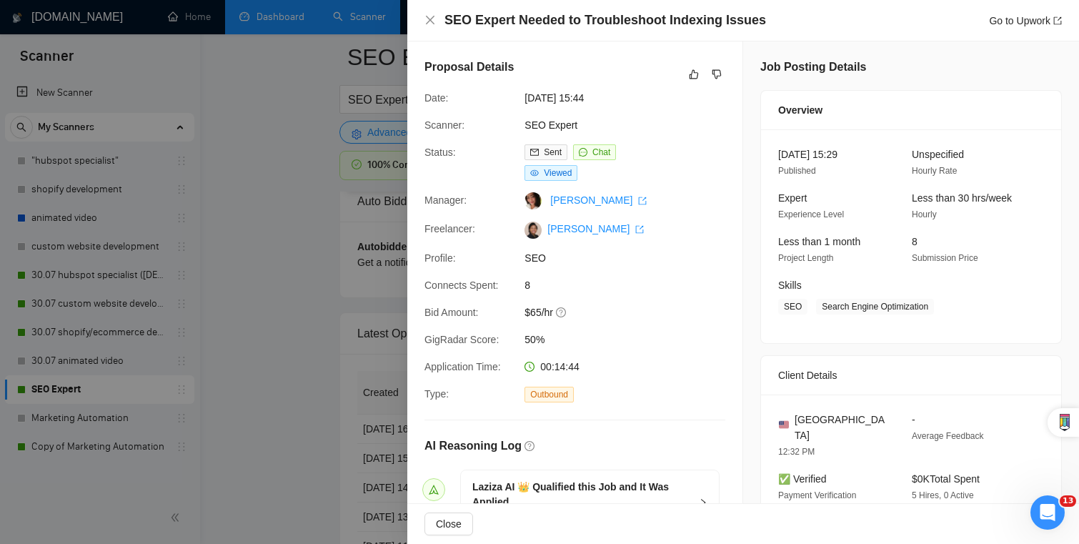
click at [259, 387] on div at bounding box center [539, 272] width 1079 height 544
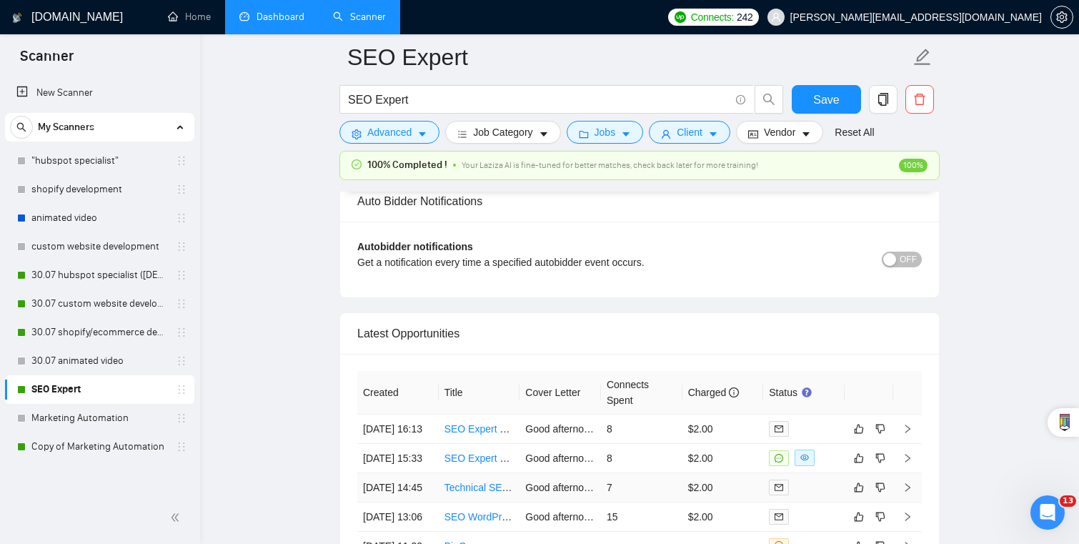
click at [663, 498] on td "7" at bounding box center [641, 487] width 81 height 29
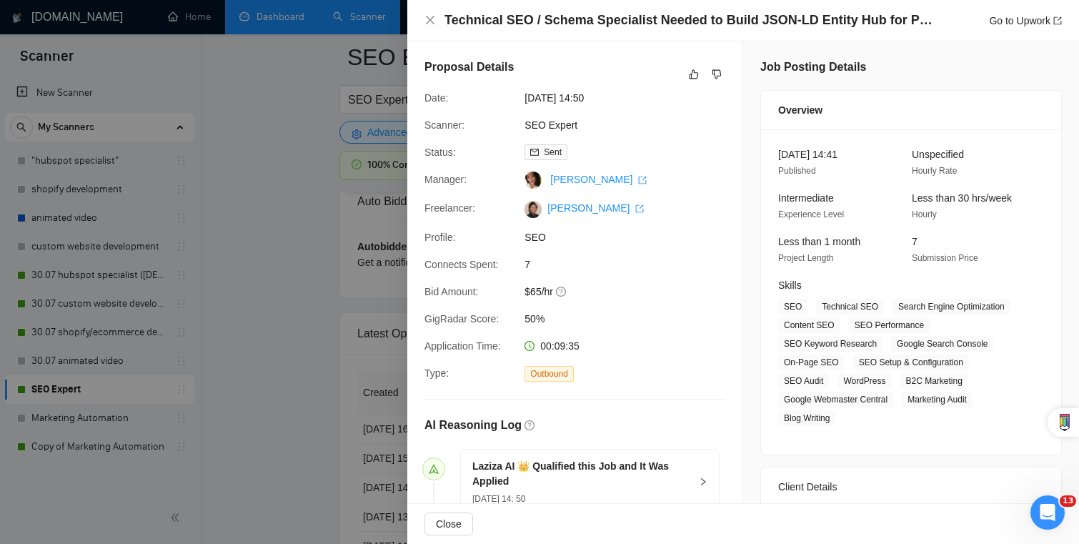
click at [321, 415] on div at bounding box center [539, 272] width 1079 height 544
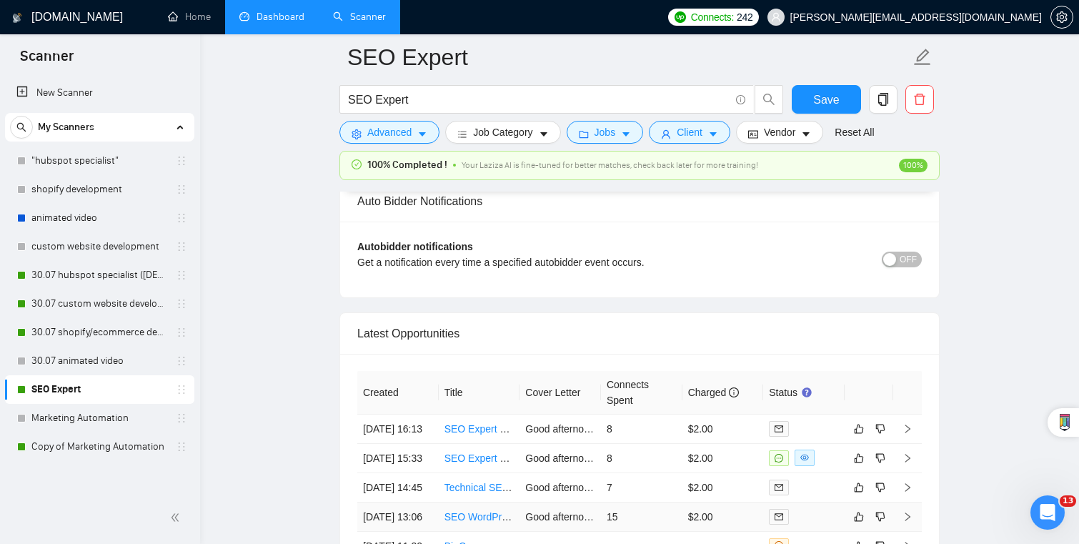
click at [641, 523] on td "15" at bounding box center [641, 516] width 81 height 29
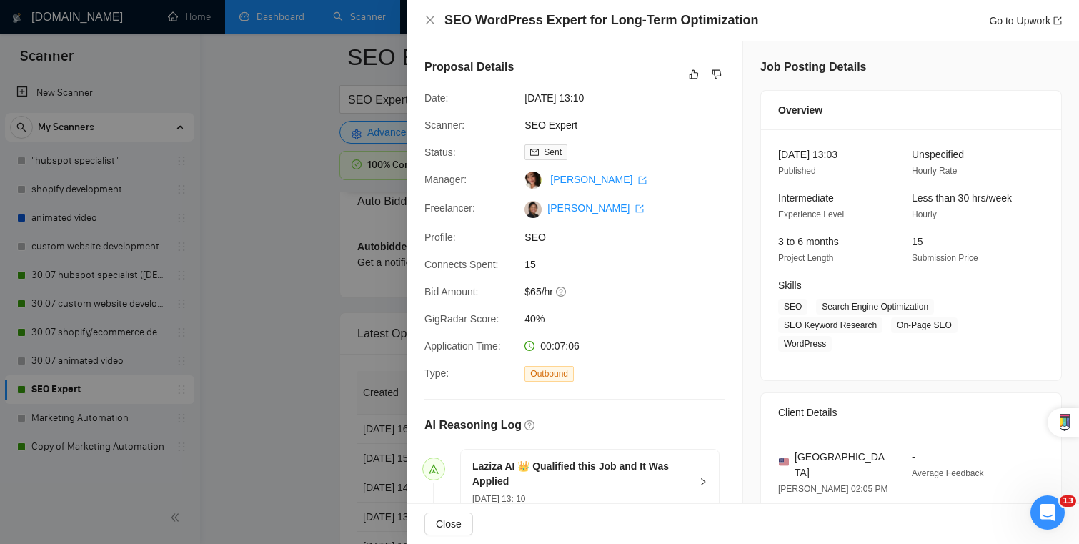
click at [222, 363] on div at bounding box center [539, 272] width 1079 height 544
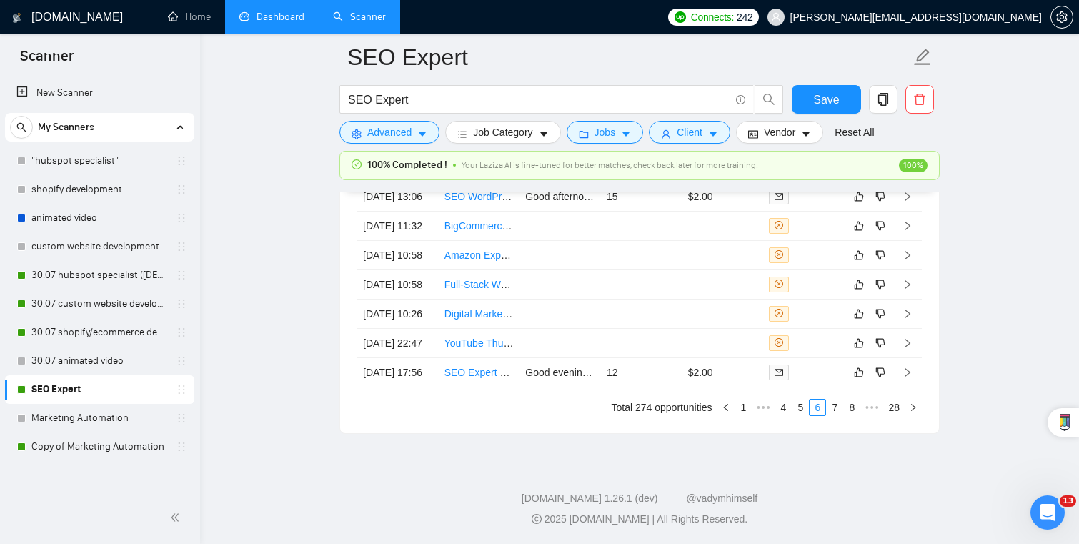
scroll to position [3802, 0]
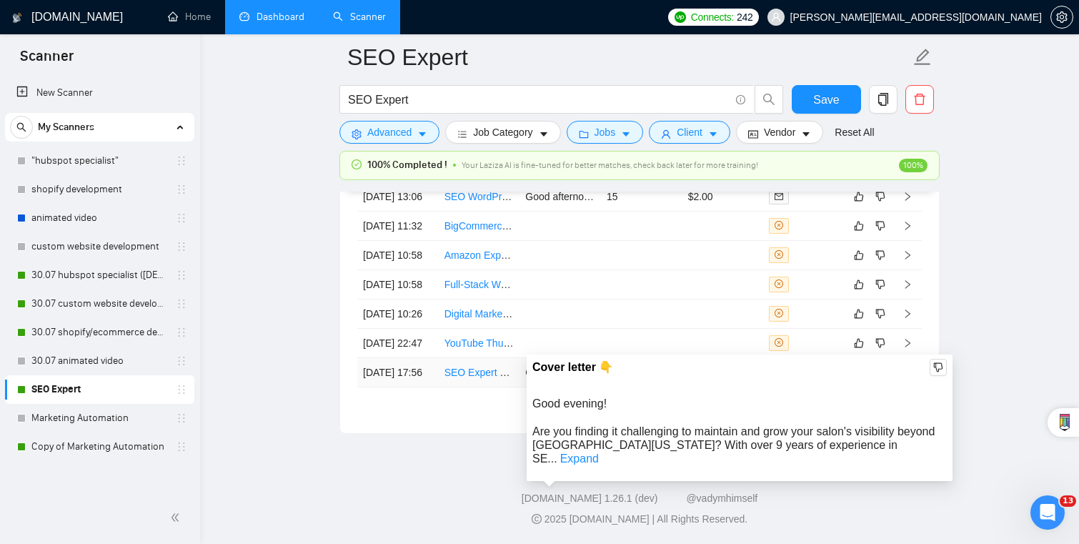
click at [622, 359] on td "12" at bounding box center [641, 372] width 81 height 29
